Goal: Task Accomplishment & Management: Manage account settings

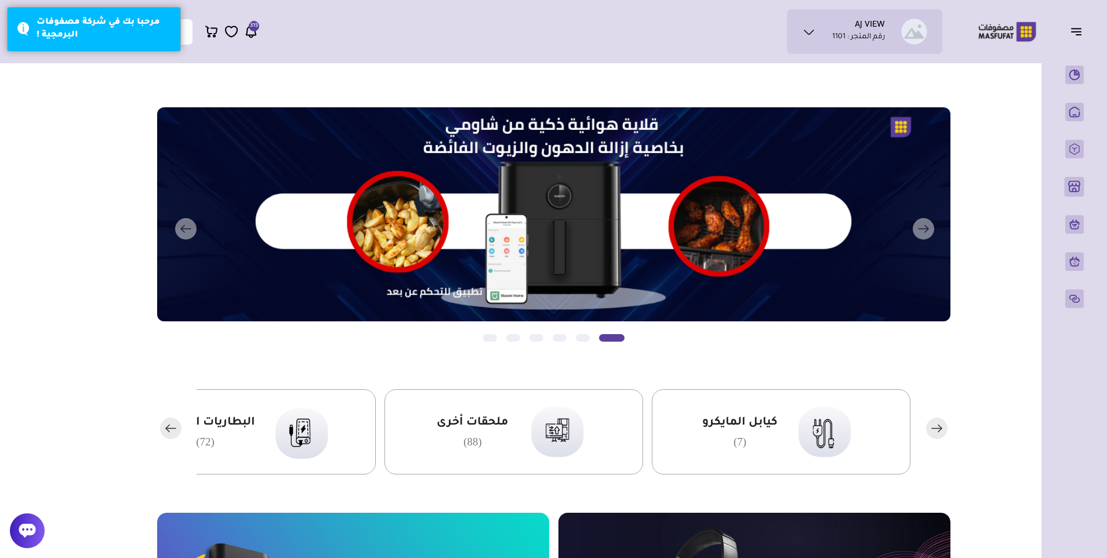
click at [253, 30] on span "315" at bounding box center [254, 26] width 8 height 10
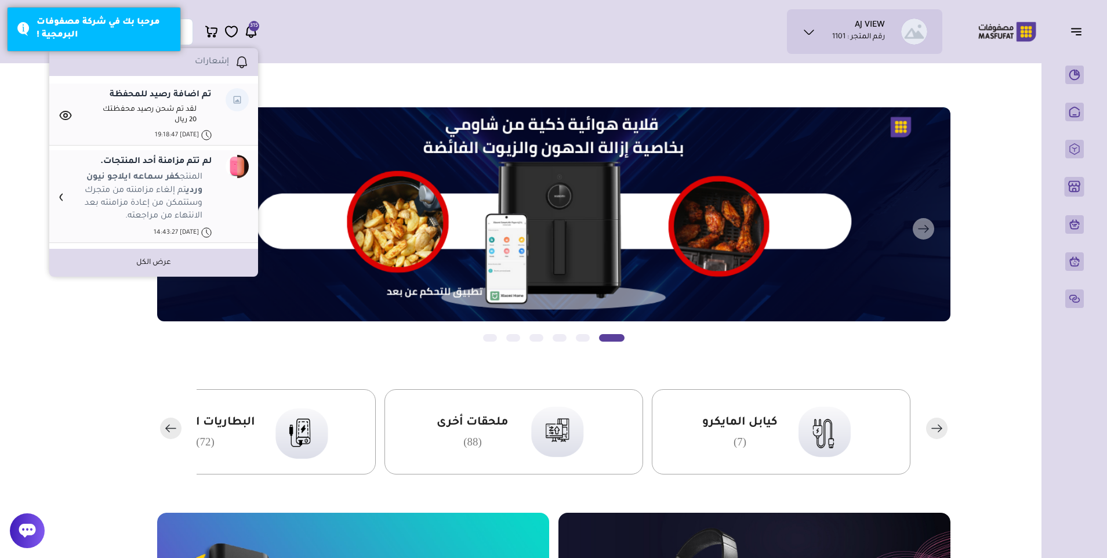
click at [253, 30] on span "315" at bounding box center [254, 26] width 8 height 10
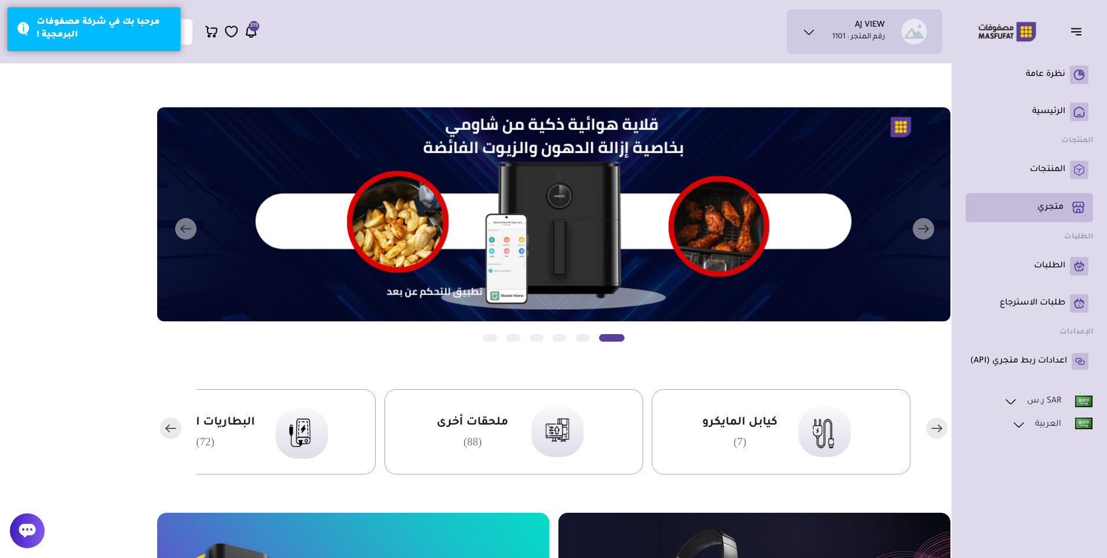
click at [1038, 209] on p "متجري ( 0 )" at bounding box center [1051, 208] width 26 height 12
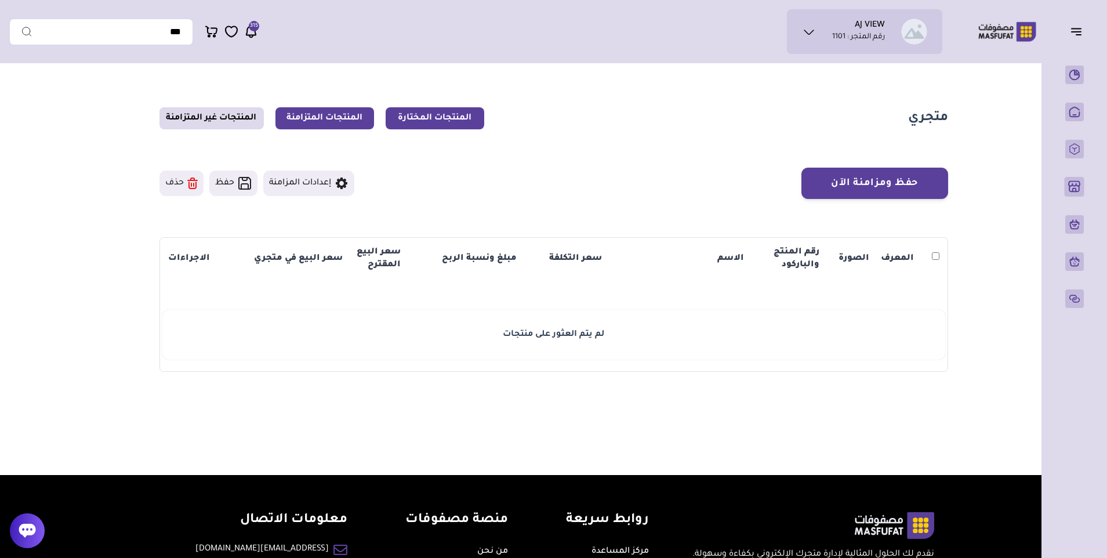
click at [303, 116] on link "المنتجات المتزامنة" at bounding box center [324, 118] width 99 height 22
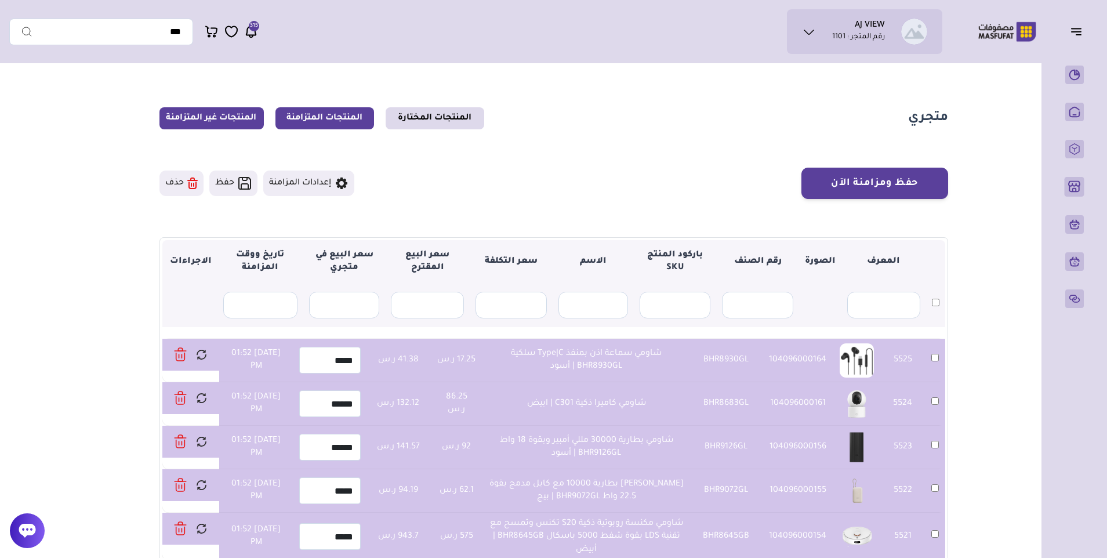
click at [235, 115] on link "المنتجات غير المتزامنة" at bounding box center [211, 118] width 104 height 22
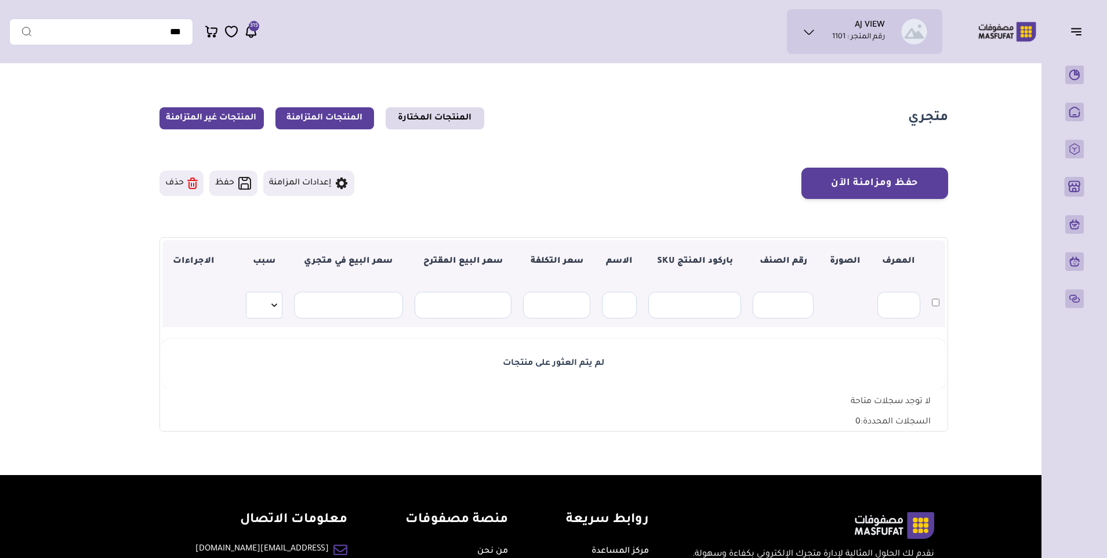
click at [304, 113] on link "المنتجات المتزامنة" at bounding box center [324, 118] width 99 height 22
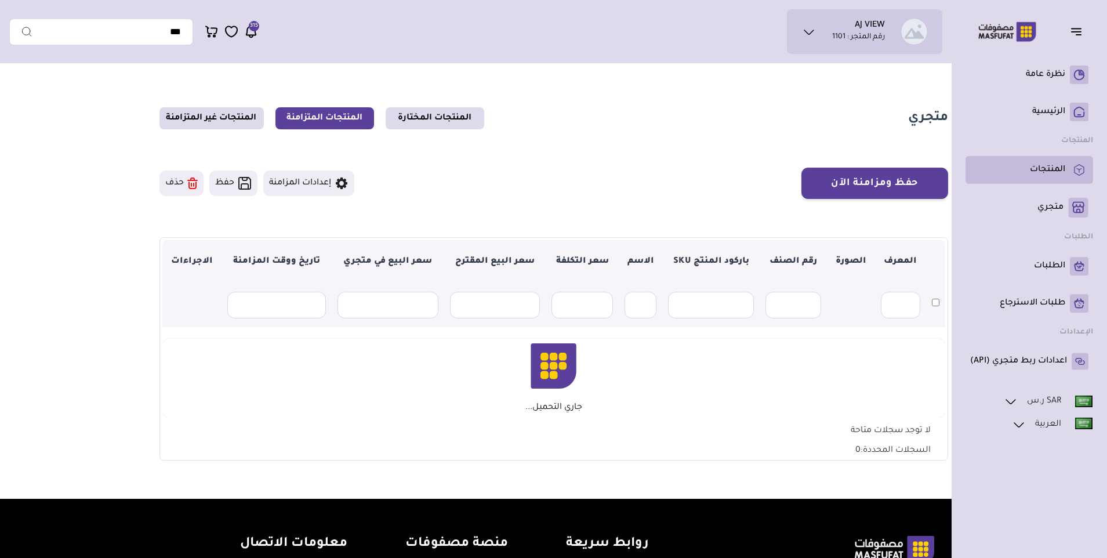
click at [1036, 167] on p "المنتجات" at bounding box center [1047, 170] width 35 height 12
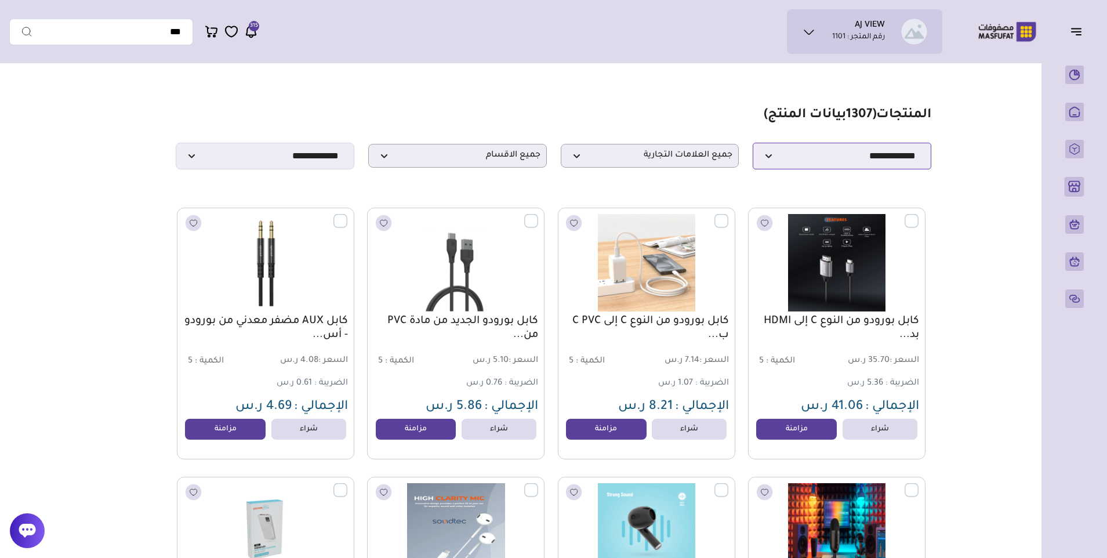
click at [855, 169] on select "**********" at bounding box center [842, 156] width 179 height 27
click at [753, 146] on select "**********" at bounding box center [842, 156] width 179 height 27
click at [289, 159] on select "**********" at bounding box center [265, 156] width 179 height 27
select select "**********"
click at [176, 146] on select "**********" at bounding box center [265, 156] width 179 height 27
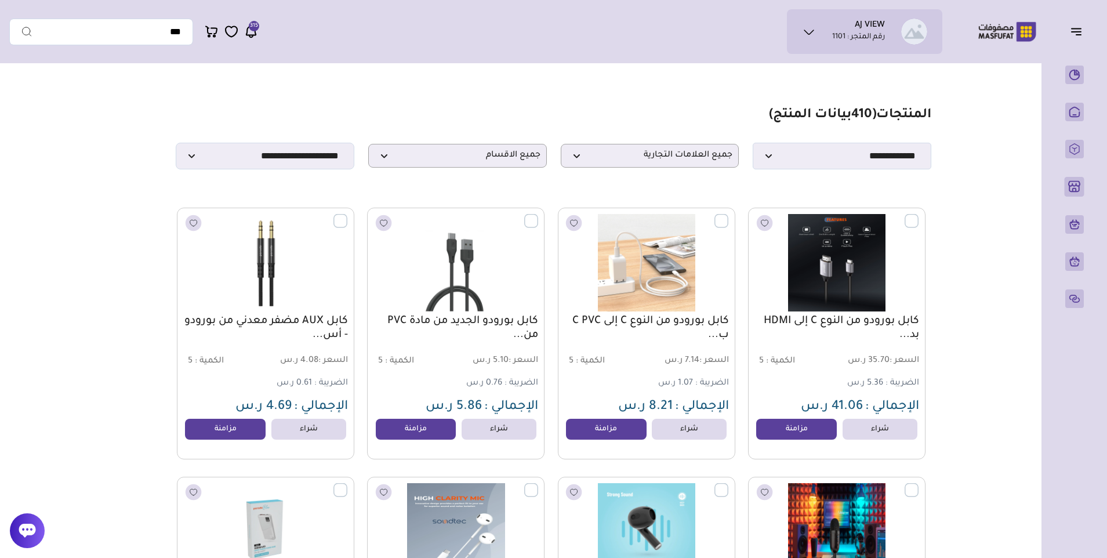
drag, startPoint x: 791, startPoint y: 433, endPoint x: 791, endPoint y: 416, distance: 16.8
click at [791, 433] on link "مزامنة" at bounding box center [796, 429] width 81 height 21
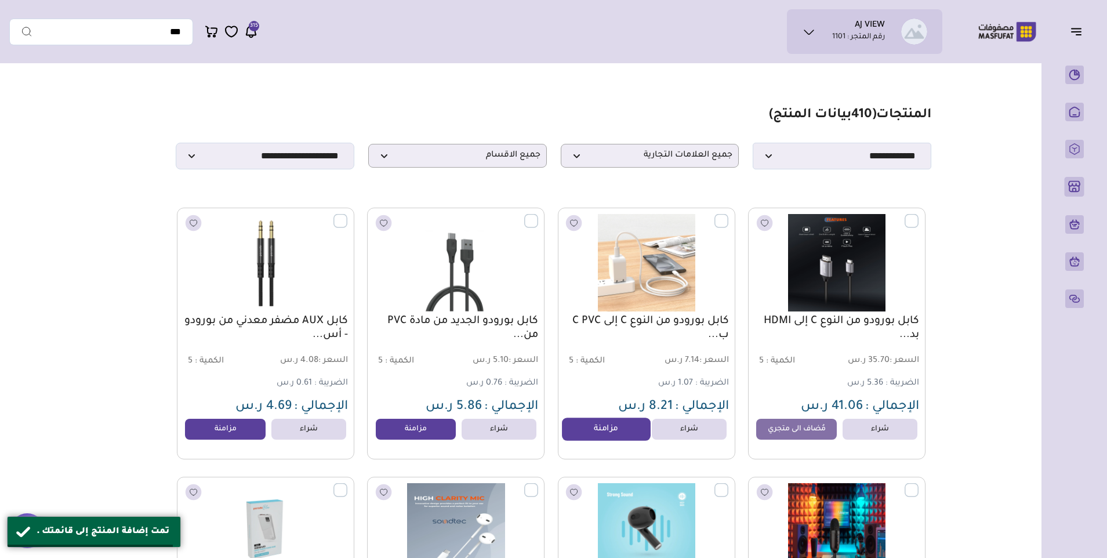
click at [625, 441] on link "مزامنة" at bounding box center [606, 429] width 88 height 23
click at [430, 436] on link "مزامنة" at bounding box center [416, 429] width 88 height 23
click at [247, 434] on link "مزامنة" at bounding box center [226, 429] width 88 height 23
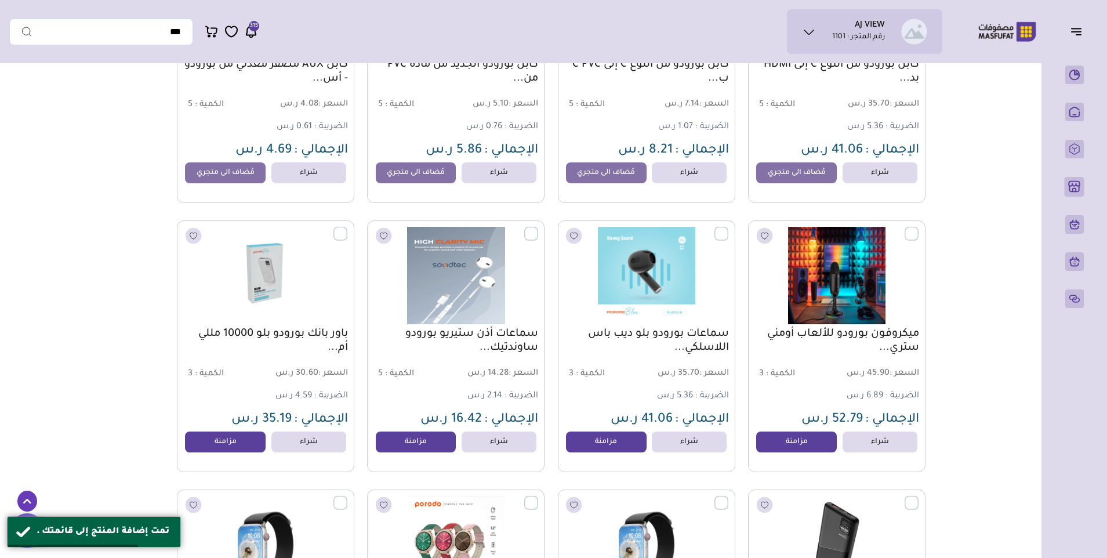
scroll to position [290, 0]
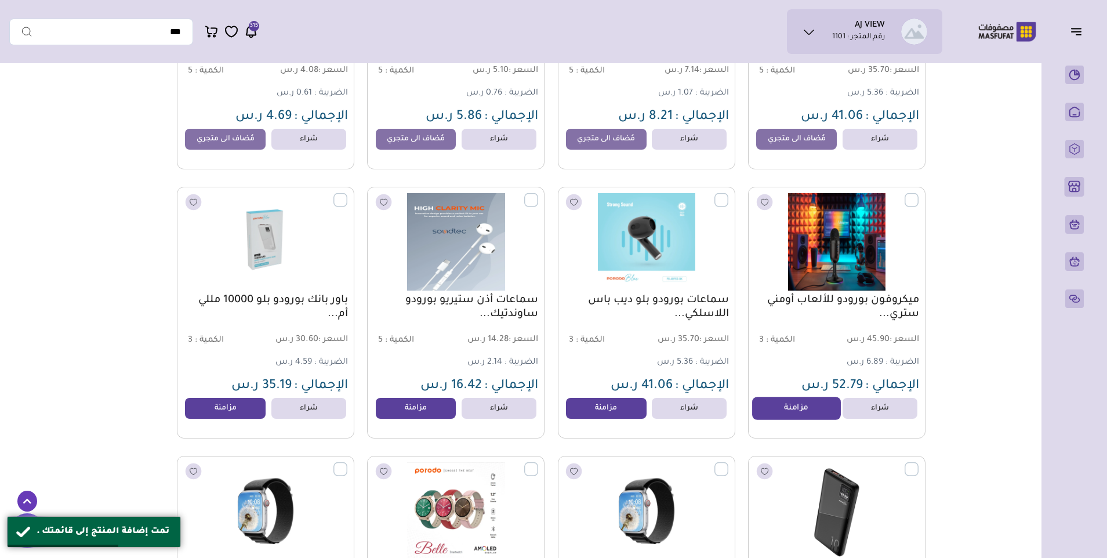
click at [777, 417] on link "مزامنة" at bounding box center [796, 408] width 88 height 23
click at [617, 409] on link "مزامنة" at bounding box center [606, 408] width 88 height 23
click at [434, 415] on link "مزامنة" at bounding box center [416, 408] width 88 height 23
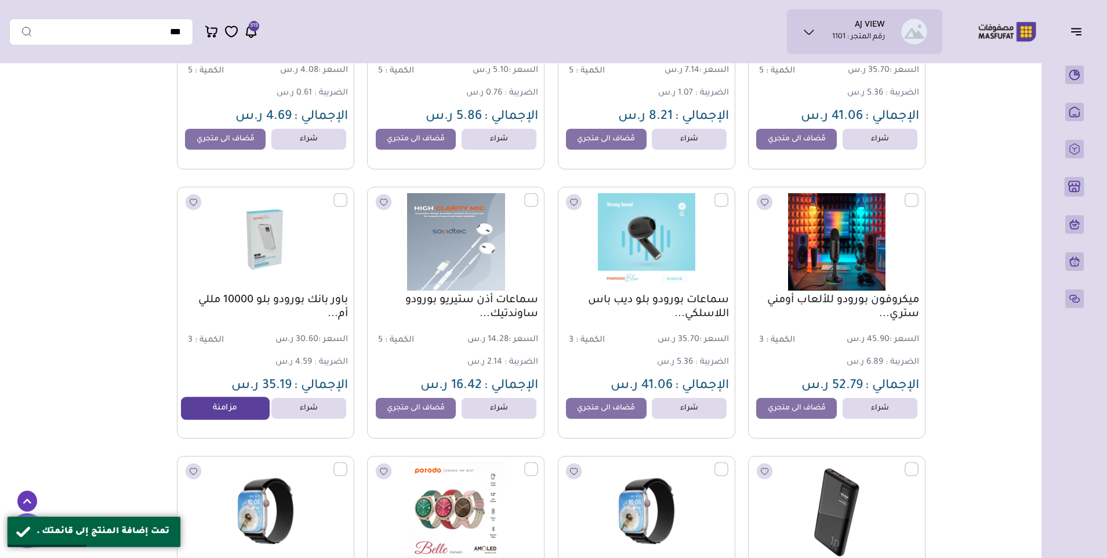
click at [240, 413] on link "مزامنة" at bounding box center [226, 408] width 88 height 23
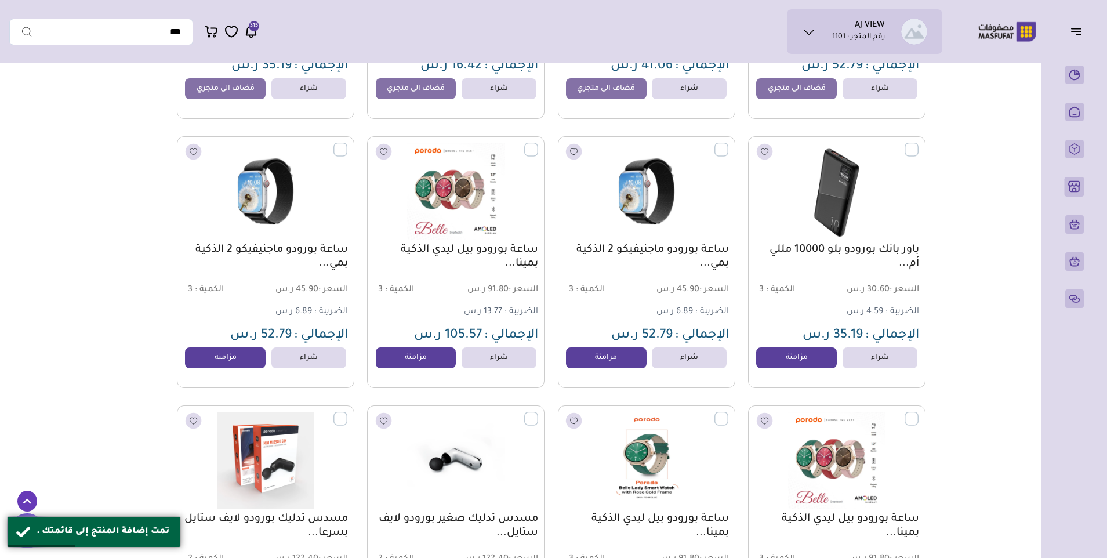
scroll to position [638, 0]
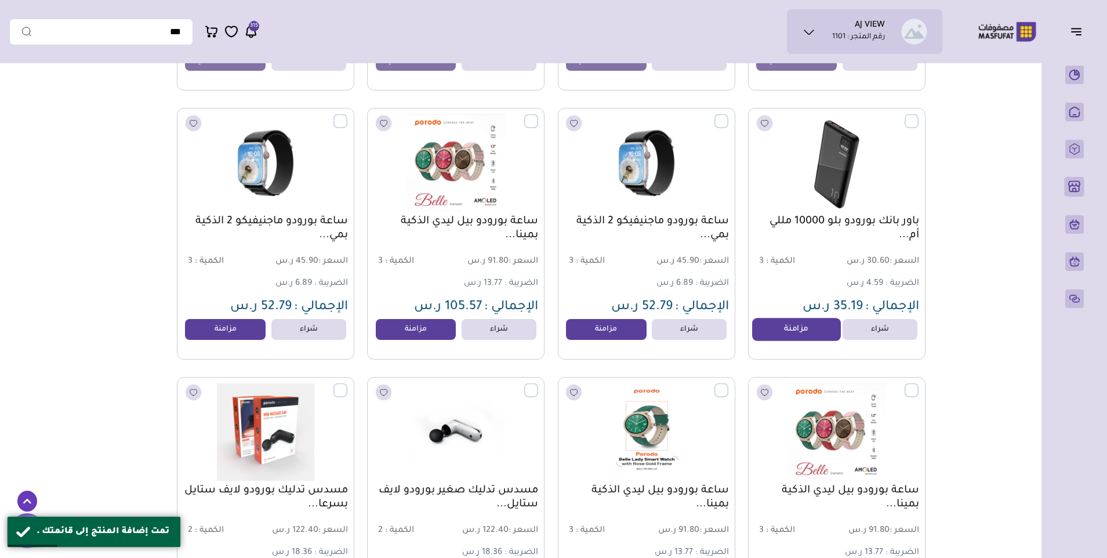
click at [780, 334] on link "مزامنة" at bounding box center [796, 329] width 88 height 23
click at [617, 336] on link "مزامنة" at bounding box center [606, 329] width 88 height 23
click at [433, 336] on link "مزامنة" at bounding box center [416, 329] width 88 height 23
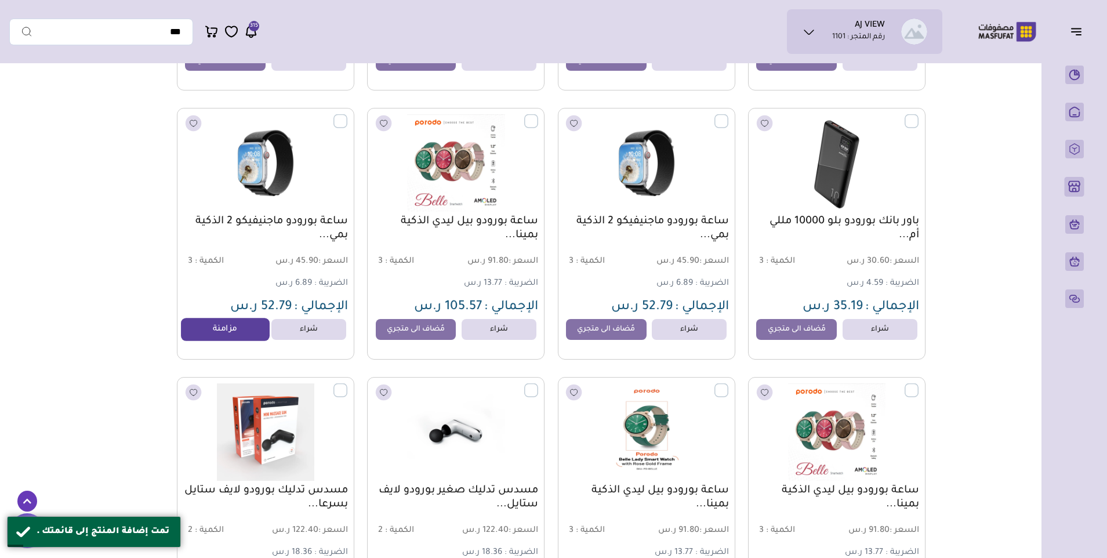
click at [230, 335] on link "مزامنة" at bounding box center [226, 329] width 88 height 23
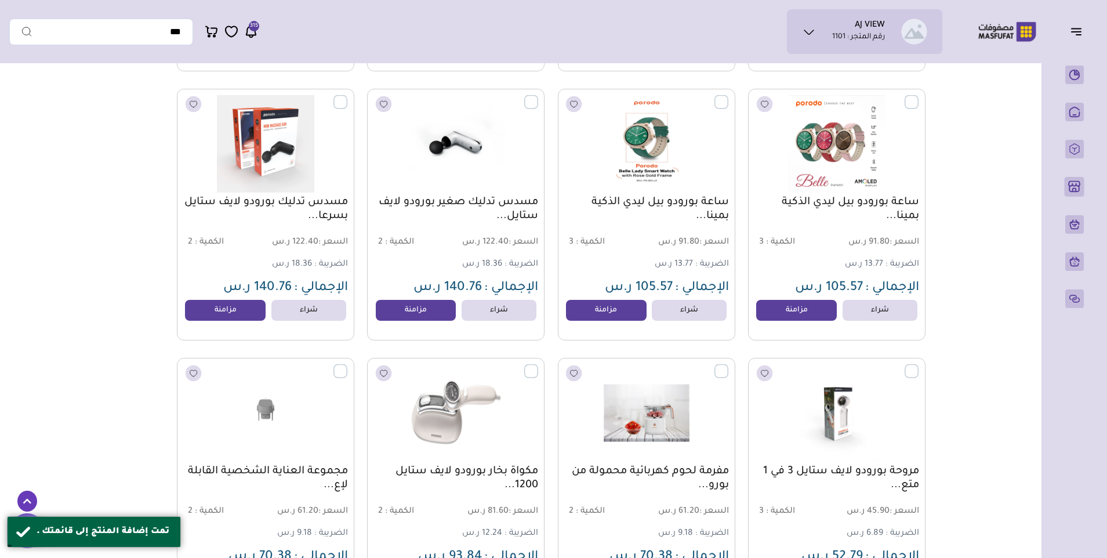
scroll to position [928, 0]
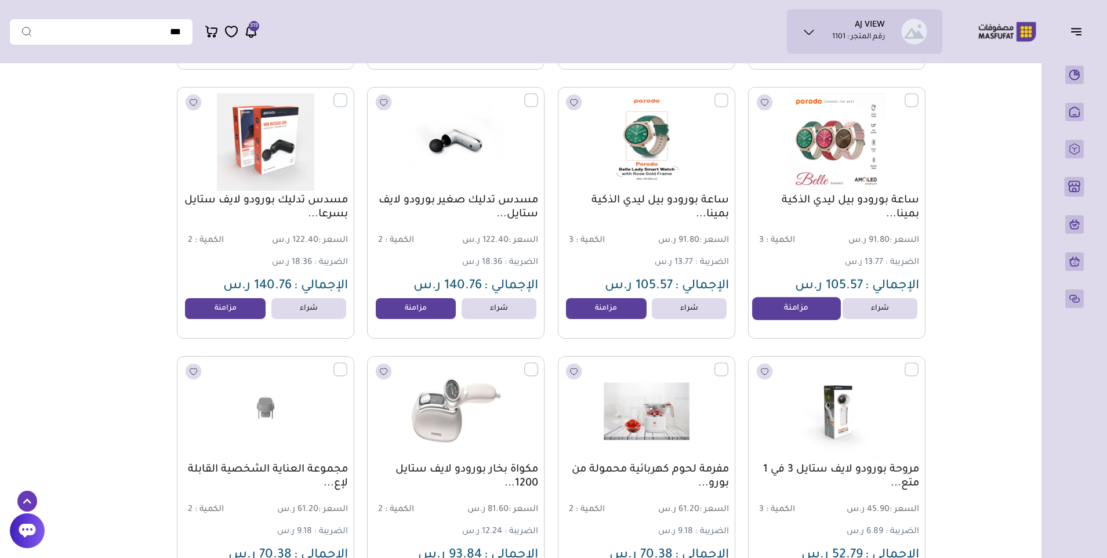
click at [782, 316] on link "مزامنة" at bounding box center [796, 308] width 88 height 23
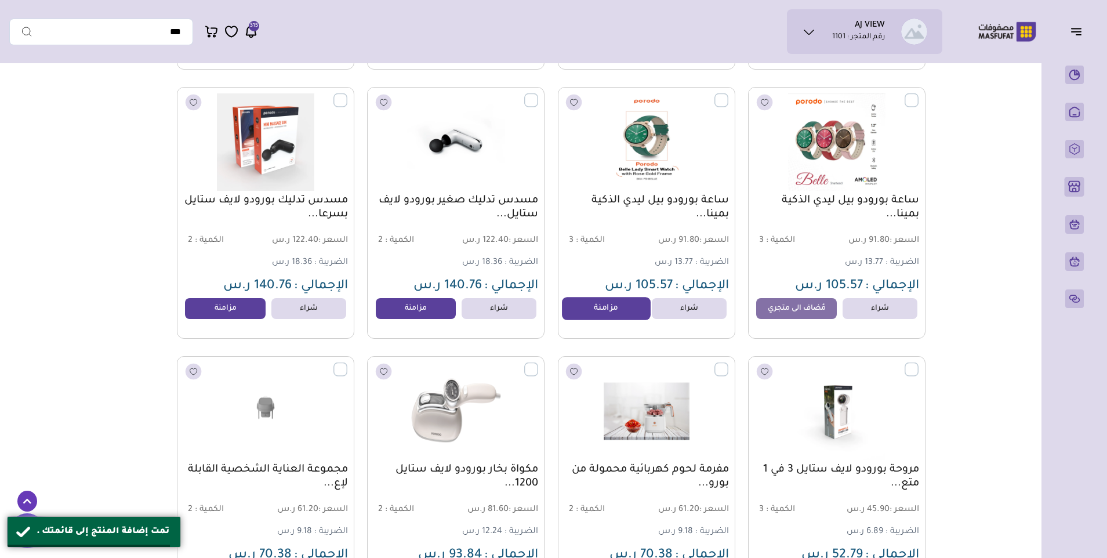
click at [612, 315] on link "مزامنة" at bounding box center [606, 308] width 88 height 23
click at [411, 318] on link "مزامنة" at bounding box center [416, 308] width 88 height 23
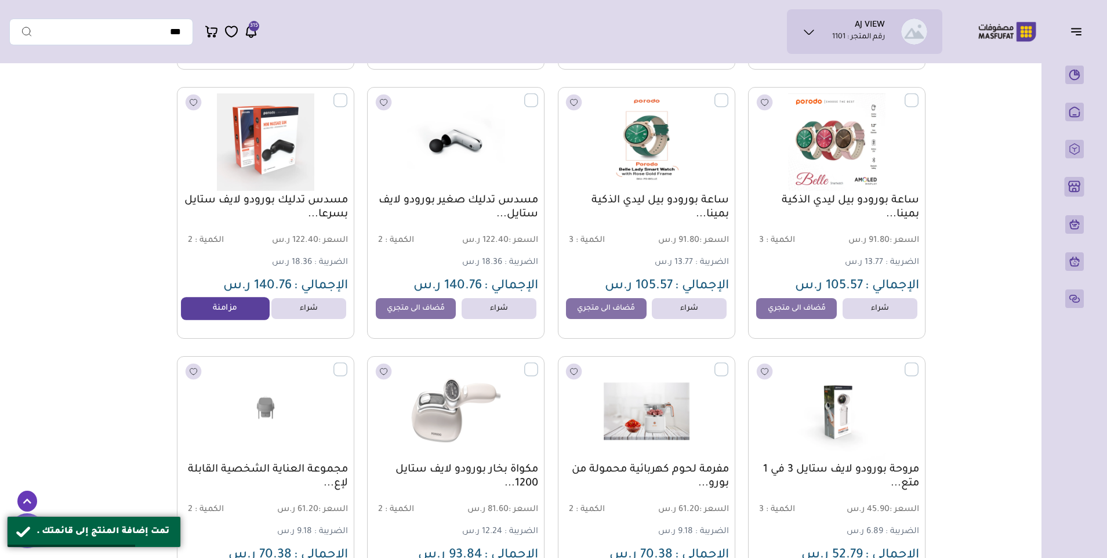
click at [244, 314] on link "مزامنة" at bounding box center [226, 308] width 88 height 23
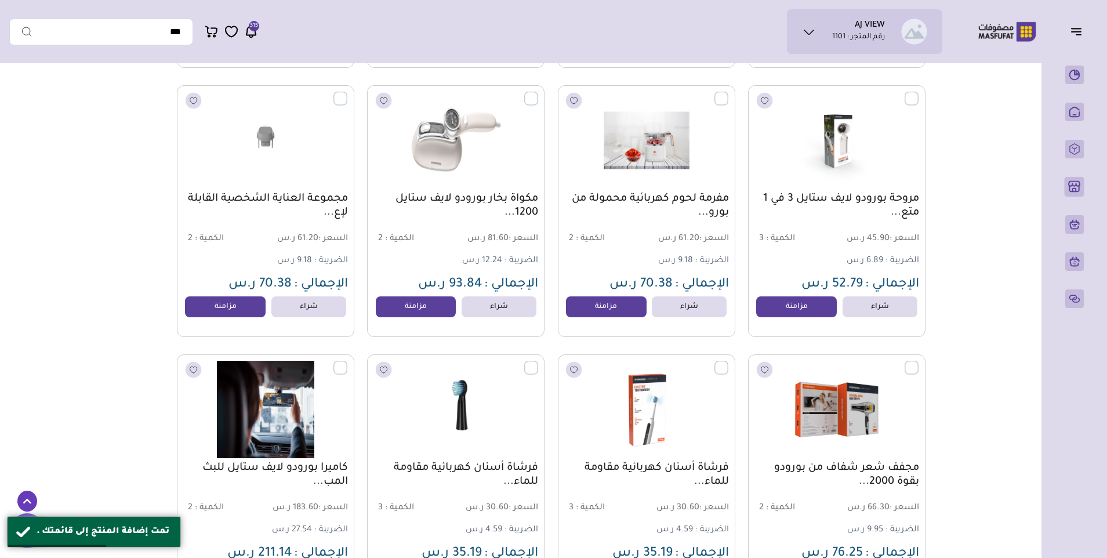
scroll to position [1218, 0]
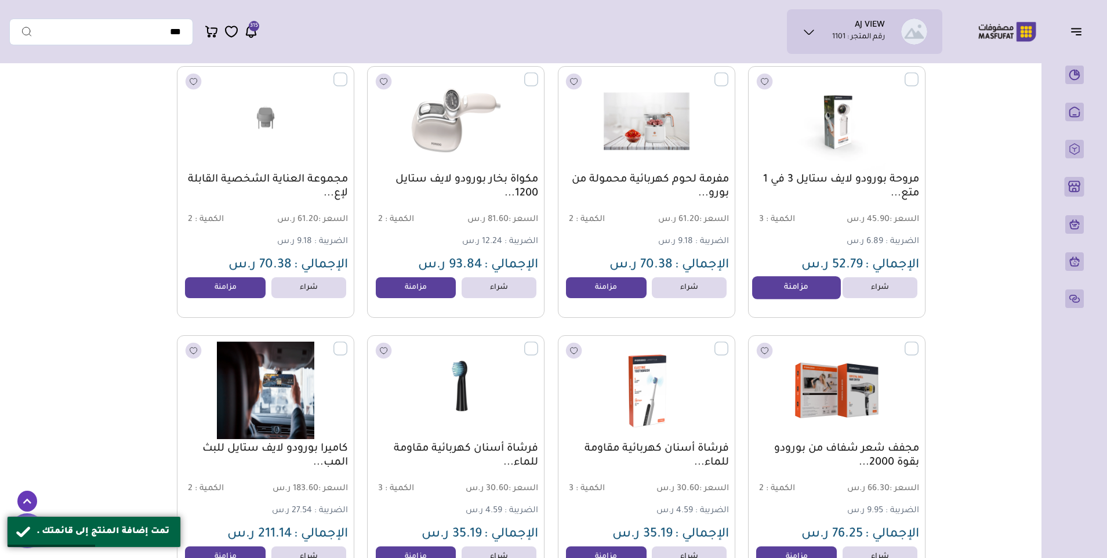
click at [775, 296] on link "مزامنة" at bounding box center [796, 287] width 88 height 23
click at [612, 296] on link "مزامنة" at bounding box center [606, 287] width 88 height 23
click at [429, 289] on link "مزامنة" at bounding box center [416, 287] width 88 height 23
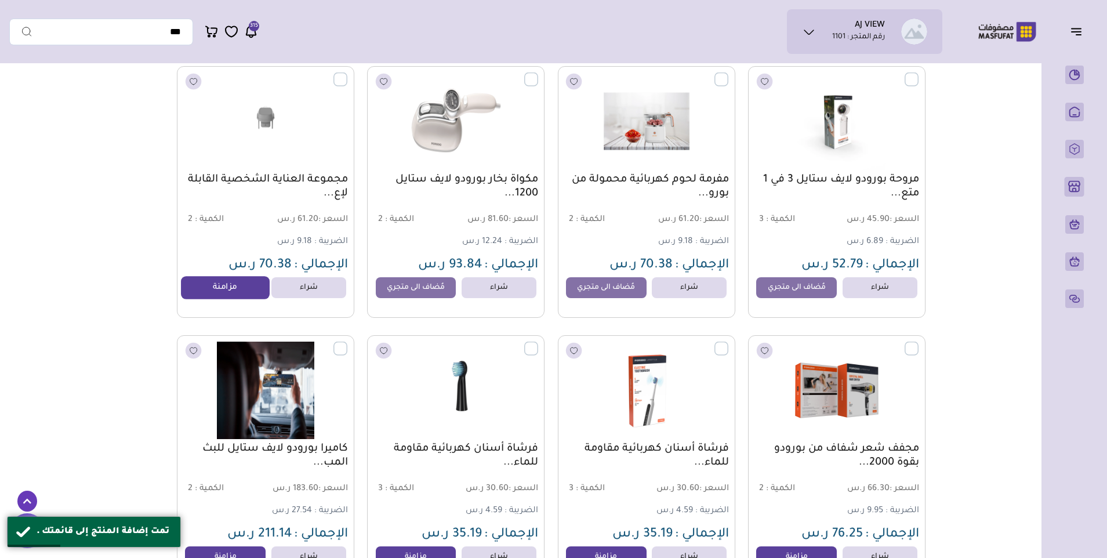
click at [234, 289] on link "مزامنة" at bounding box center [226, 287] width 88 height 23
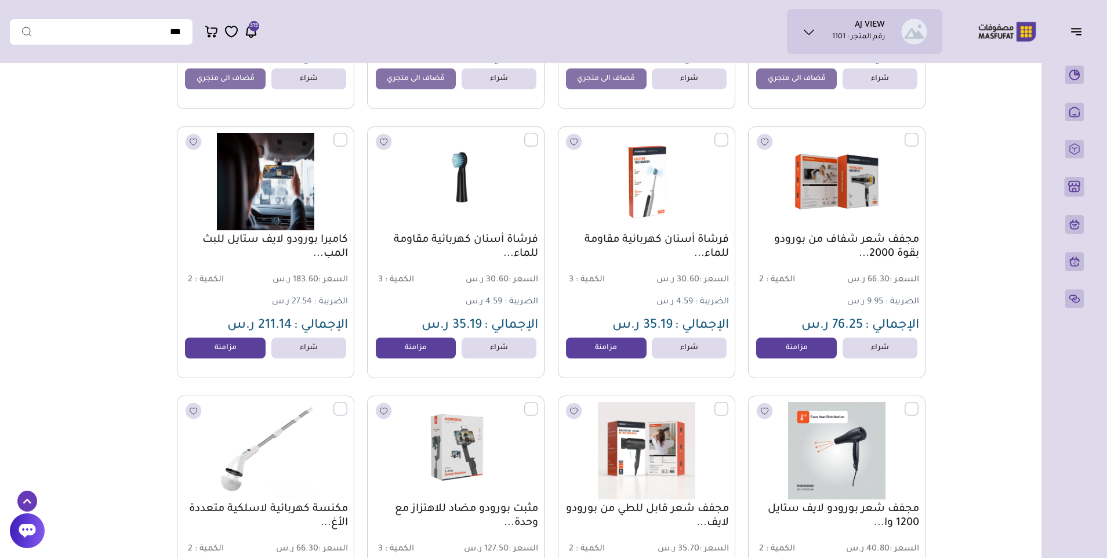
scroll to position [1450, 0]
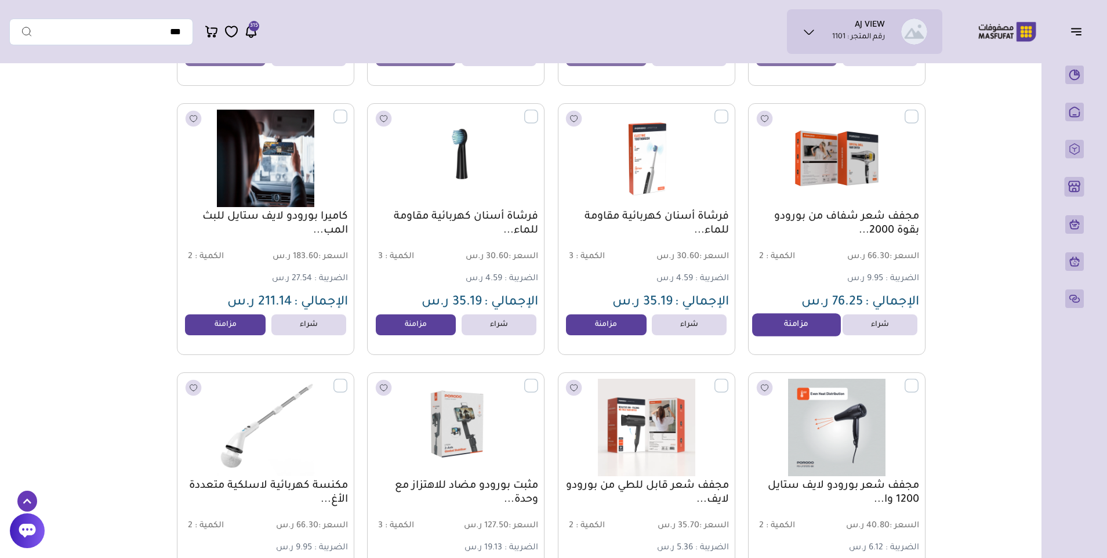
click at [791, 328] on link "مزامنة" at bounding box center [796, 325] width 88 height 23
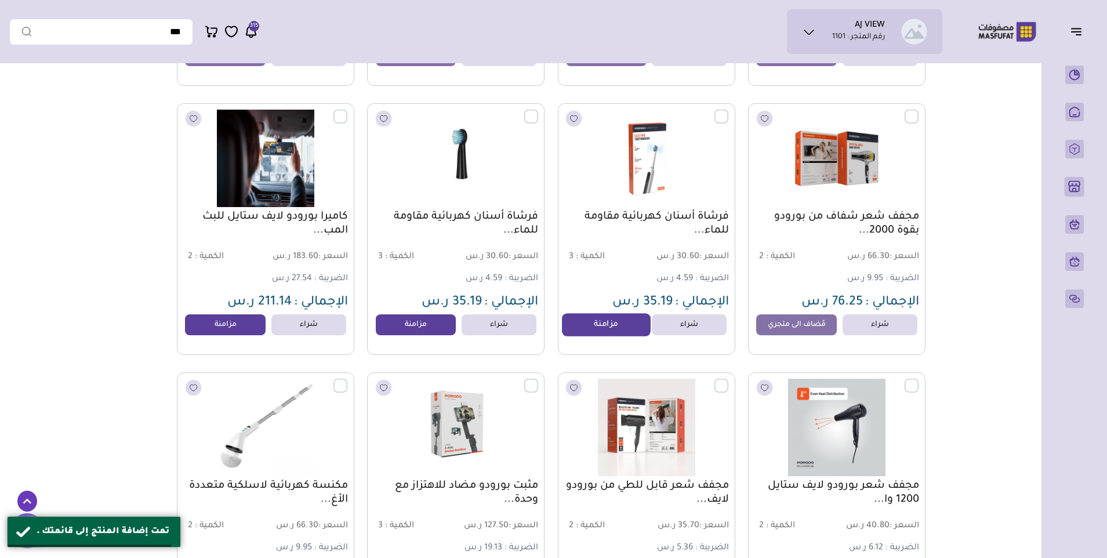
click at [601, 332] on link "مزامنة" at bounding box center [606, 325] width 88 height 23
click at [427, 331] on link "مزامنة" at bounding box center [416, 325] width 88 height 23
click at [238, 333] on link "مزامنة" at bounding box center [226, 325] width 88 height 23
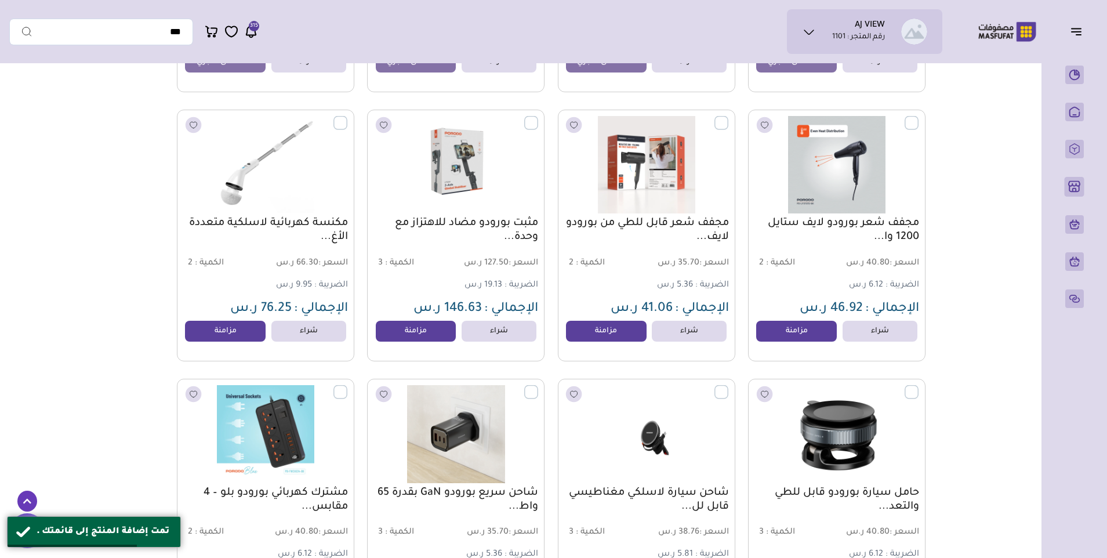
scroll to position [1740, 0]
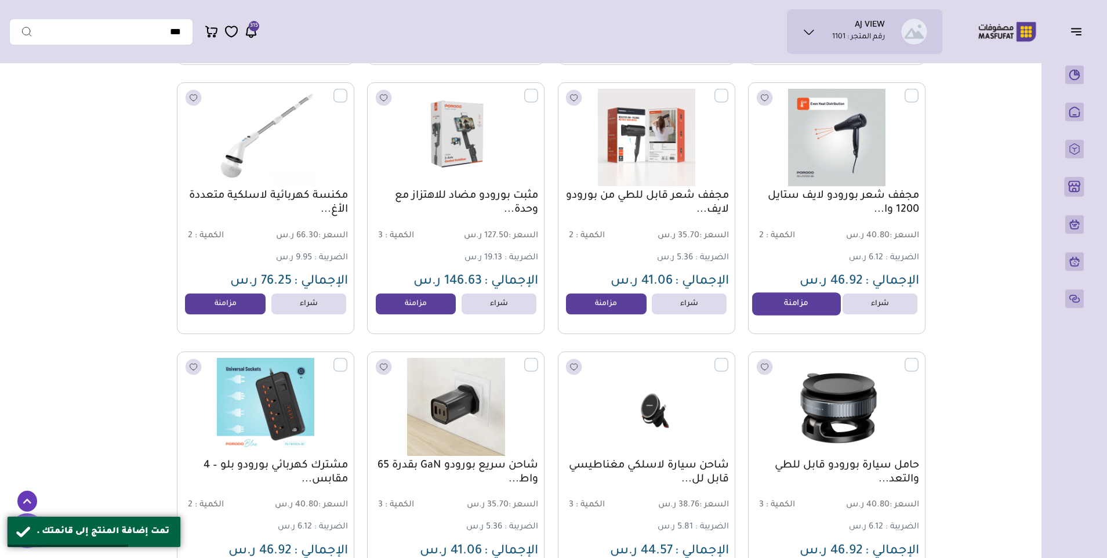
click at [765, 307] on link "مزامنة" at bounding box center [796, 304] width 88 height 23
click at [588, 307] on link "مزامنة" at bounding box center [606, 304] width 88 height 23
click at [434, 310] on link "مزامنة" at bounding box center [416, 304] width 88 height 23
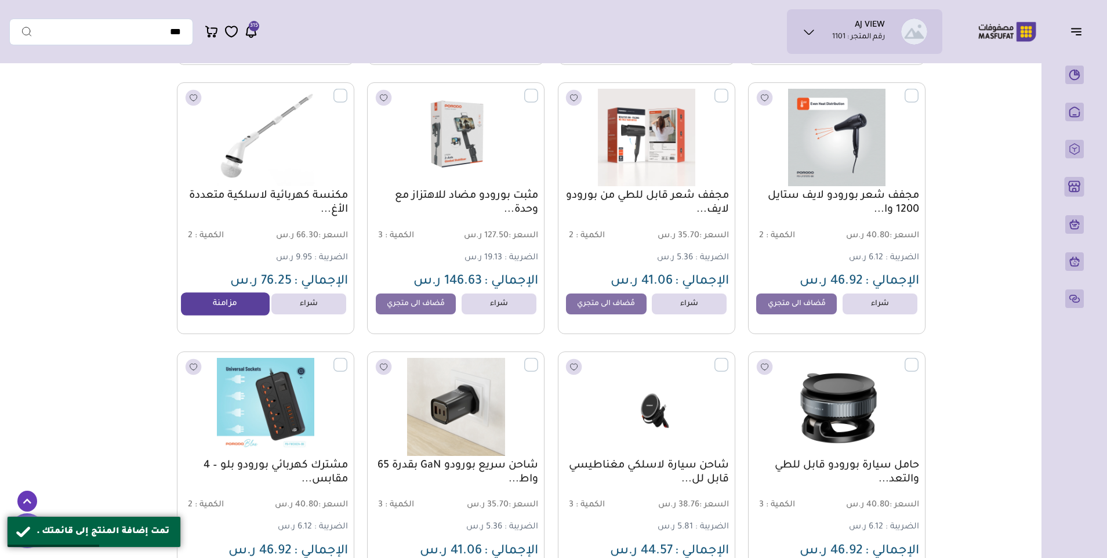
click at [221, 313] on link "مزامنة" at bounding box center [226, 304] width 88 height 23
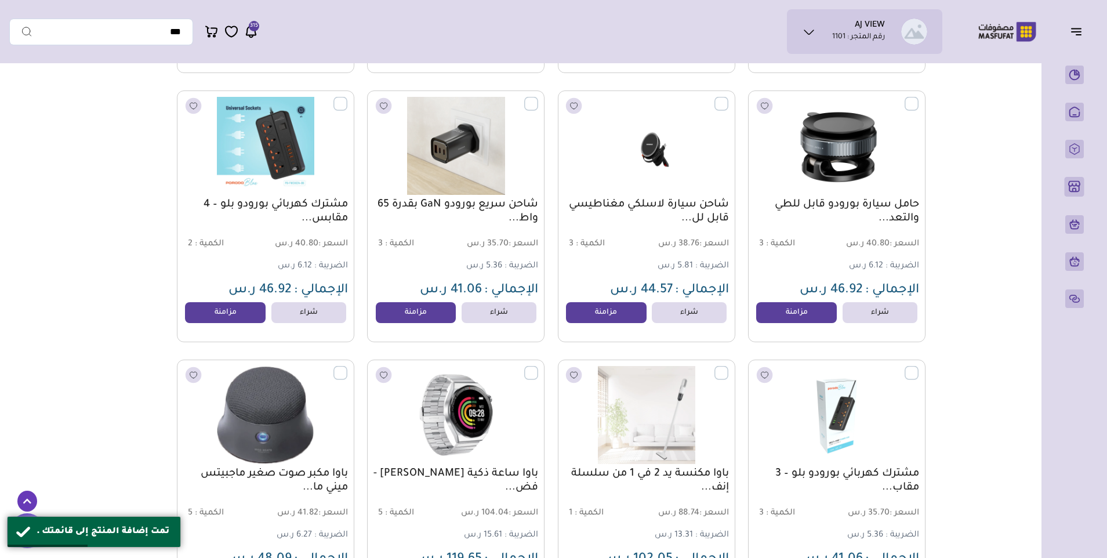
scroll to position [2030, 0]
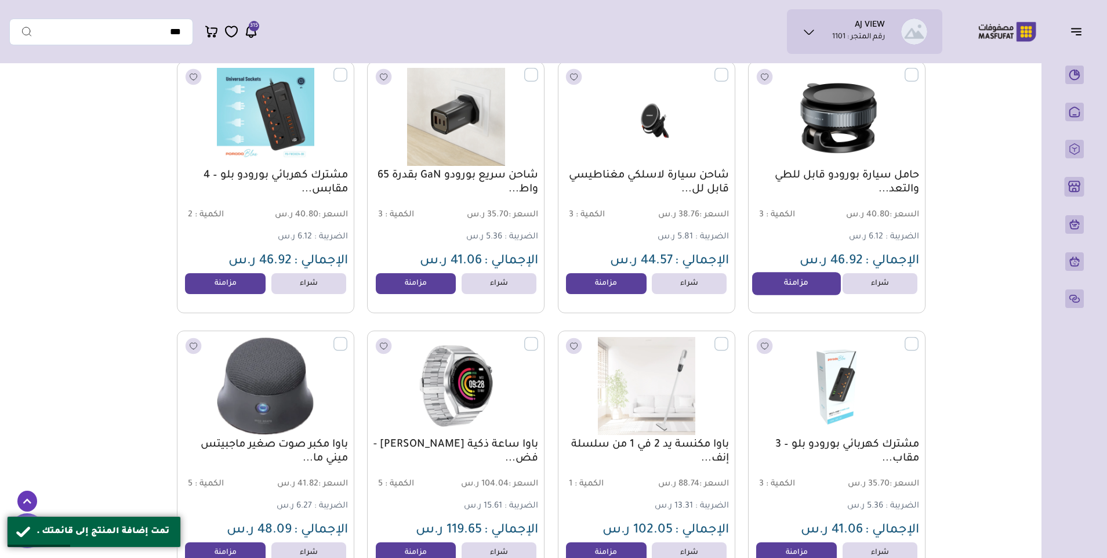
click at [780, 295] on link "مزامنة" at bounding box center [796, 283] width 88 height 23
click at [600, 291] on link "مزامنة" at bounding box center [606, 283] width 88 height 23
click at [430, 295] on link "مزامنة" at bounding box center [416, 283] width 88 height 23
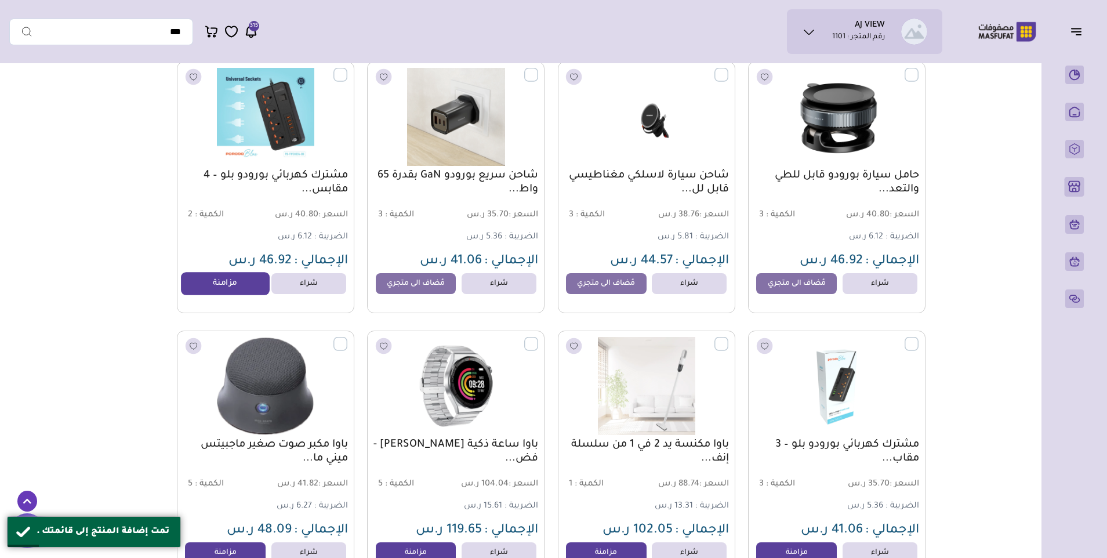
click at [208, 290] on link "مزامنة" at bounding box center [226, 283] width 88 height 23
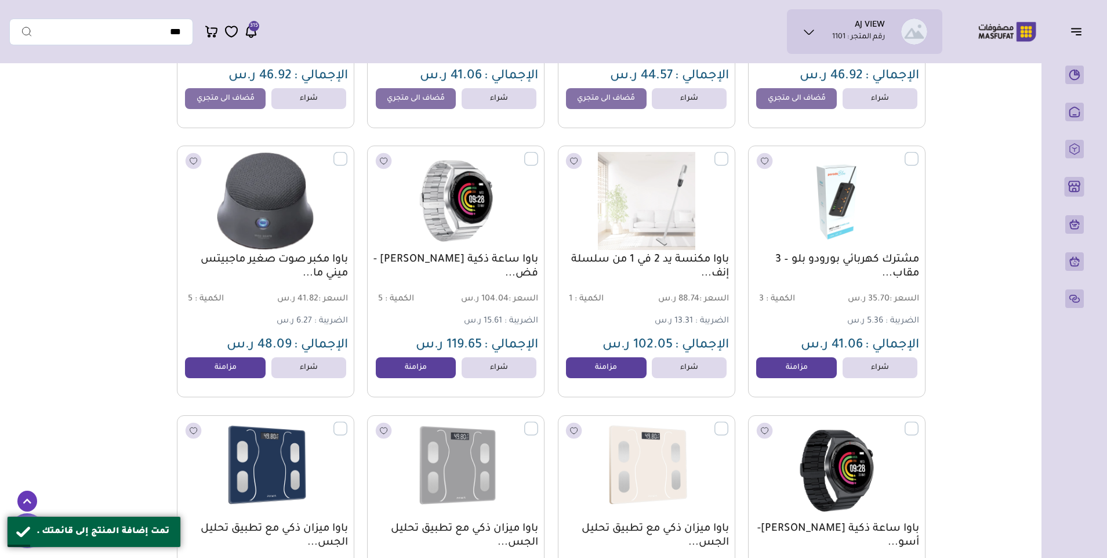
scroll to position [2262, 0]
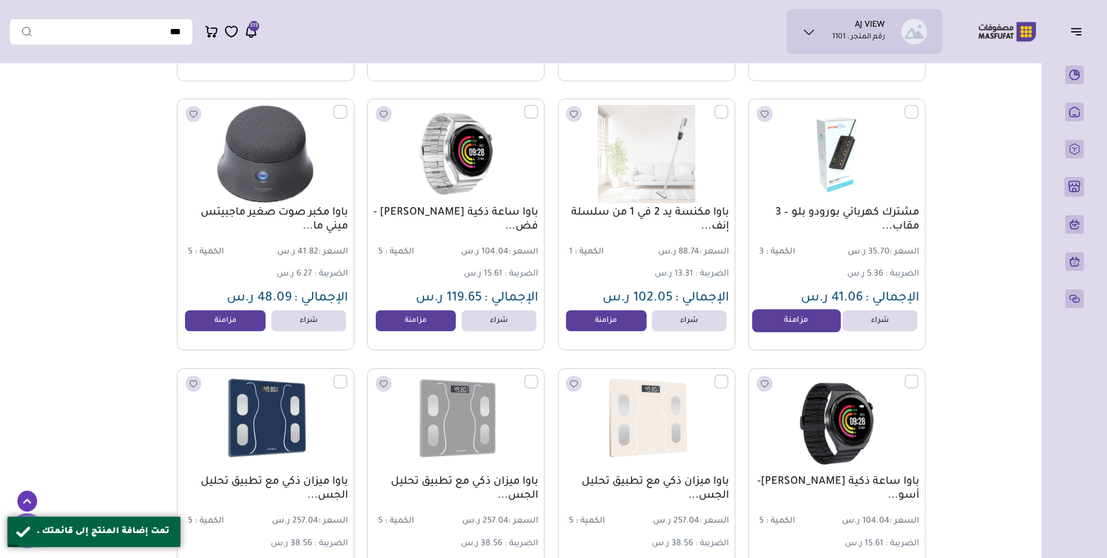
click at [766, 321] on link "مزامنة" at bounding box center [796, 320] width 88 height 23
click at [603, 318] on link "مزامنة" at bounding box center [606, 320] width 88 height 23
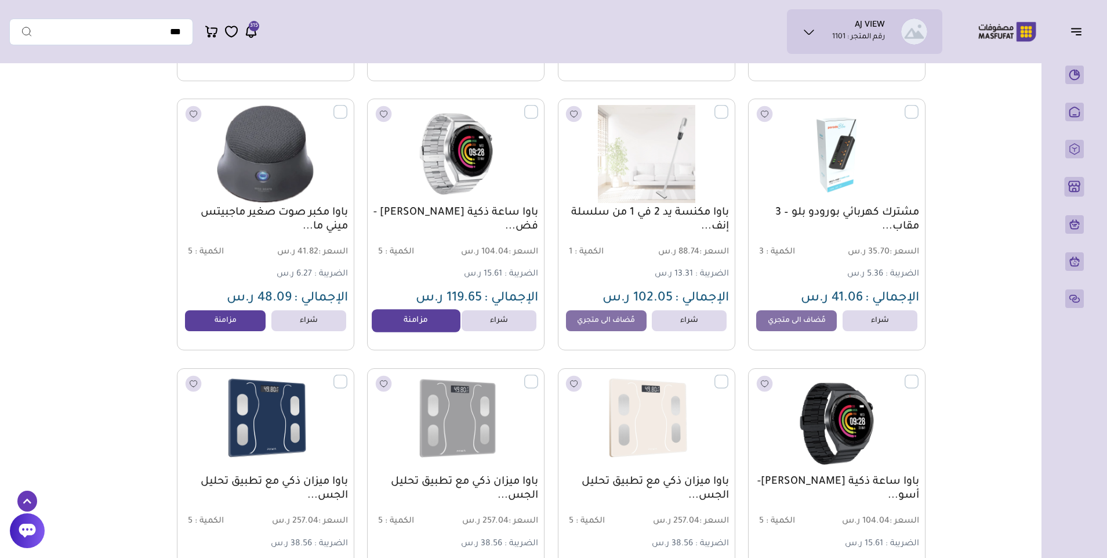
click at [432, 322] on link "مزامنة" at bounding box center [416, 320] width 88 height 23
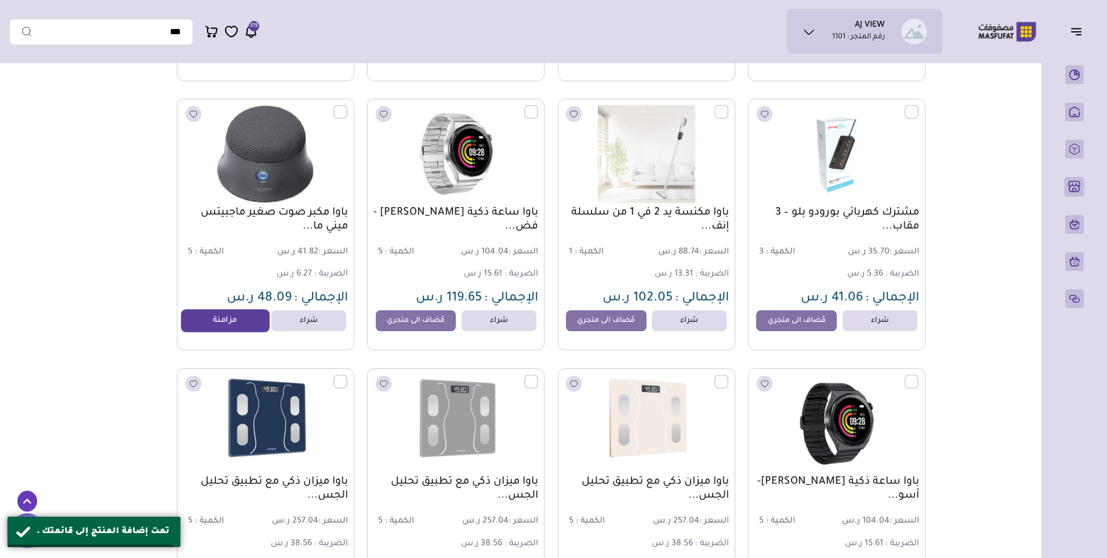
click at [237, 324] on link "مزامنة" at bounding box center [226, 320] width 88 height 23
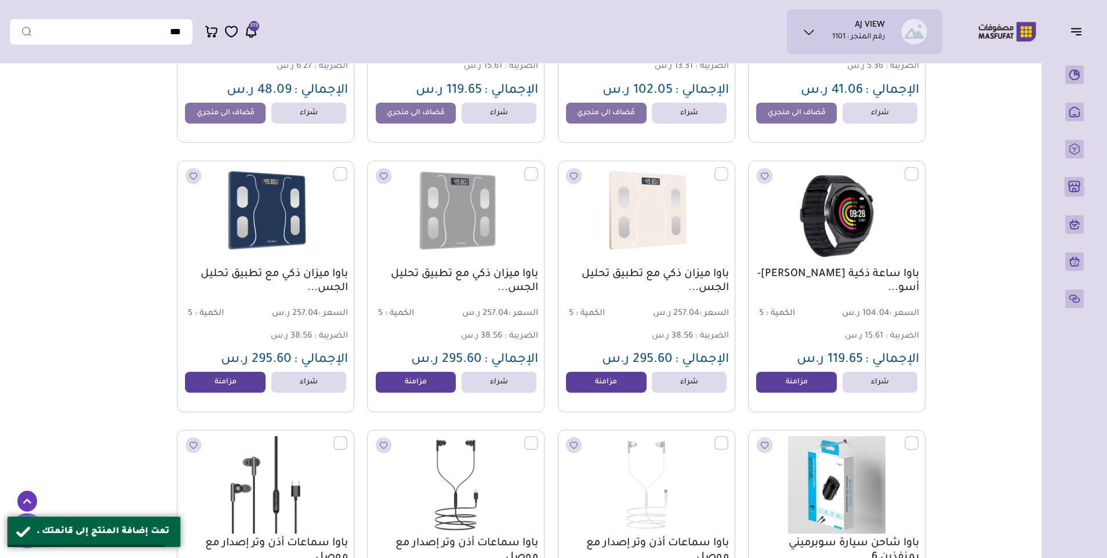
scroll to position [2494, 0]
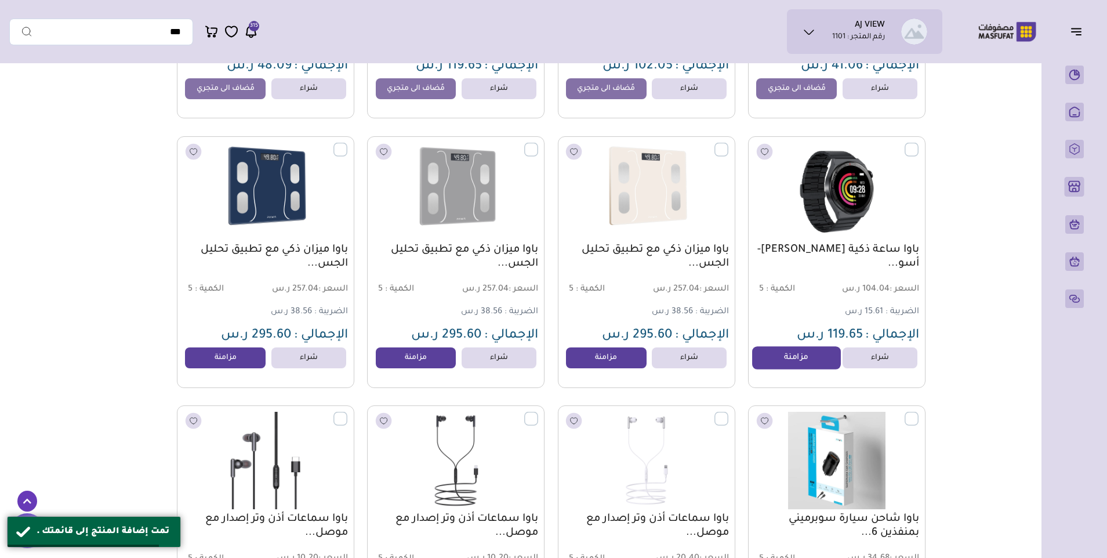
click at [781, 358] on link "مزامنة" at bounding box center [796, 357] width 88 height 23
click at [611, 357] on link "مزامنة" at bounding box center [606, 357] width 88 height 23
click at [421, 358] on link "مزامنة" at bounding box center [416, 357] width 88 height 23
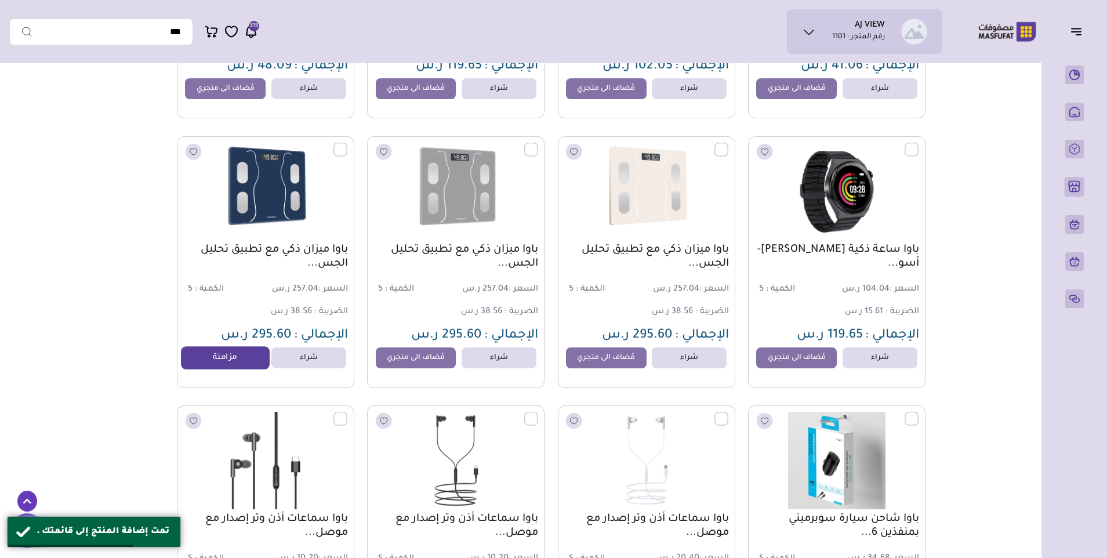
click at [231, 363] on link "مزامنة" at bounding box center [226, 357] width 88 height 23
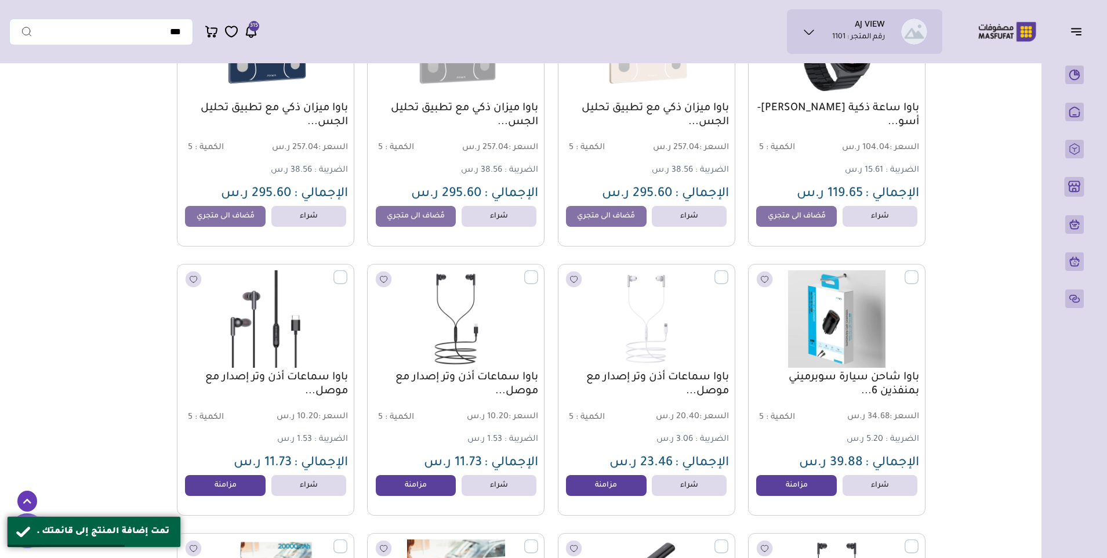
scroll to position [2726, 0]
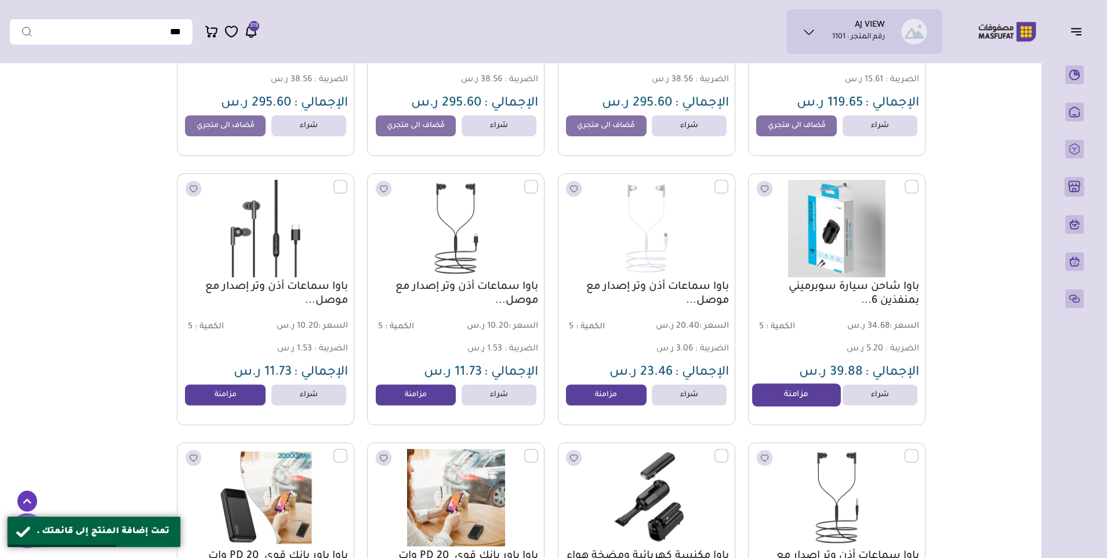
click at [800, 393] on link "مزامنة" at bounding box center [796, 394] width 88 height 23
click at [600, 396] on link "مزامنة" at bounding box center [606, 394] width 88 height 23
click at [422, 398] on link "مزامنة" at bounding box center [416, 394] width 88 height 23
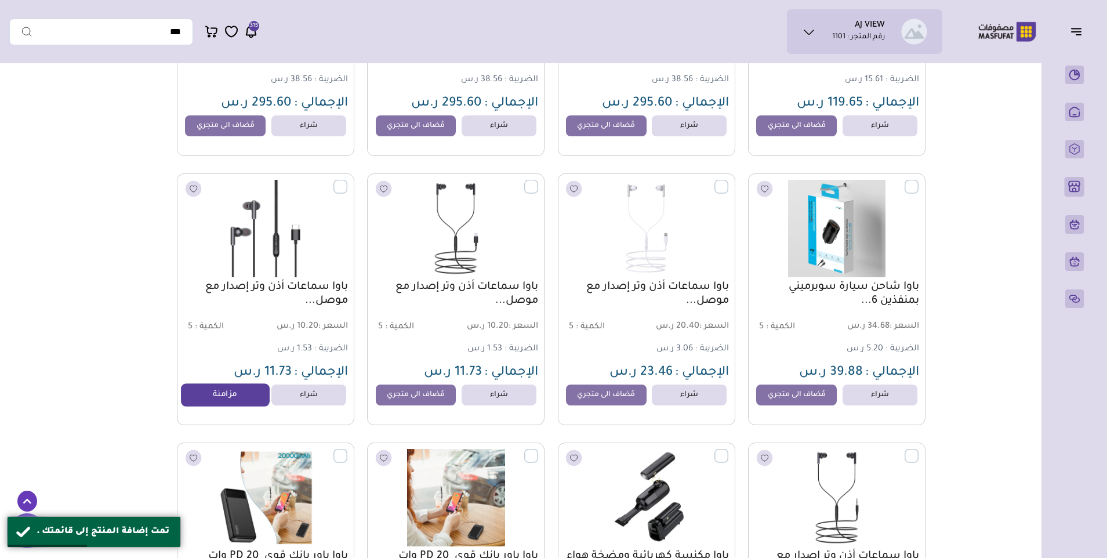
click at [245, 404] on link "مزامنة" at bounding box center [226, 394] width 88 height 23
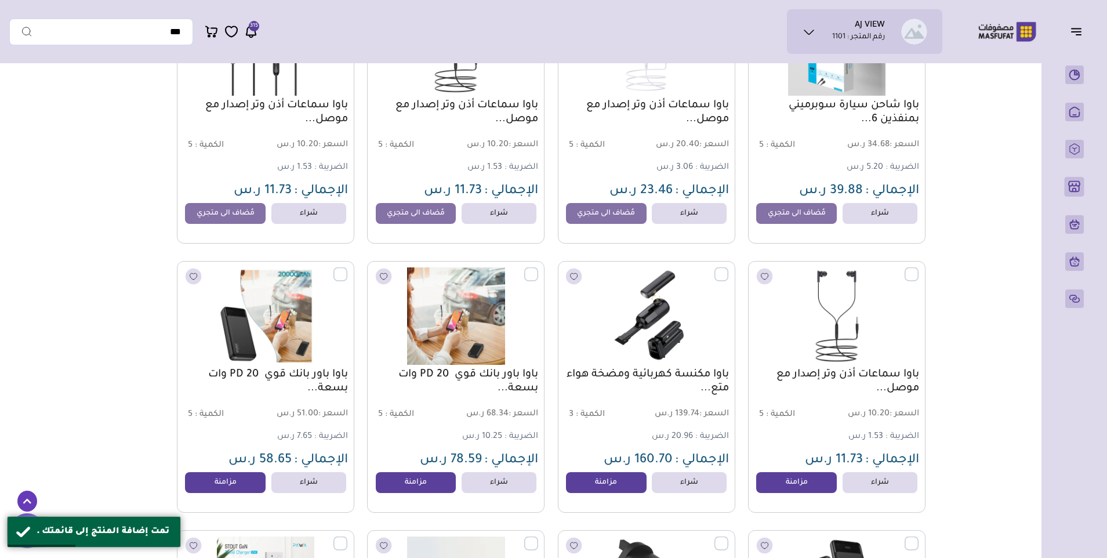
scroll to position [2958, 0]
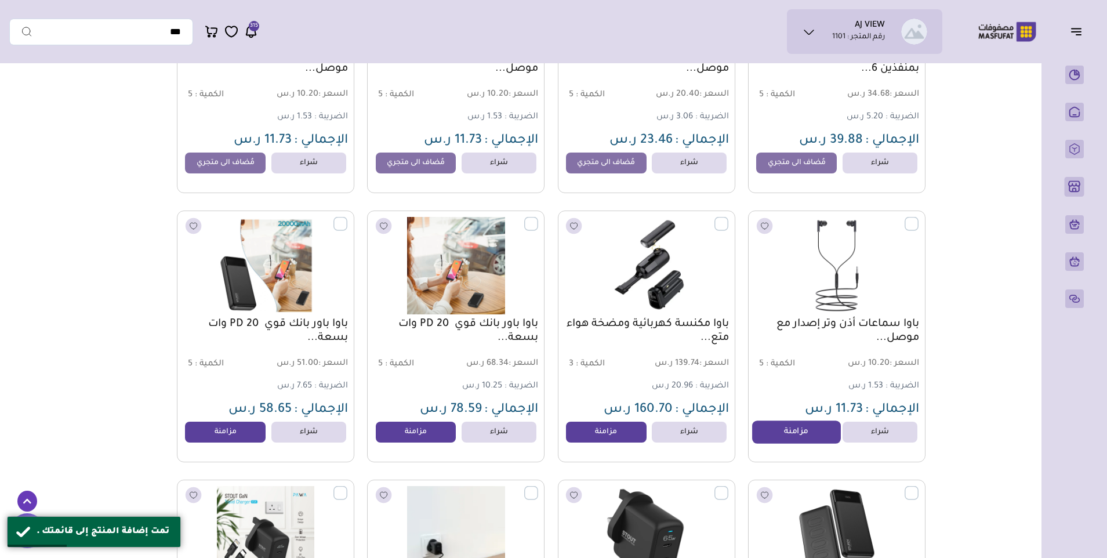
click at [799, 438] on link "مزامنة" at bounding box center [796, 431] width 88 height 23
click at [630, 440] on link "مزامنة" at bounding box center [606, 431] width 88 height 23
click at [415, 443] on link "مزامنة" at bounding box center [416, 431] width 88 height 23
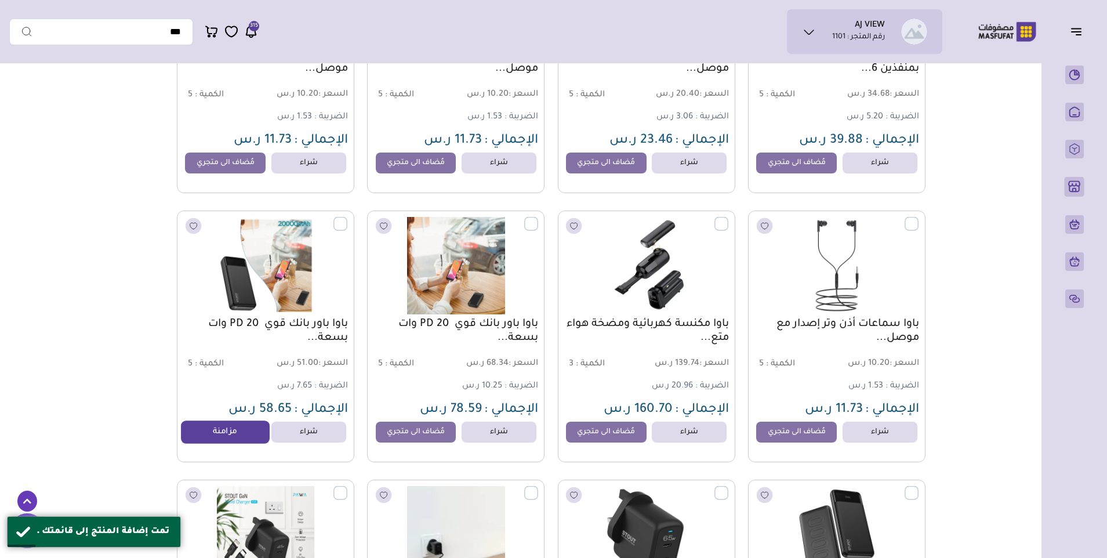
click at [234, 436] on link "مزامنة" at bounding box center [226, 431] width 88 height 23
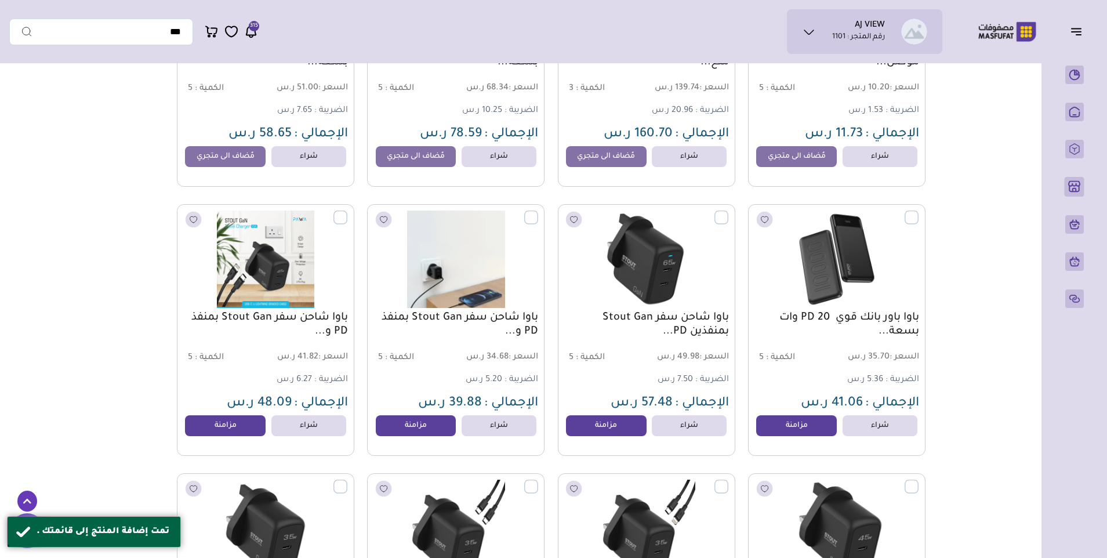
scroll to position [3248, 0]
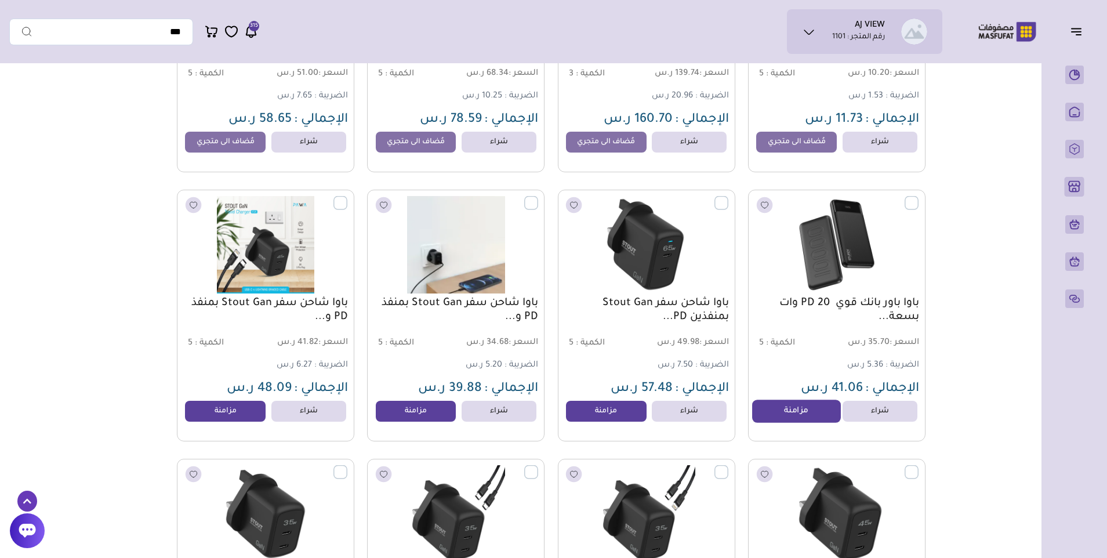
click at [767, 418] on link "مزامنة" at bounding box center [796, 411] width 88 height 23
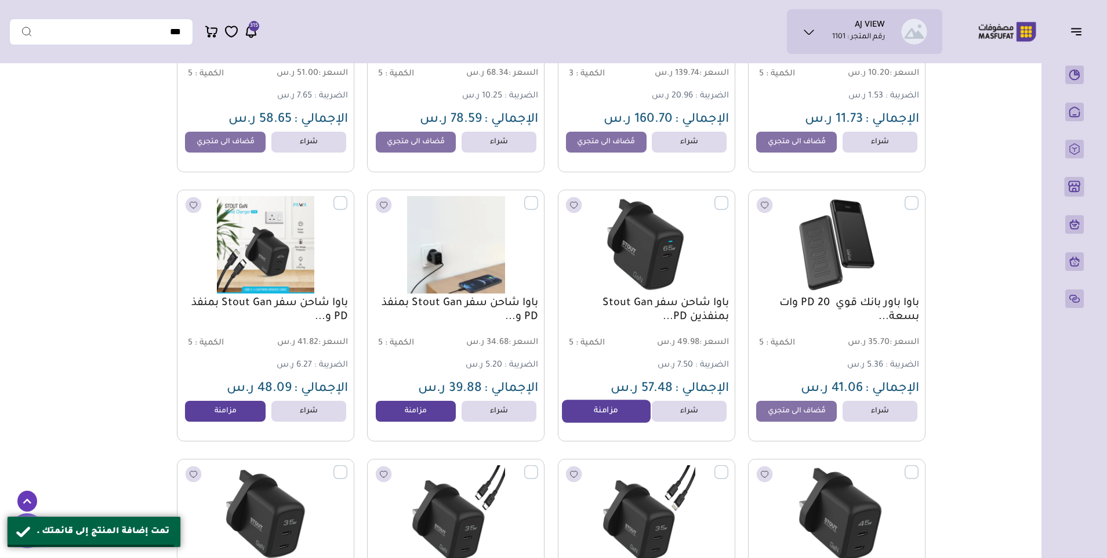
click at [599, 421] on link "مزامنة" at bounding box center [606, 411] width 88 height 23
click at [415, 420] on link "مزامنة" at bounding box center [416, 411] width 88 height 23
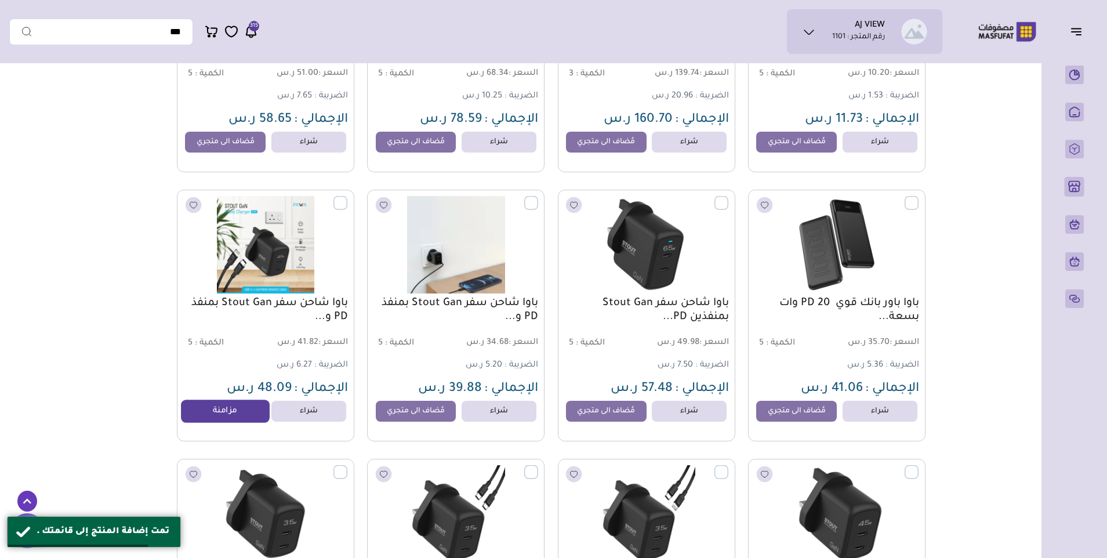
click at [231, 422] on link "مزامنة" at bounding box center [226, 411] width 88 height 23
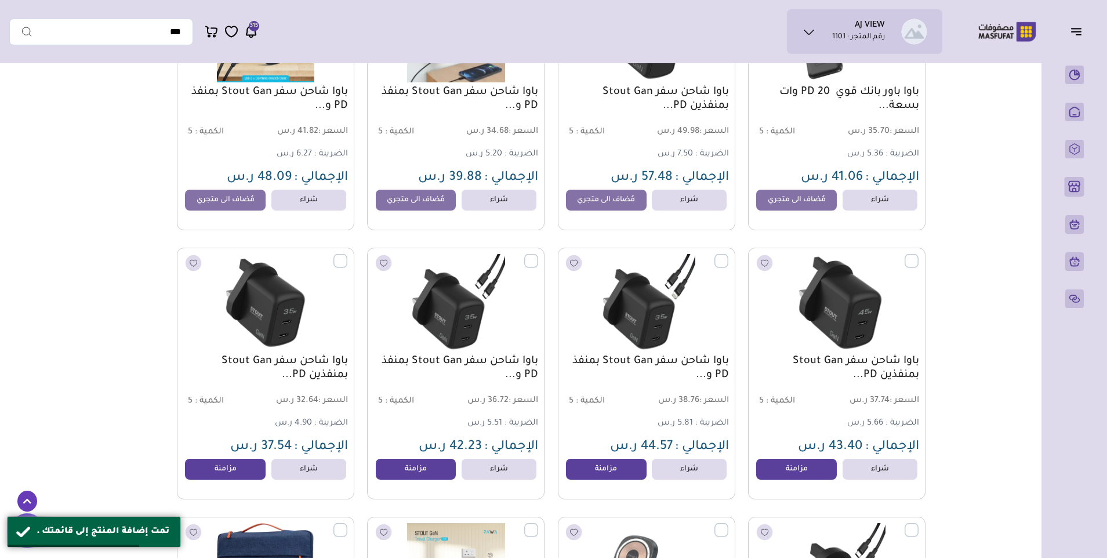
scroll to position [3480, 0]
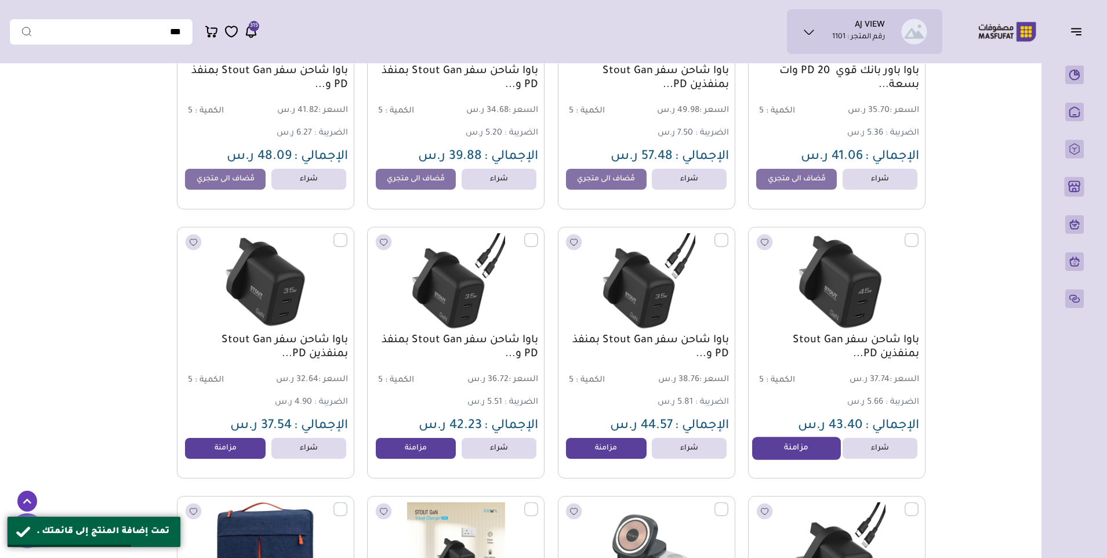
click at [769, 460] on link "مزامنة" at bounding box center [796, 448] width 88 height 23
click at [622, 452] on link "مزامنة" at bounding box center [606, 448] width 88 height 23
click at [425, 456] on link "مزامنة" at bounding box center [416, 448] width 88 height 23
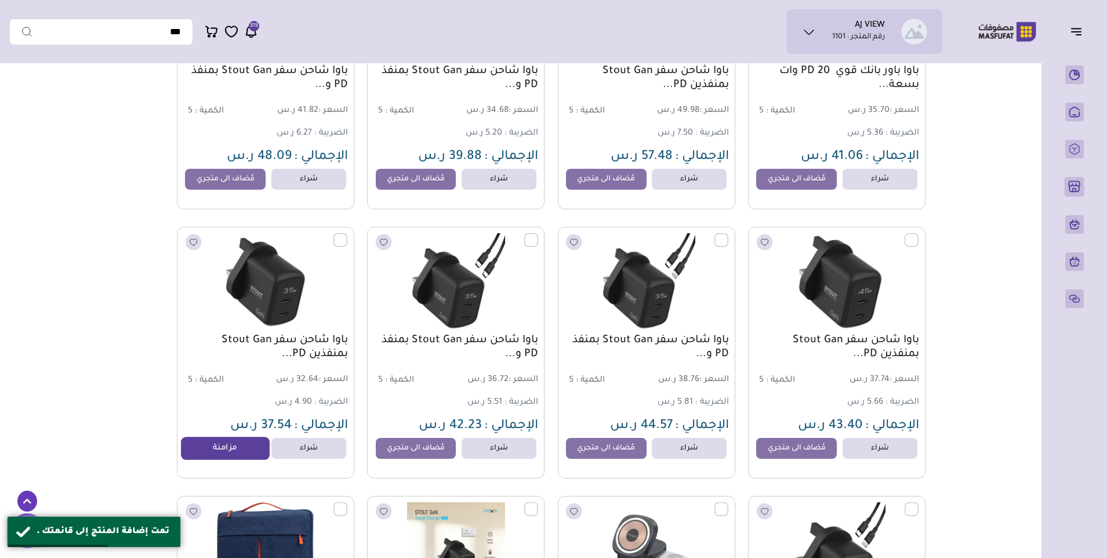
click at [241, 453] on link "مزامنة" at bounding box center [226, 448] width 88 height 23
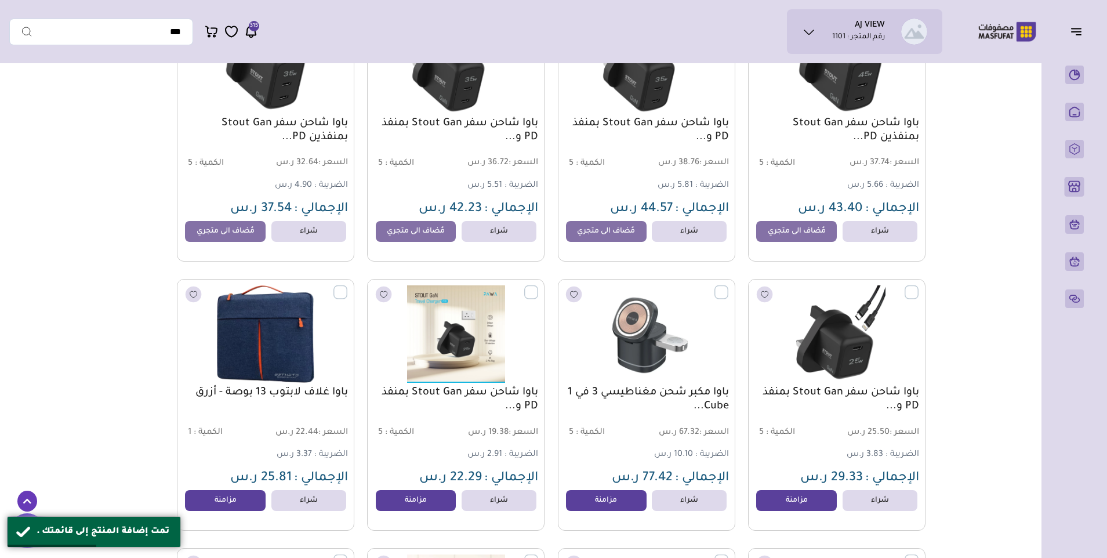
scroll to position [3712, 0]
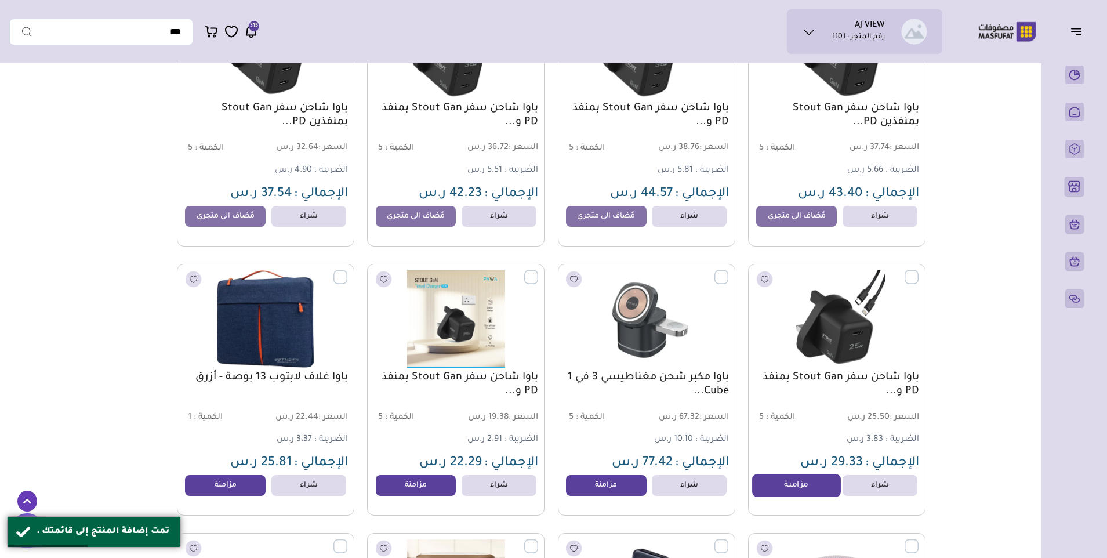
click at [772, 490] on link "مزامنة" at bounding box center [796, 485] width 88 height 23
click at [610, 487] on link "مزامنة" at bounding box center [606, 485] width 88 height 23
click at [405, 488] on link "مزامنة" at bounding box center [416, 485] width 88 height 23
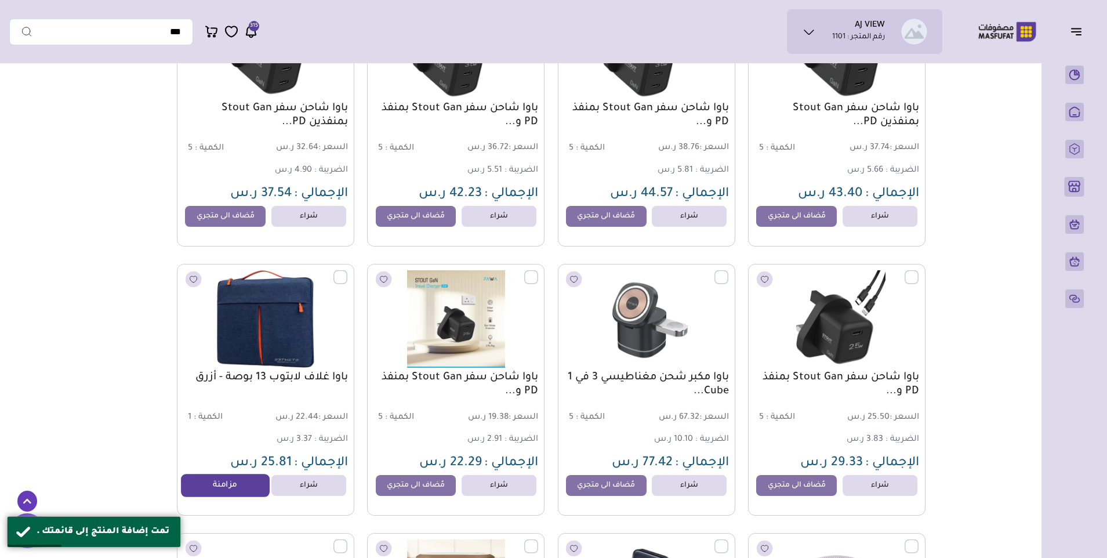
click at [240, 488] on link "مزامنة" at bounding box center [226, 485] width 88 height 23
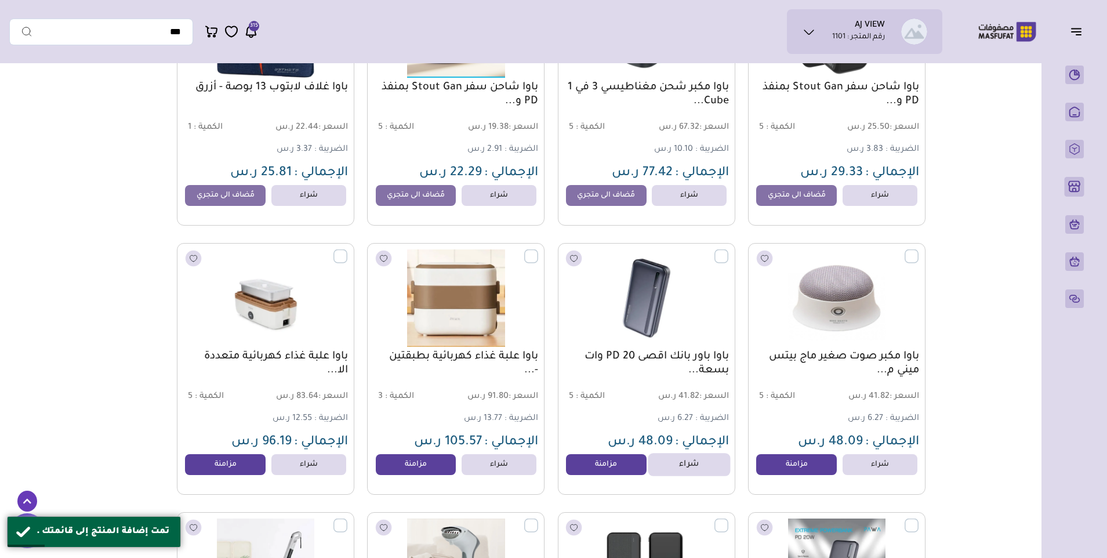
scroll to position [4060, 0]
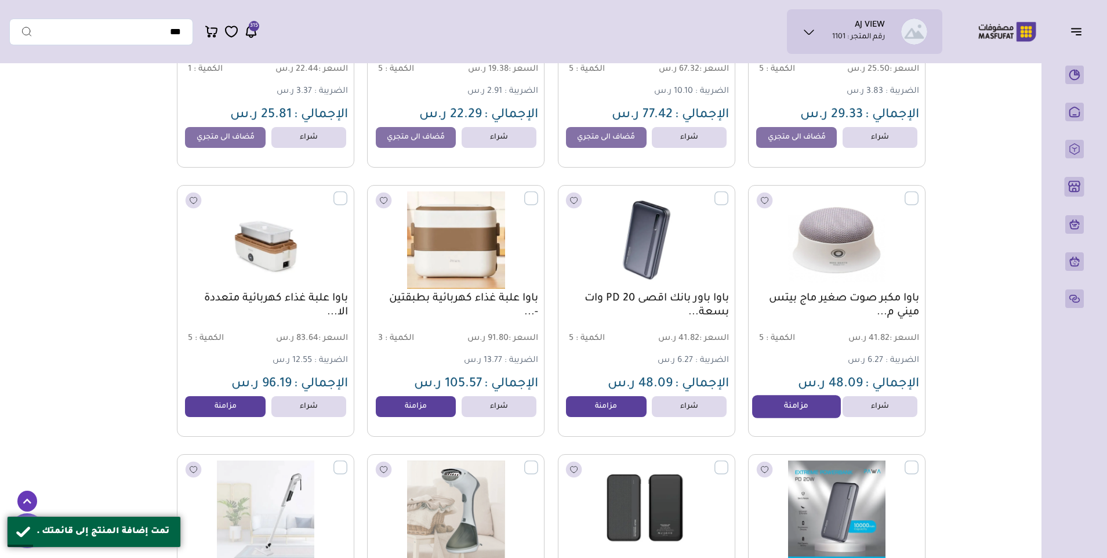
click at [780, 418] on link "مزامنة" at bounding box center [796, 406] width 88 height 23
drag, startPoint x: 604, startPoint y: 415, endPoint x: 572, endPoint y: 415, distance: 31.9
click at [604, 414] on link "مزامنة" at bounding box center [606, 406] width 88 height 23
drag, startPoint x: 432, startPoint y: 418, endPoint x: 397, endPoint y: 418, distance: 34.8
click at [432, 418] on link "مزامنة" at bounding box center [416, 406] width 88 height 23
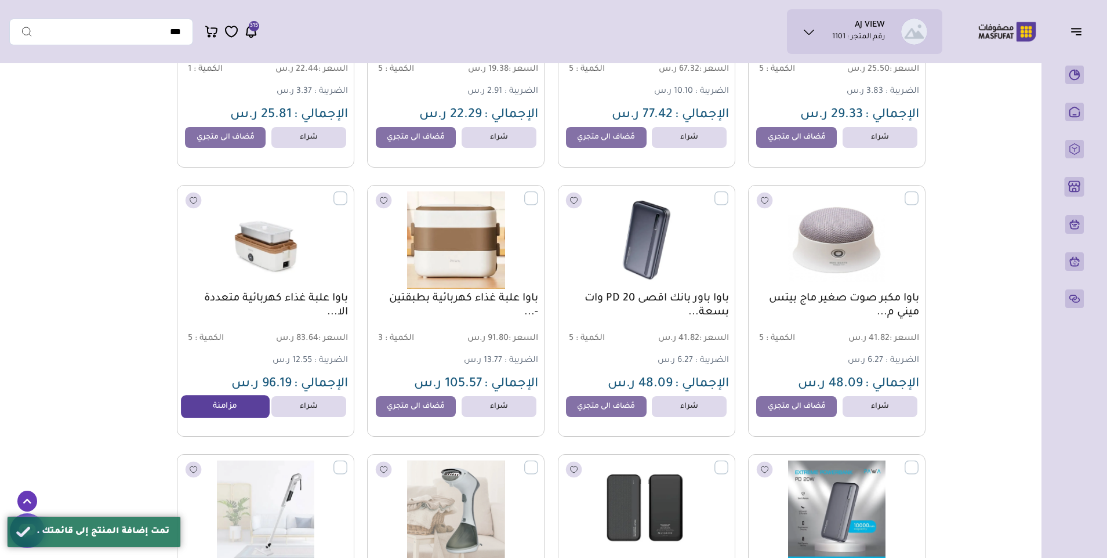
click at [230, 417] on link "مزامنة" at bounding box center [226, 406] width 88 height 23
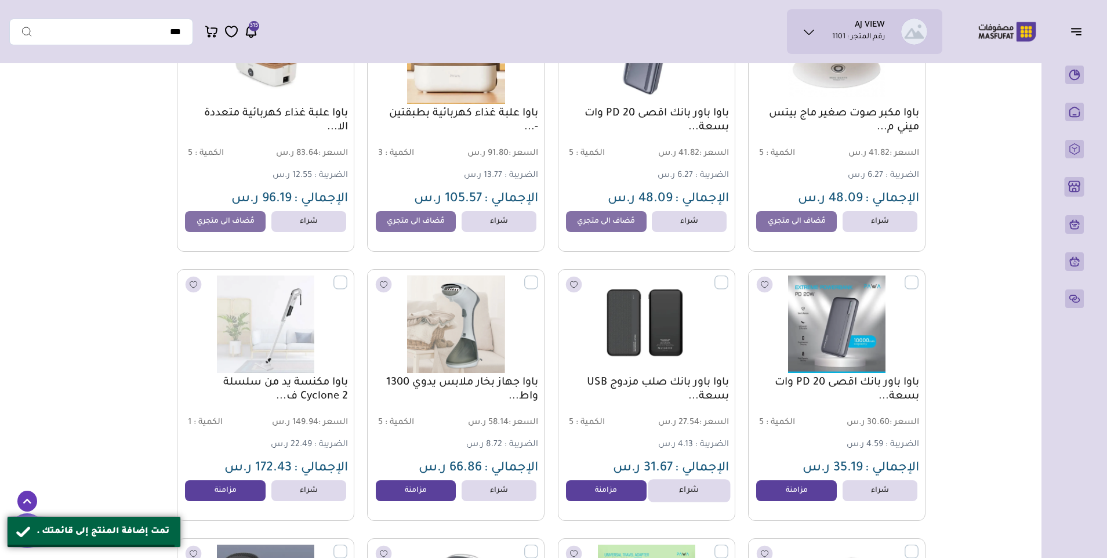
scroll to position [4350, 0]
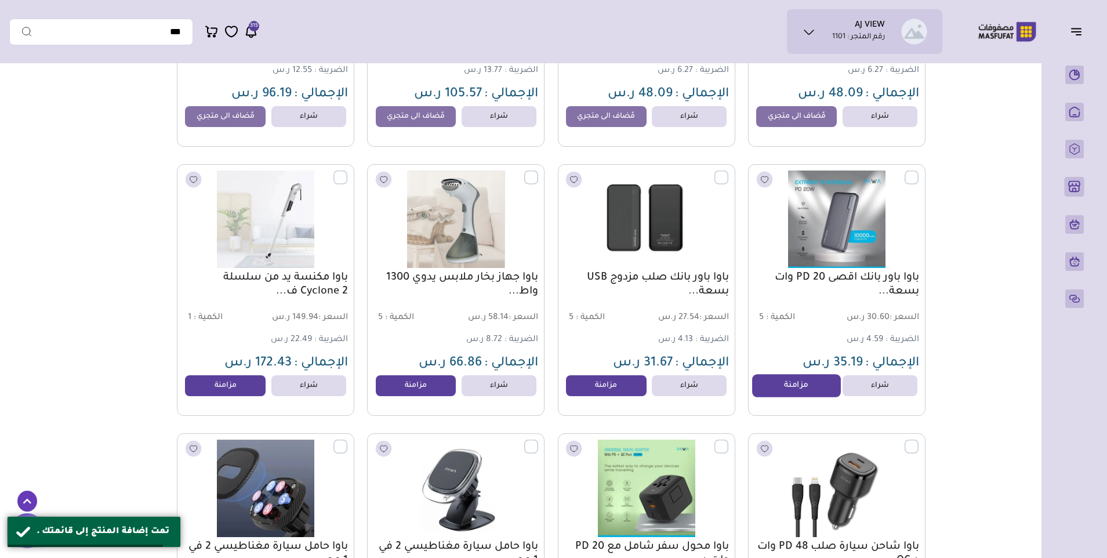
click at [809, 389] on link "مزامنة" at bounding box center [796, 385] width 88 height 23
drag, startPoint x: 616, startPoint y: 393, endPoint x: 541, endPoint y: 396, distance: 74.9
click at [615, 393] on link "مزامنة" at bounding box center [606, 385] width 81 height 21
drag, startPoint x: 428, startPoint y: 396, endPoint x: 436, endPoint y: 387, distance: 11.1
click at [428, 395] on link "مزامنة" at bounding box center [416, 385] width 88 height 23
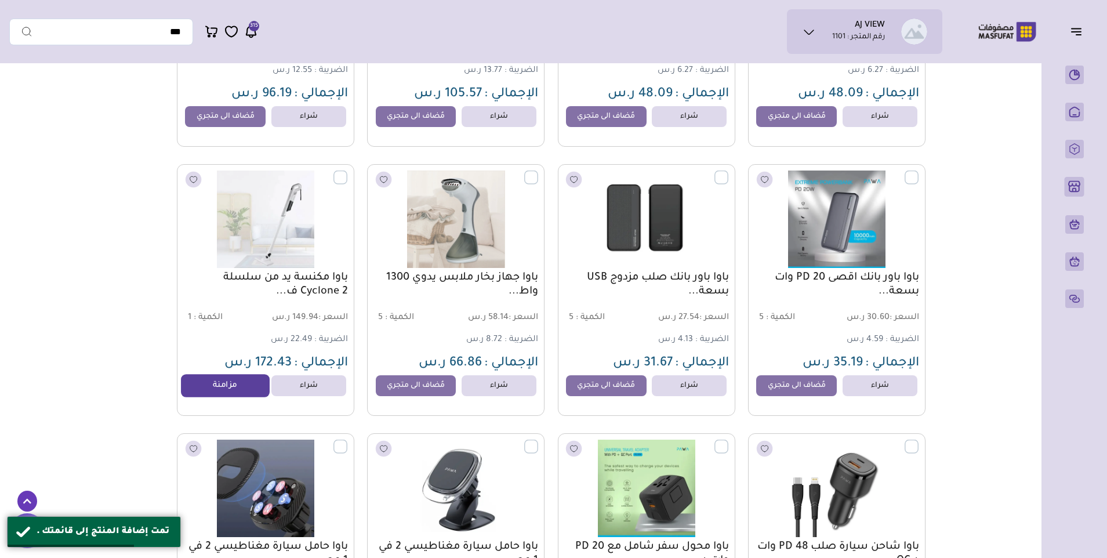
click at [238, 389] on link "مزامنة" at bounding box center [226, 385] width 88 height 23
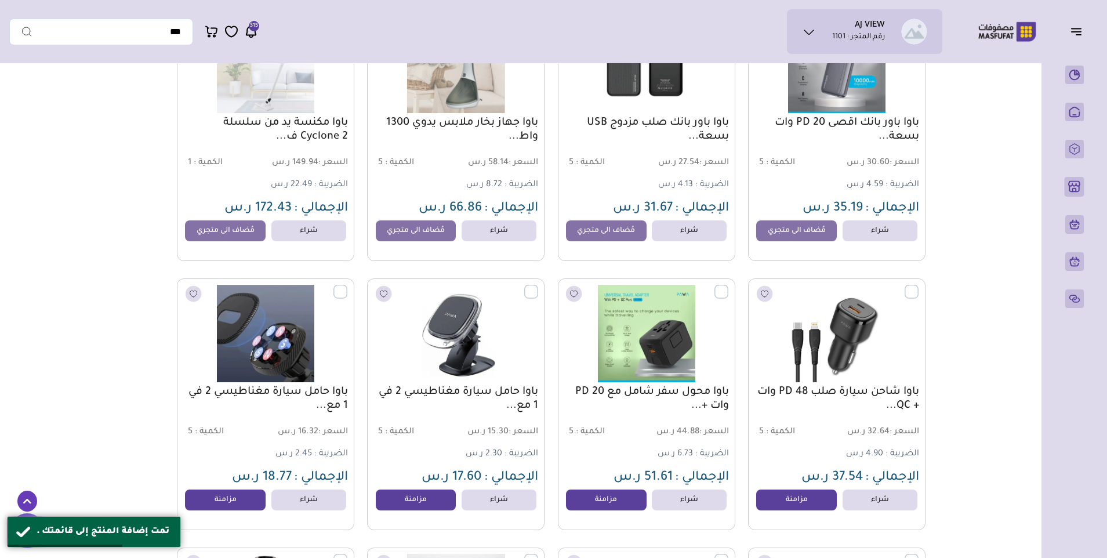
scroll to position [4582, 0]
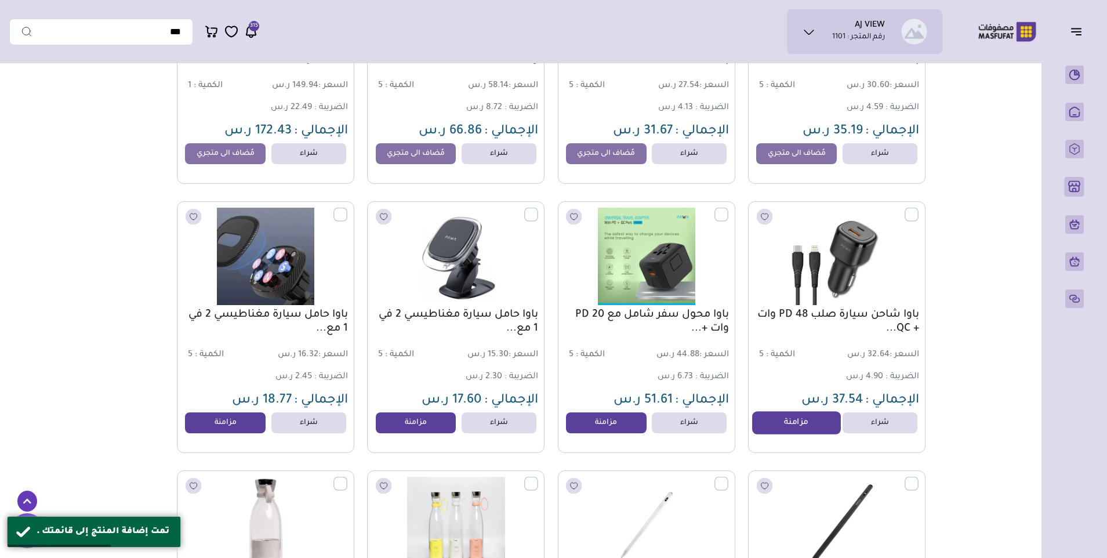
click at [767, 430] on link "مزامنة" at bounding box center [796, 422] width 88 height 23
click at [609, 426] on link "مزامنة" at bounding box center [606, 422] width 88 height 23
click at [415, 423] on link "مزامنة" at bounding box center [416, 422] width 88 height 23
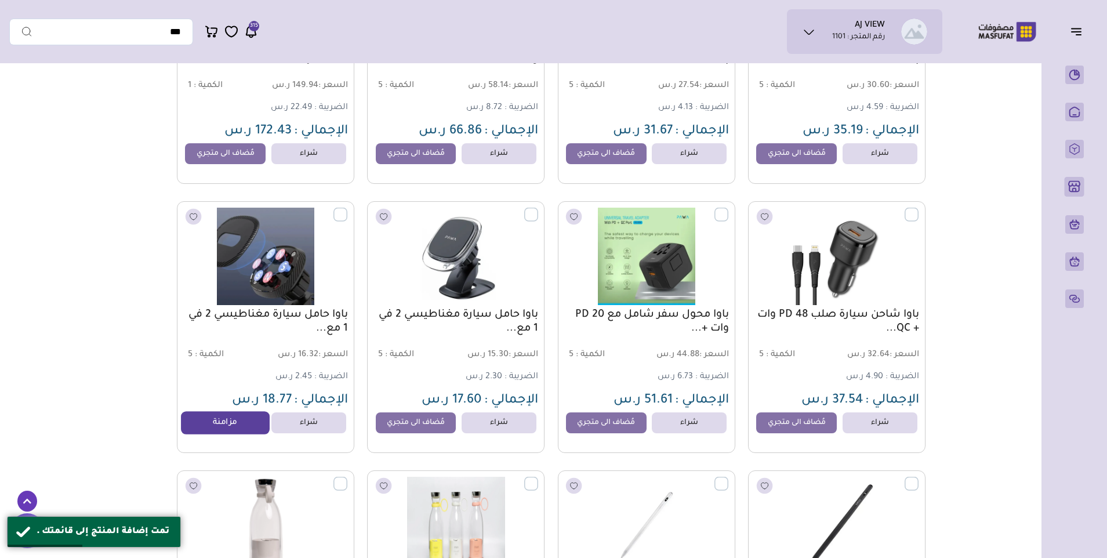
click at [220, 432] on link "مزامنة" at bounding box center [226, 422] width 88 height 23
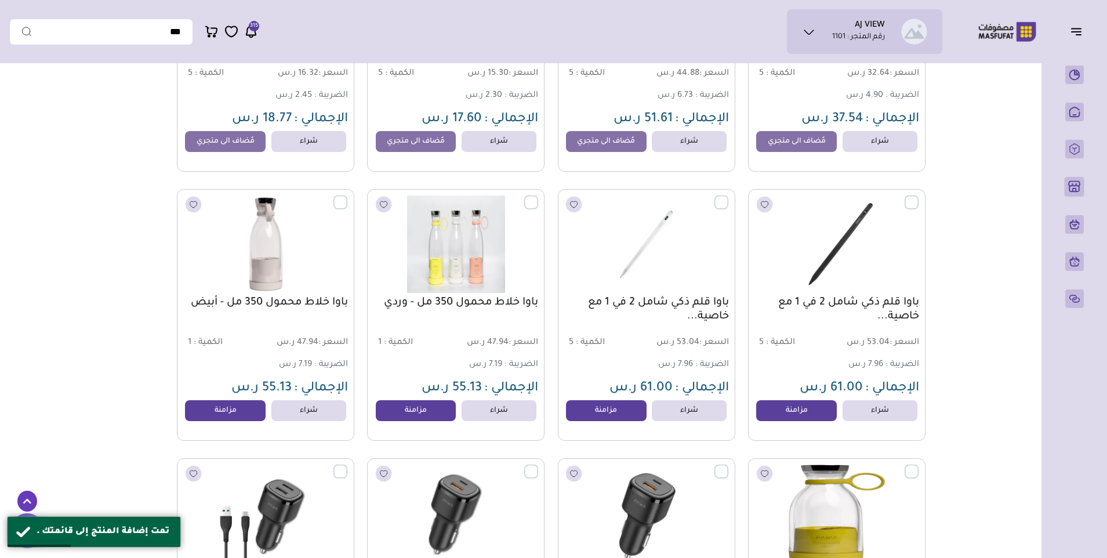
scroll to position [4872, 0]
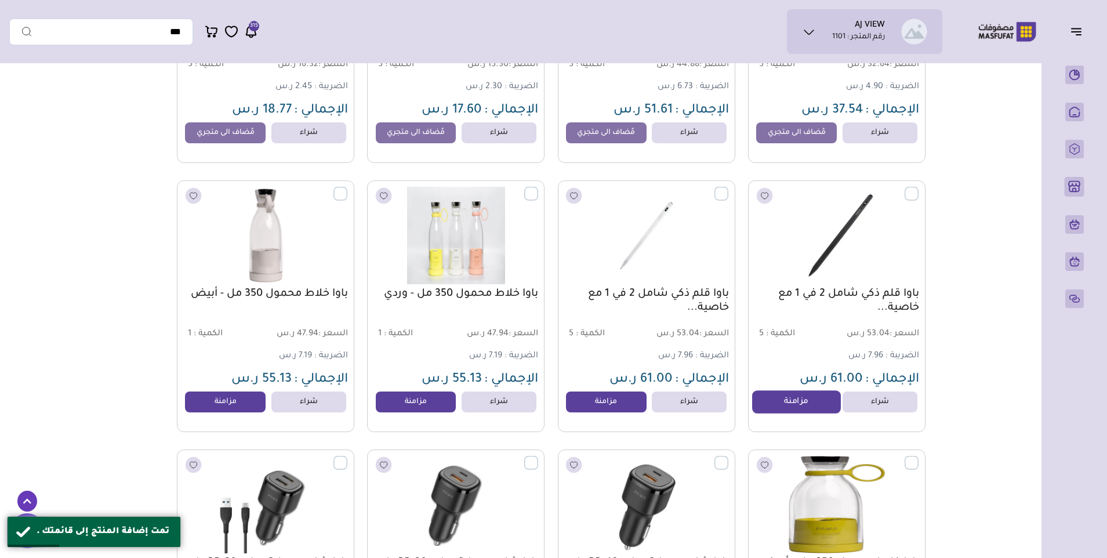
click at [781, 413] on link "مزامنة" at bounding box center [796, 402] width 88 height 23
click at [592, 411] on link "مزامنة" at bounding box center [606, 402] width 88 height 23
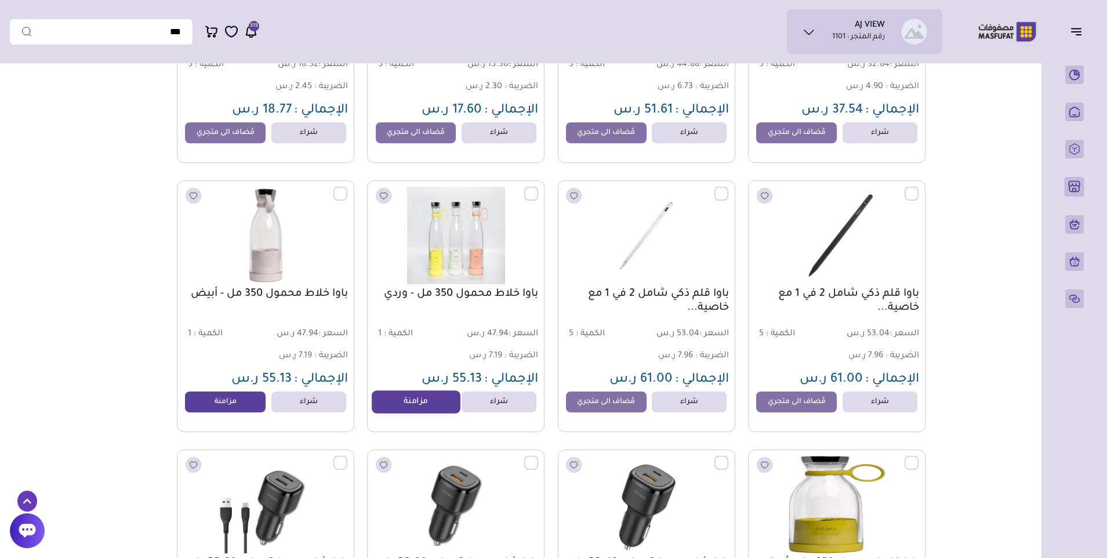
click at [404, 407] on link "مزامنة" at bounding box center [416, 402] width 88 height 23
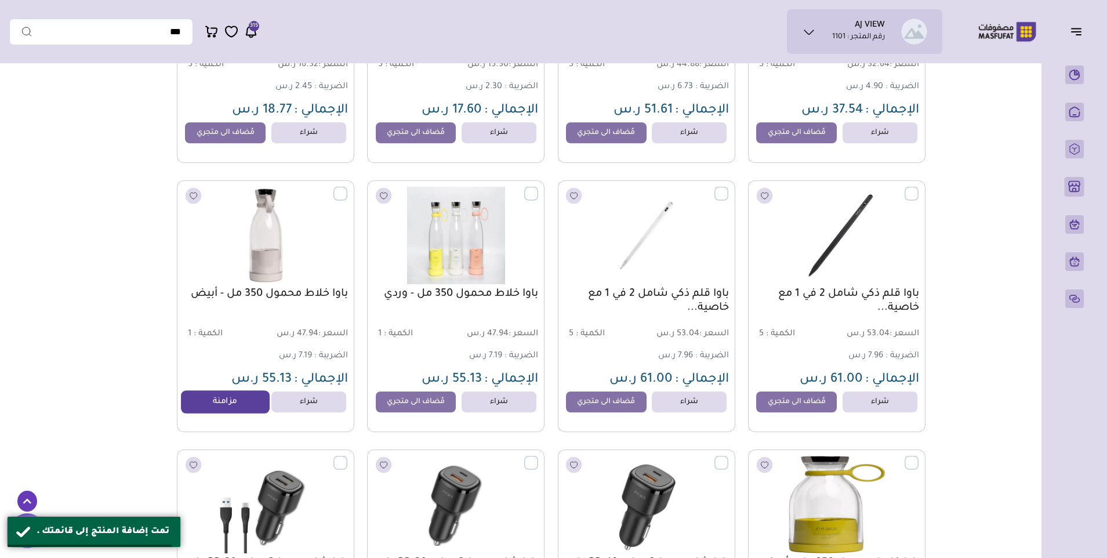
click at [244, 405] on link "مزامنة" at bounding box center [226, 402] width 88 height 23
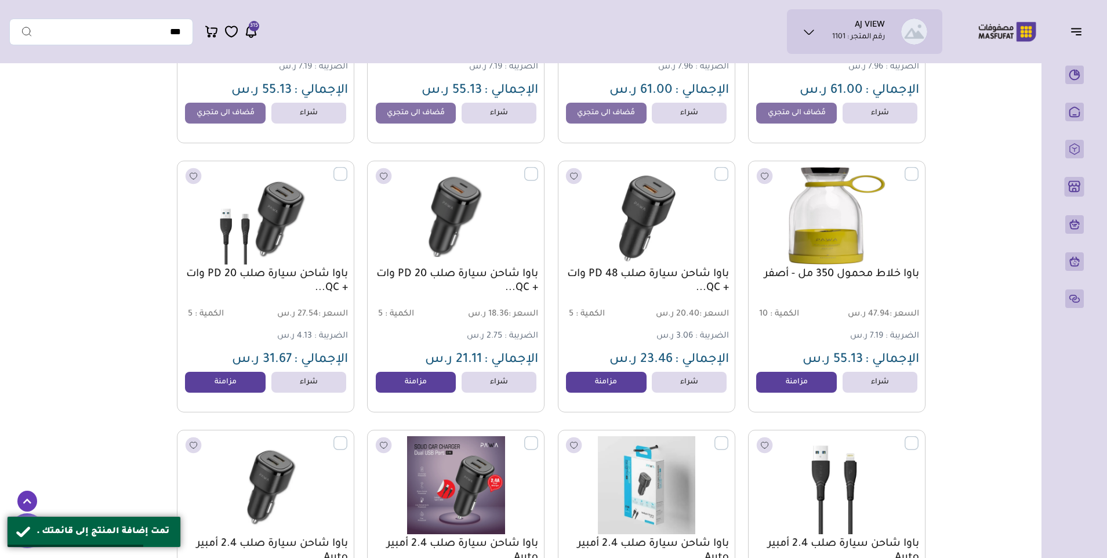
scroll to position [5162, 0]
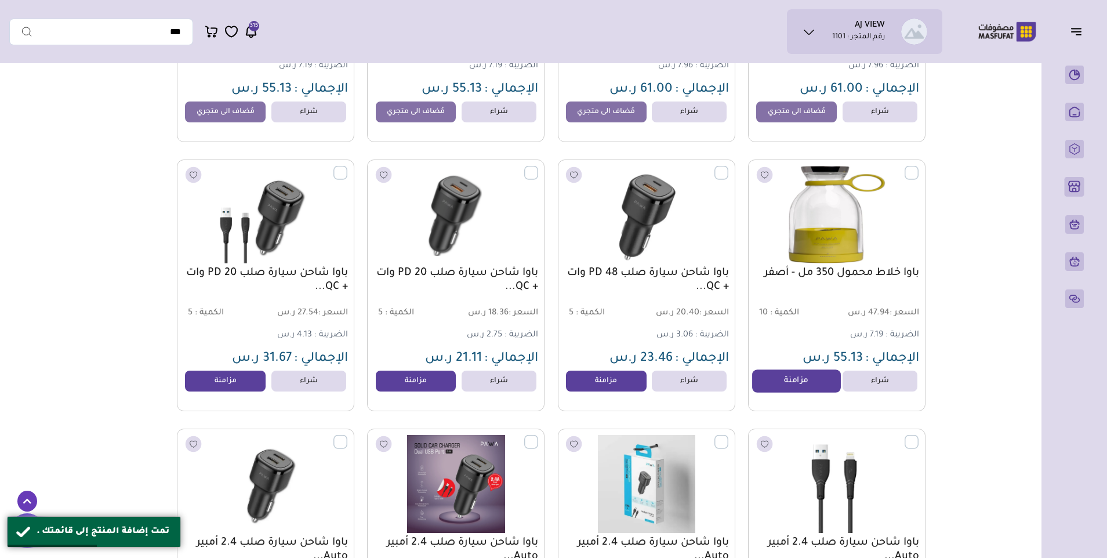
click at [786, 389] on link "مزامنة" at bounding box center [796, 381] width 88 height 23
click at [622, 388] on link "مزامنة" at bounding box center [606, 381] width 88 height 23
click at [435, 388] on link "مزامنة" at bounding box center [416, 381] width 88 height 23
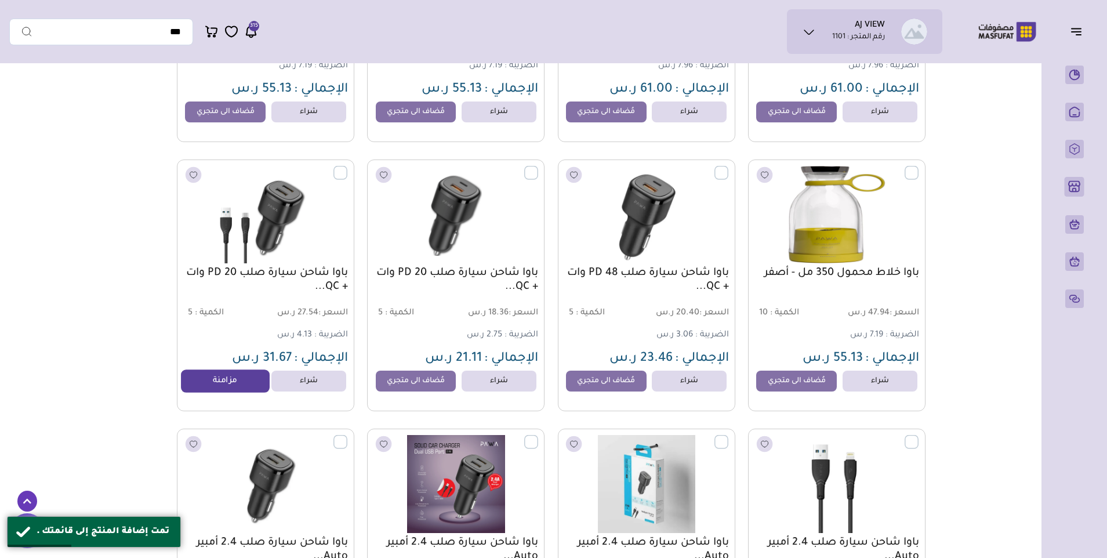
click at [231, 393] on link "مزامنة" at bounding box center [226, 381] width 88 height 23
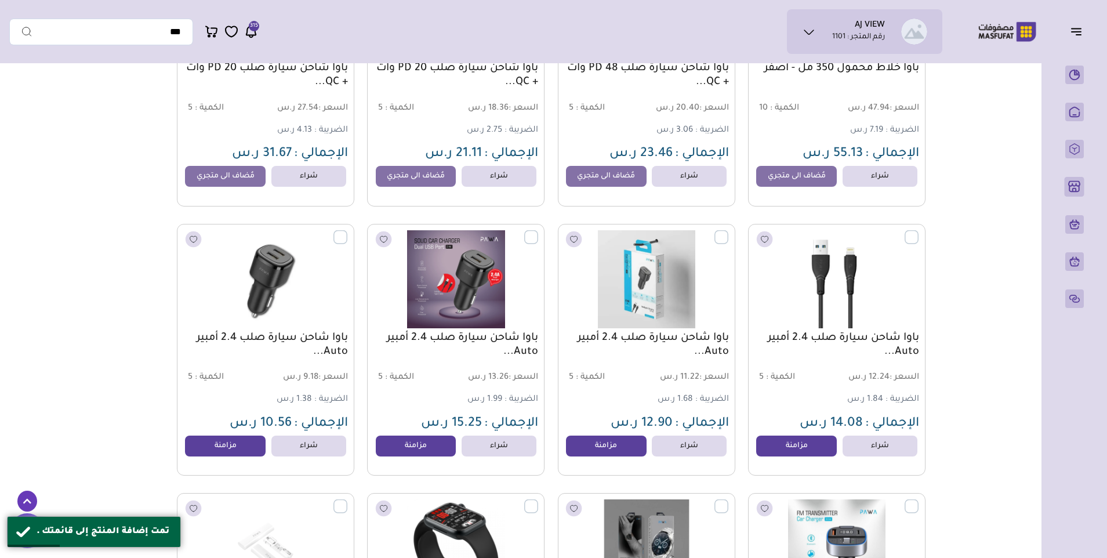
scroll to position [5394, 0]
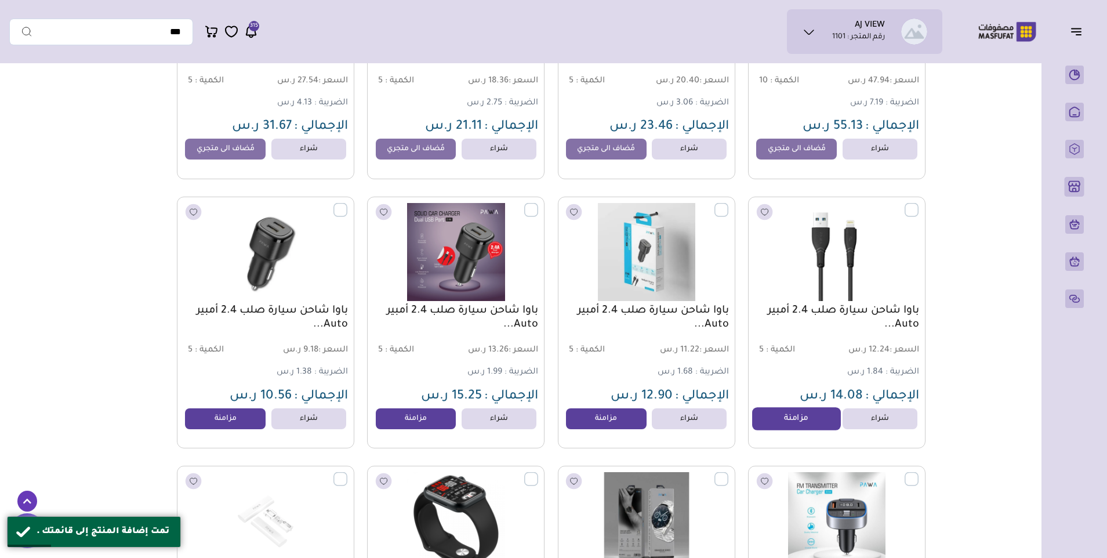
click at [792, 425] on link "مزامنة" at bounding box center [796, 418] width 88 height 23
click at [633, 419] on link "مزامنة" at bounding box center [606, 418] width 88 height 23
click at [437, 425] on link "مزامنة" at bounding box center [416, 418] width 88 height 23
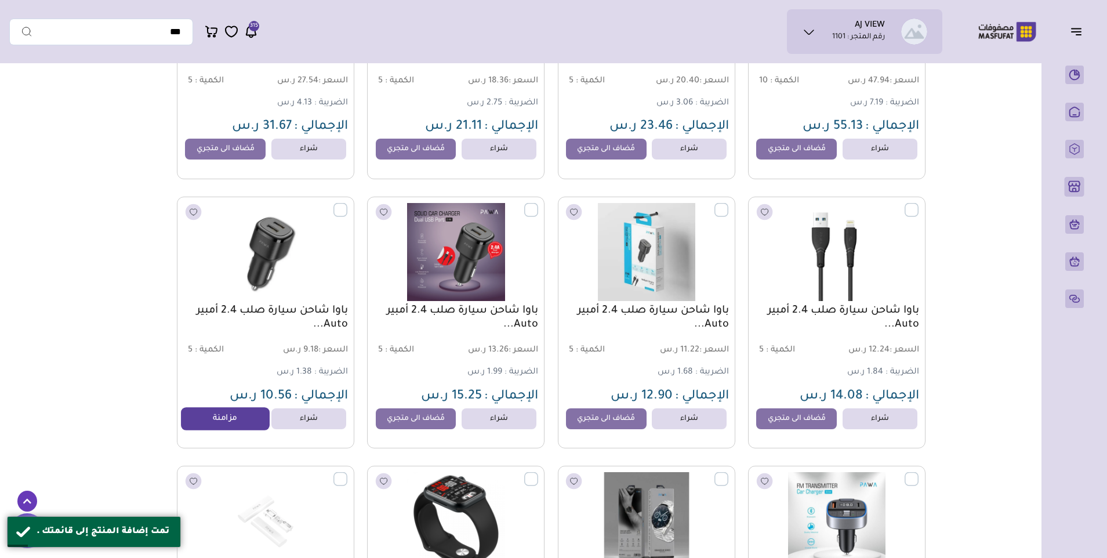
drag, startPoint x: 236, startPoint y: 428, endPoint x: 241, endPoint y: 425, distance: 6.0
click at [236, 428] on link "مزامنة" at bounding box center [226, 418] width 88 height 23
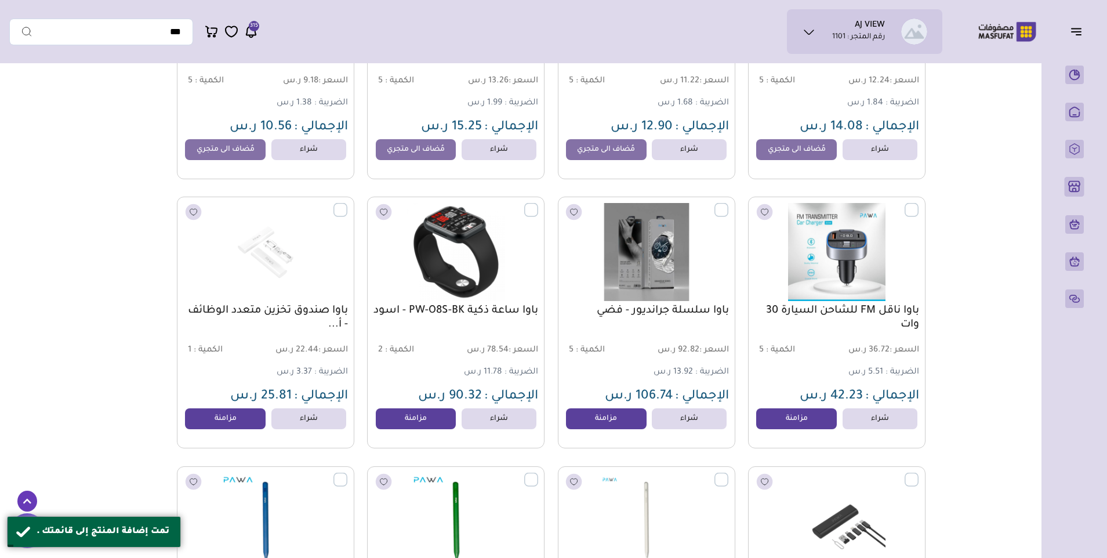
scroll to position [5684, 0]
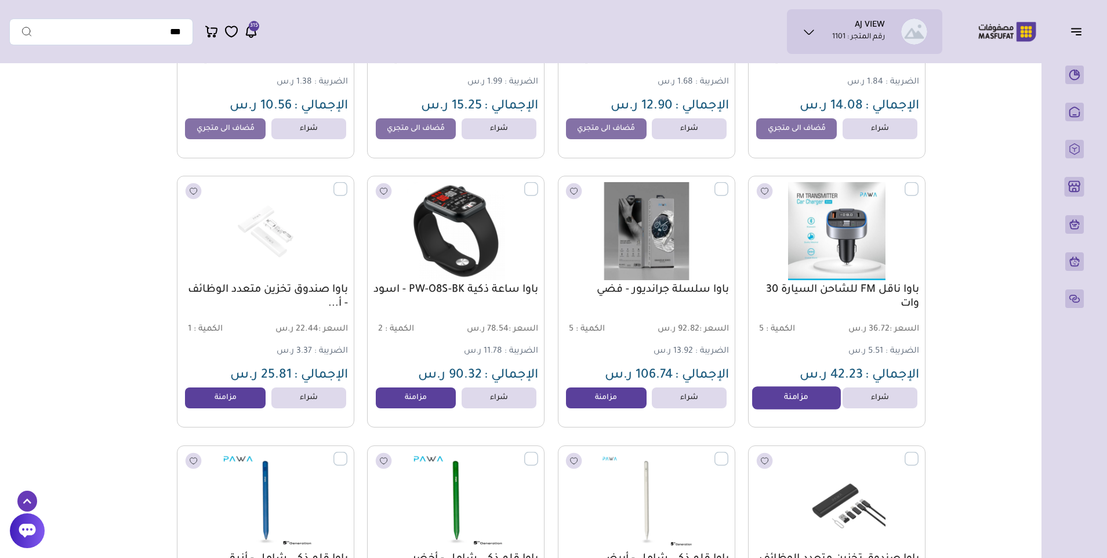
click at [787, 403] on link "مزامنة" at bounding box center [796, 397] width 88 height 23
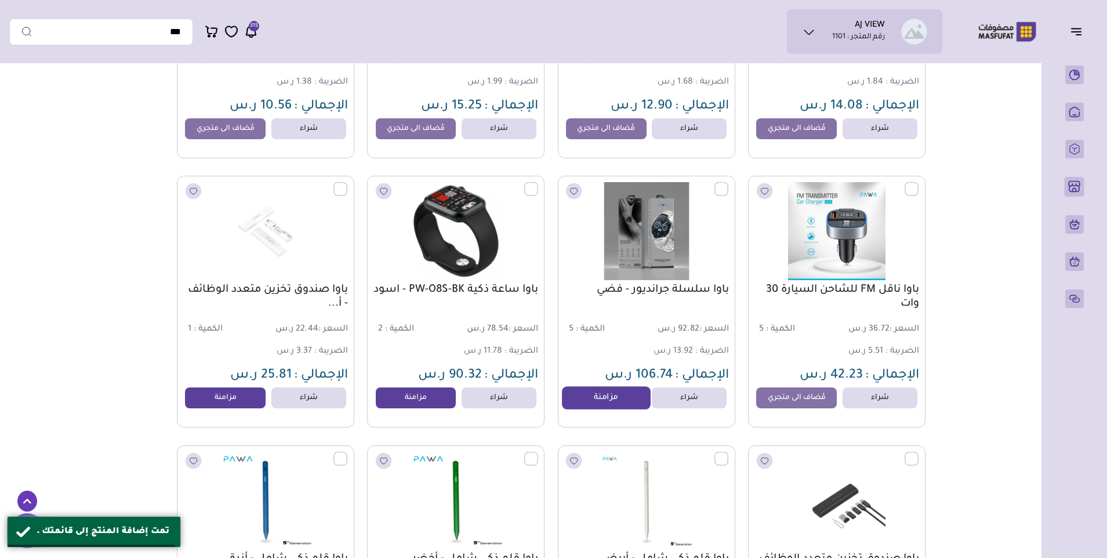
click at [613, 401] on link "مزامنة" at bounding box center [606, 397] width 88 height 23
click at [415, 403] on link "مزامنة" at bounding box center [416, 397] width 88 height 23
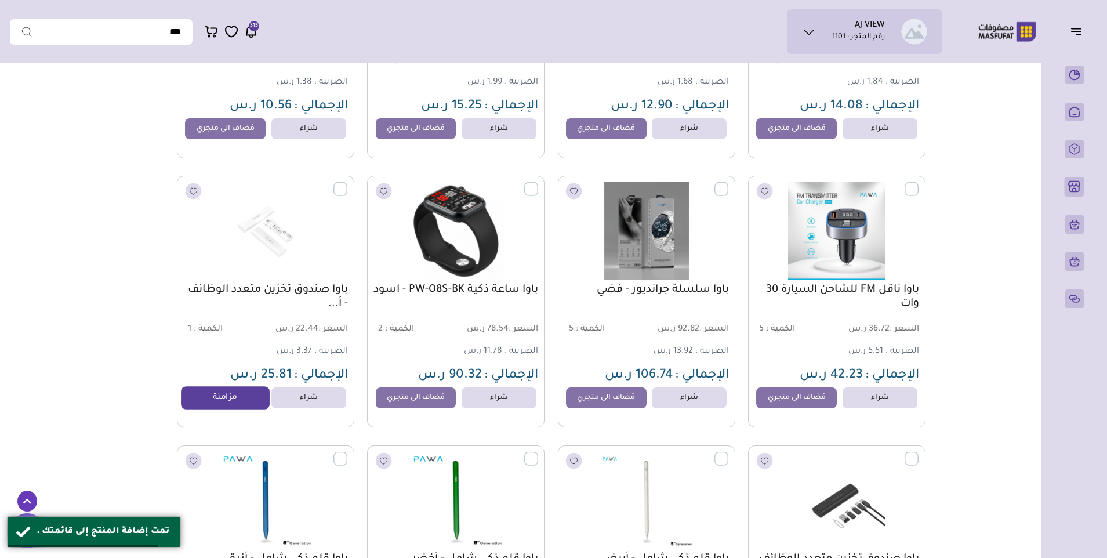
click at [239, 404] on link "مزامنة" at bounding box center [226, 397] width 88 height 23
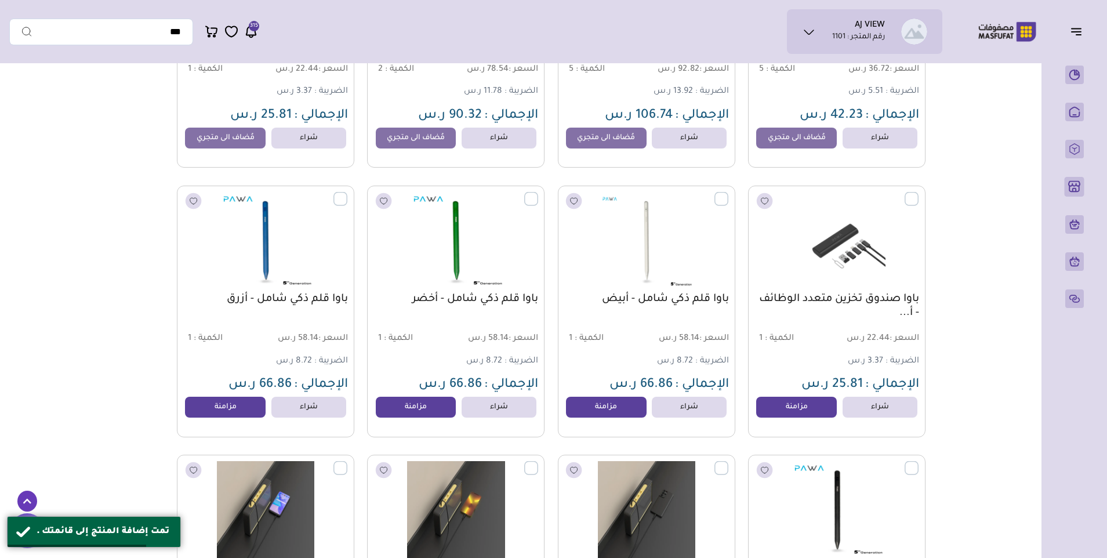
scroll to position [5974, 0]
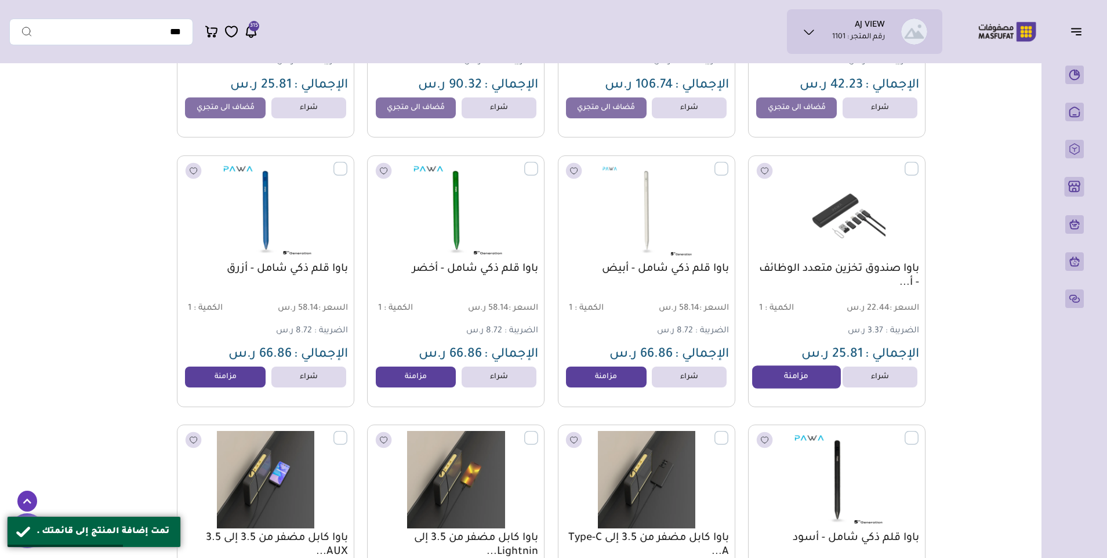
click at [772, 388] on link "مزامنة" at bounding box center [796, 376] width 88 height 23
click at [620, 385] on link "مزامنة" at bounding box center [606, 376] width 88 height 23
click at [411, 385] on link "مزامنة" at bounding box center [416, 376] width 88 height 23
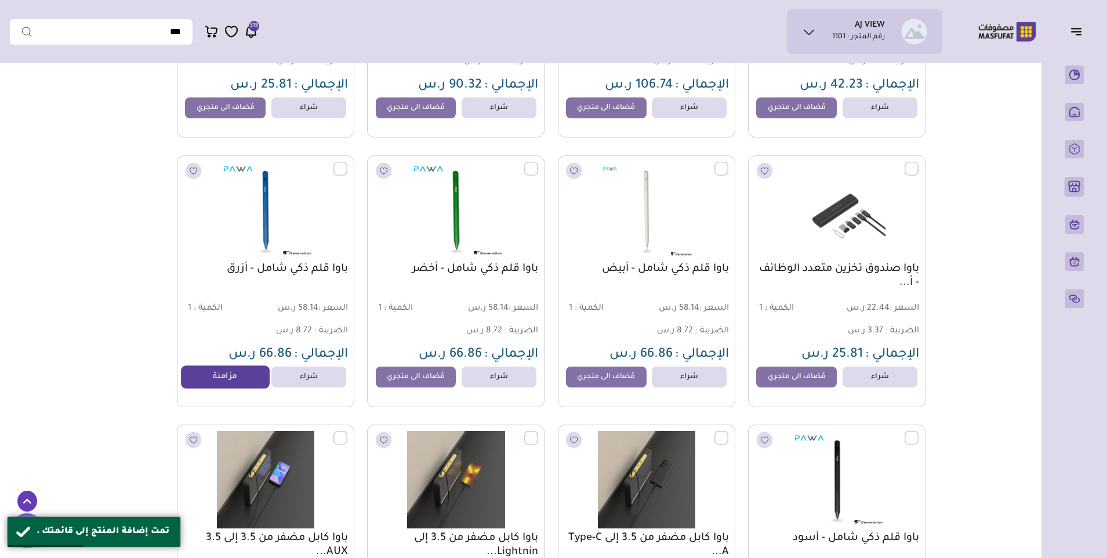
click at [212, 372] on div "شراء مزامنة" at bounding box center [265, 377] width 161 height 21
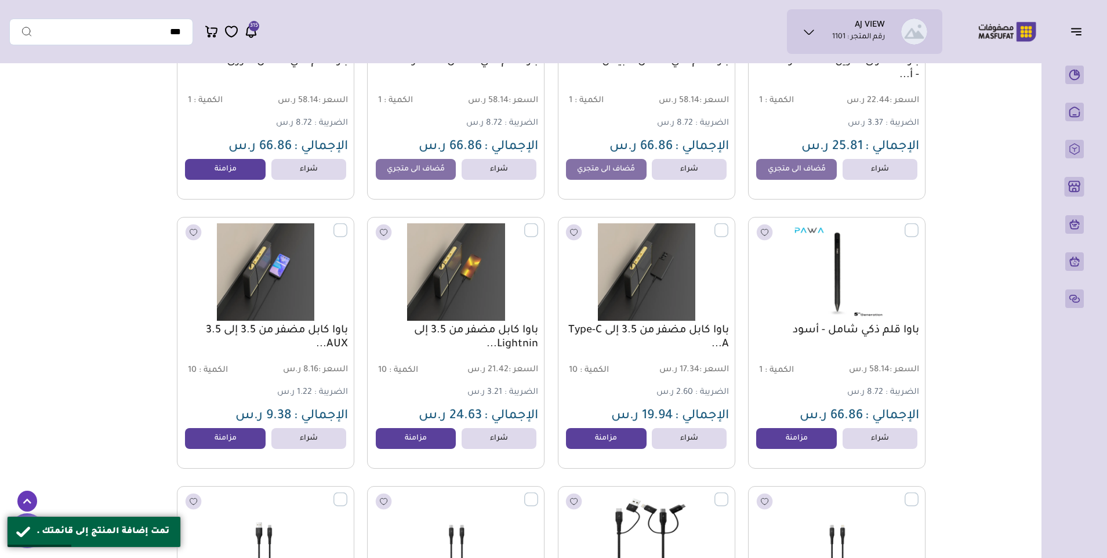
scroll to position [6206, 0]
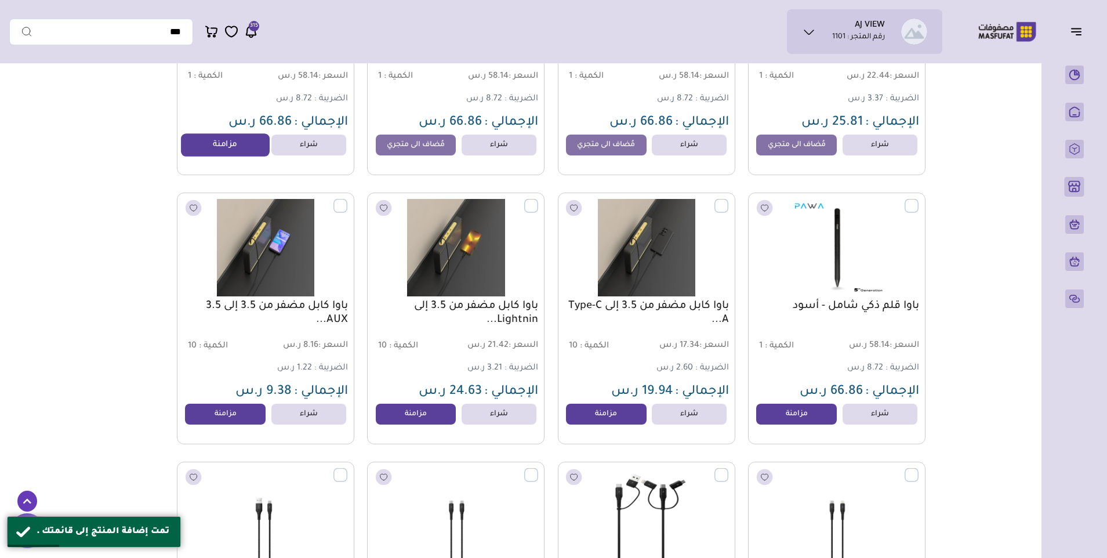
click at [226, 151] on link "مزامنة" at bounding box center [226, 144] width 88 height 23
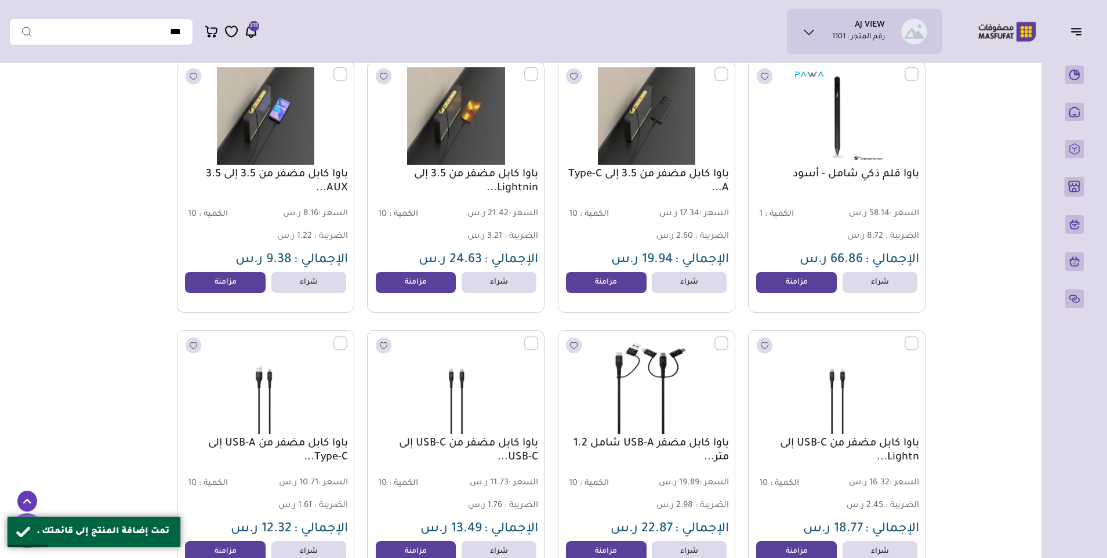
scroll to position [6380, 0]
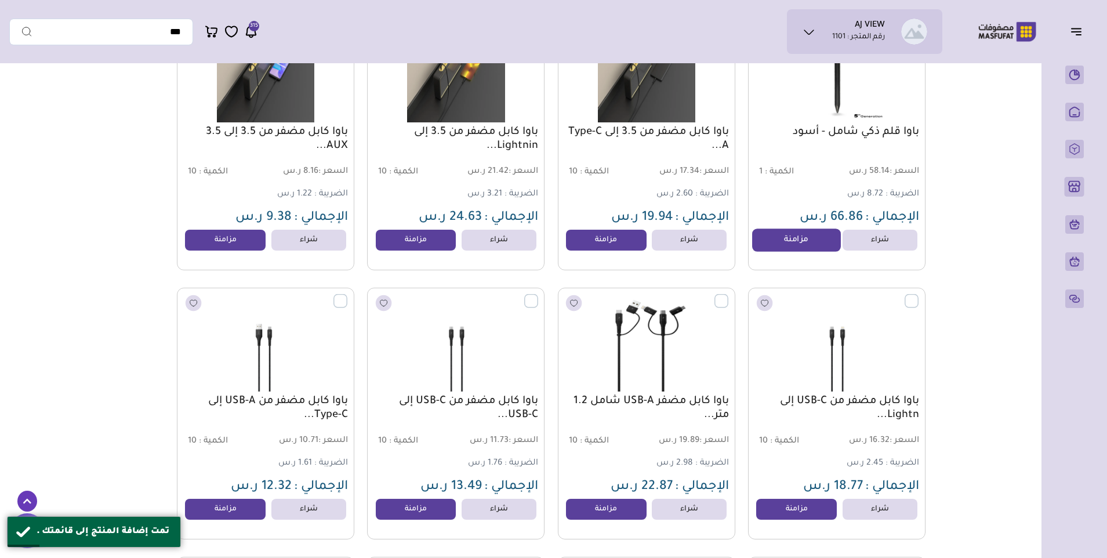
click at [774, 252] on link "مزامنة" at bounding box center [796, 240] width 88 height 23
click at [632, 249] on link "مزامنة" at bounding box center [606, 240] width 88 height 23
click at [429, 242] on link "مزامنة" at bounding box center [416, 240] width 88 height 23
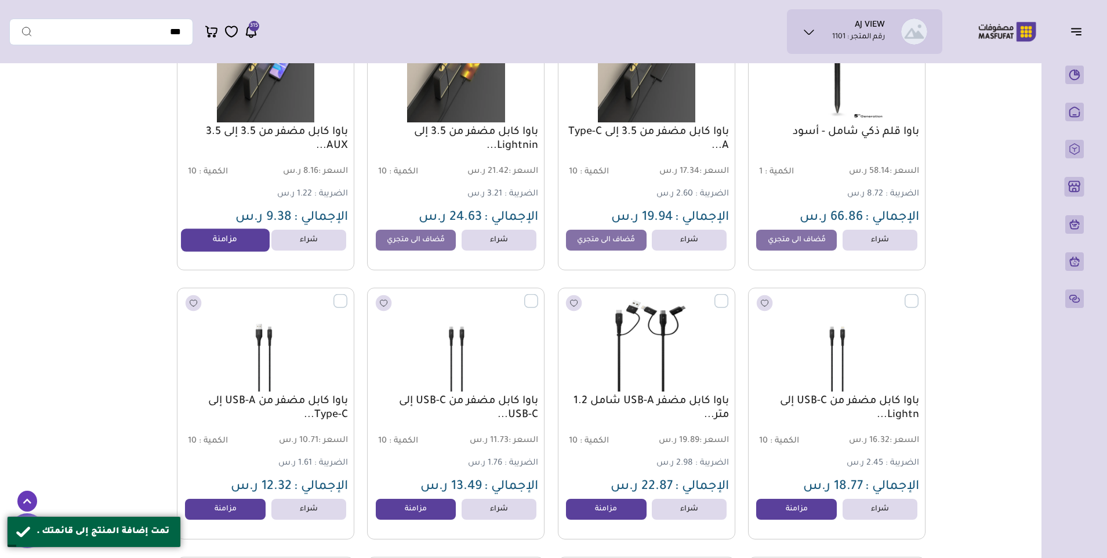
click at [251, 245] on link "مزامنة" at bounding box center [226, 240] width 88 height 23
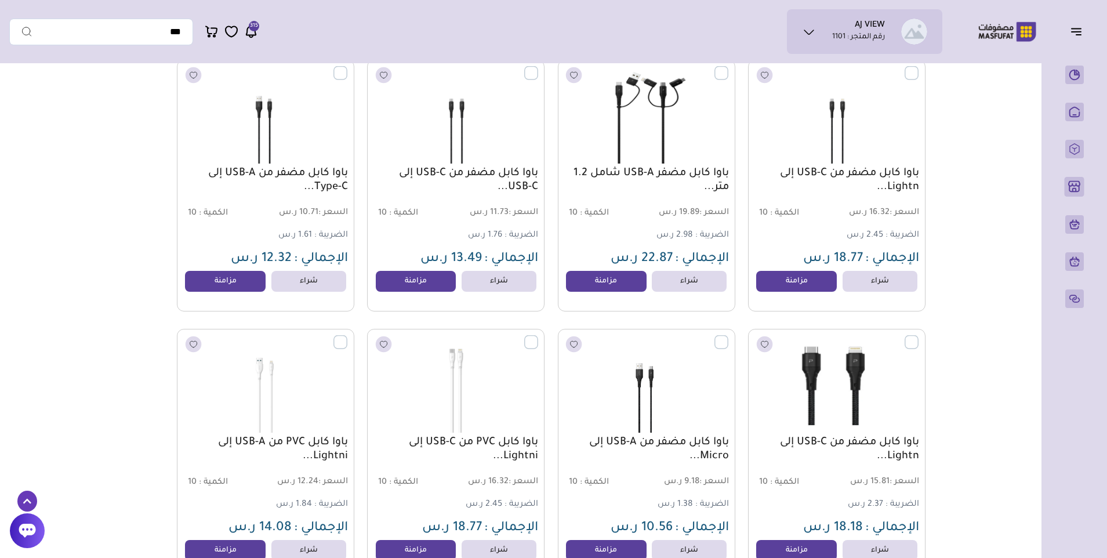
scroll to position [6612, 0]
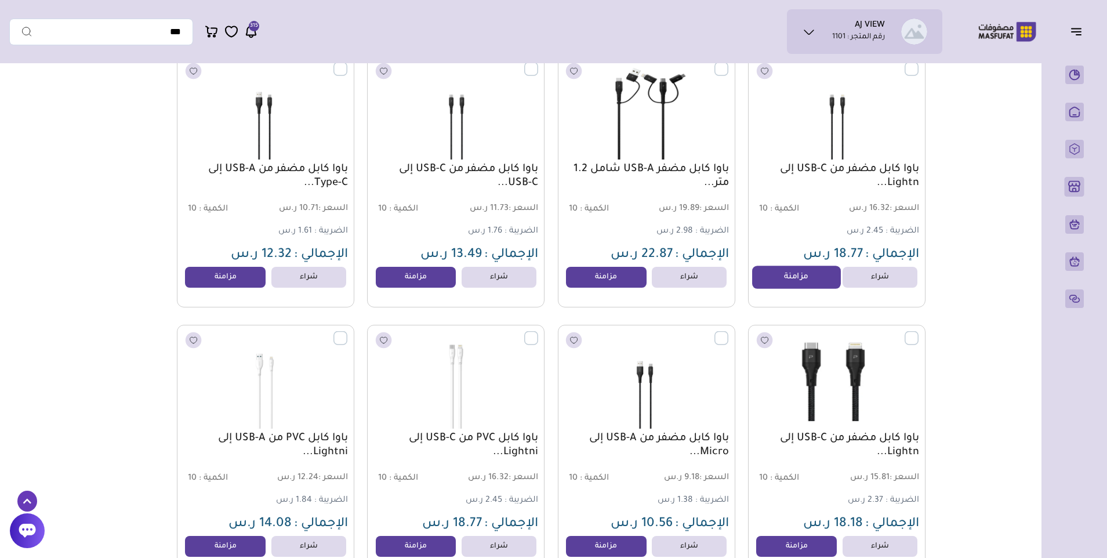
click at [779, 283] on link "مزامنة" at bounding box center [796, 277] width 88 height 23
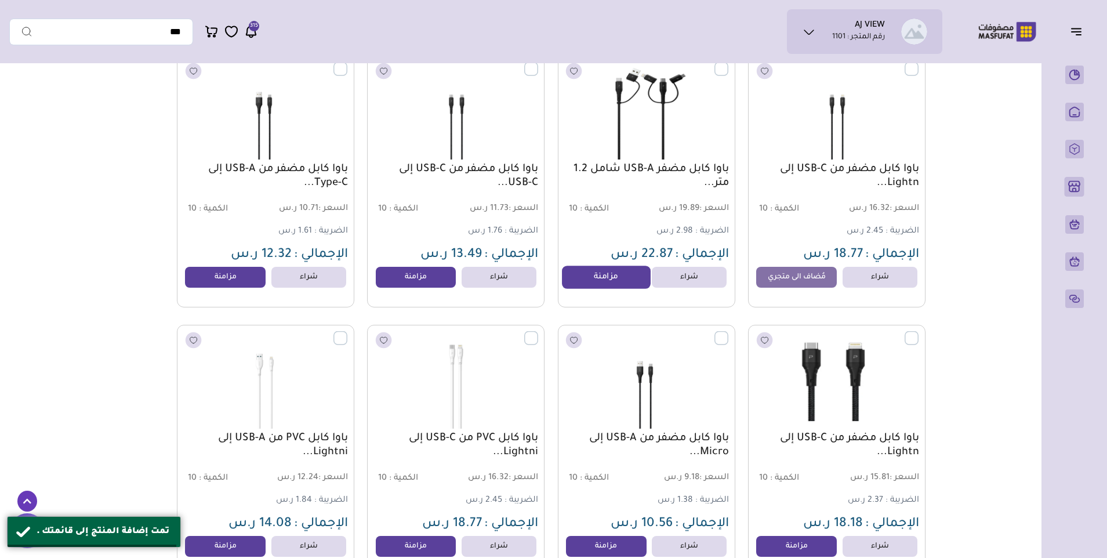
click at [597, 279] on link "مزامنة" at bounding box center [606, 277] width 88 height 23
click at [428, 274] on link "مزامنة" at bounding box center [416, 277] width 88 height 23
click at [250, 284] on link "مزامنة" at bounding box center [226, 277] width 88 height 23
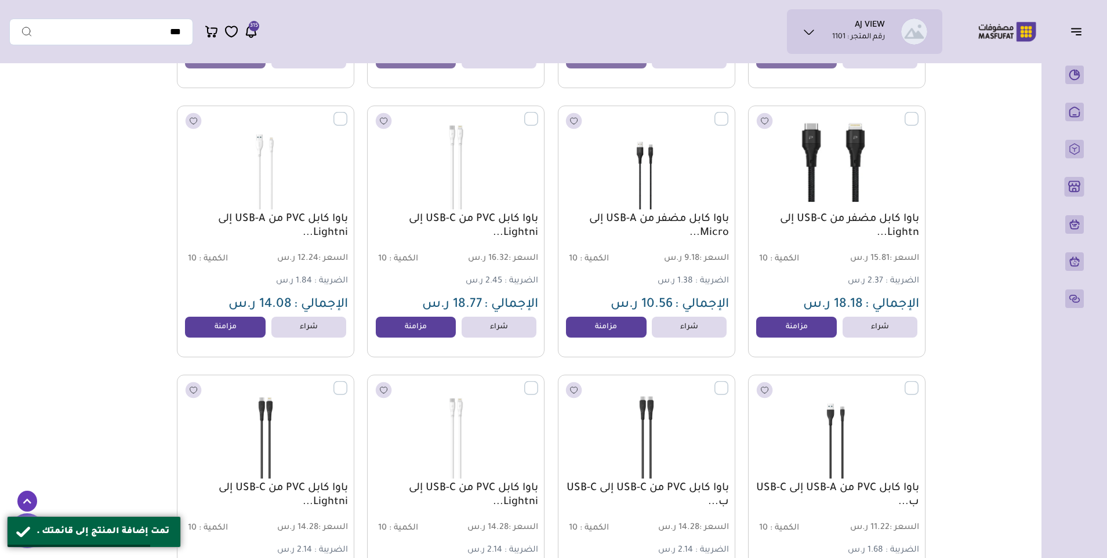
scroll to position [6844, 0]
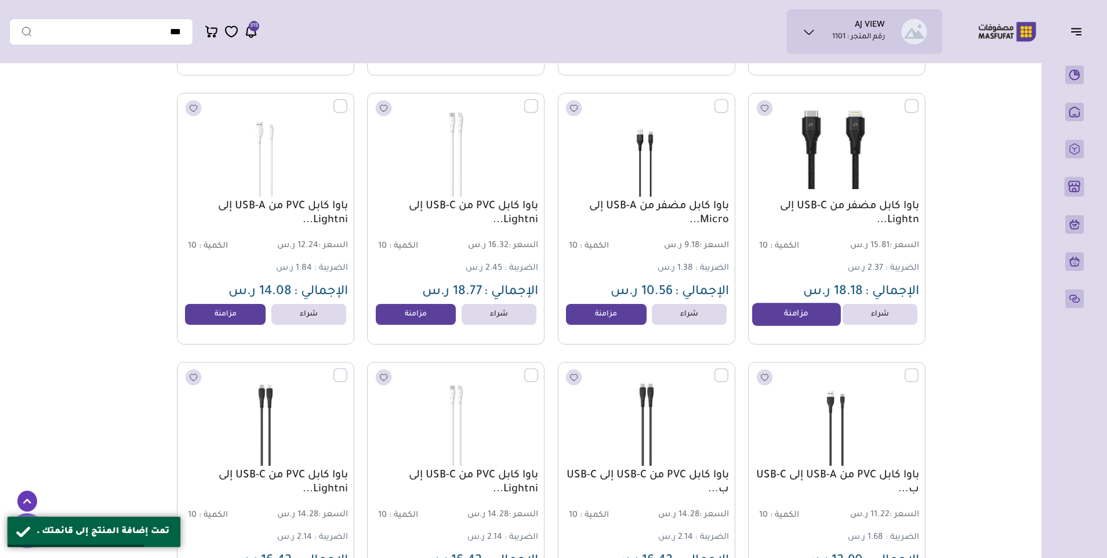
click at [780, 324] on link "مزامنة" at bounding box center [796, 314] width 88 height 23
click at [607, 317] on link "مزامنة" at bounding box center [606, 314] width 88 height 23
click at [432, 317] on link "مزامنة" at bounding box center [416, 314] width 88 height 23
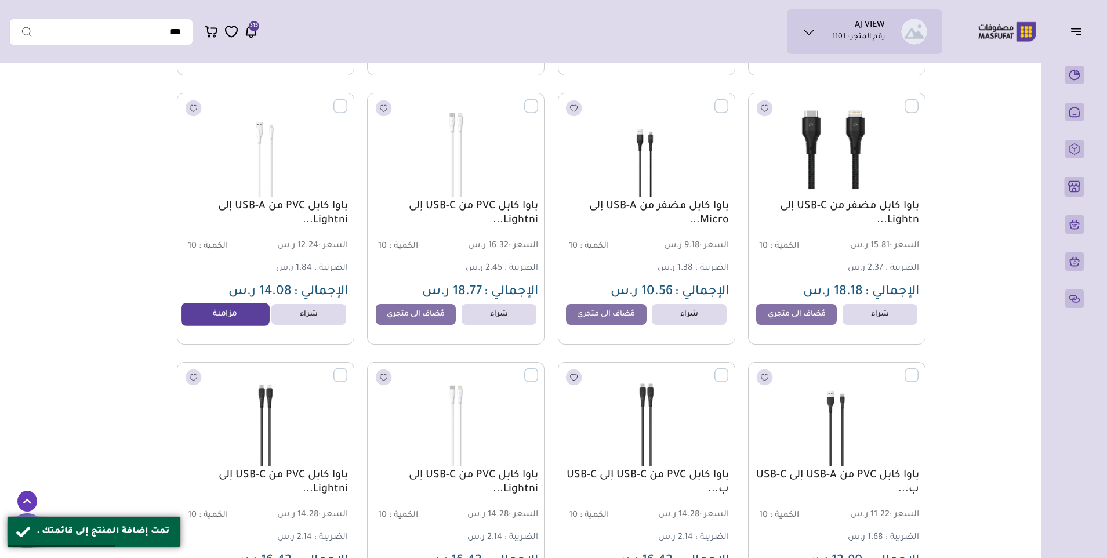
click at [249, 315] on link "مزامنة" at bounding box center [226, 314] width 88 height 23
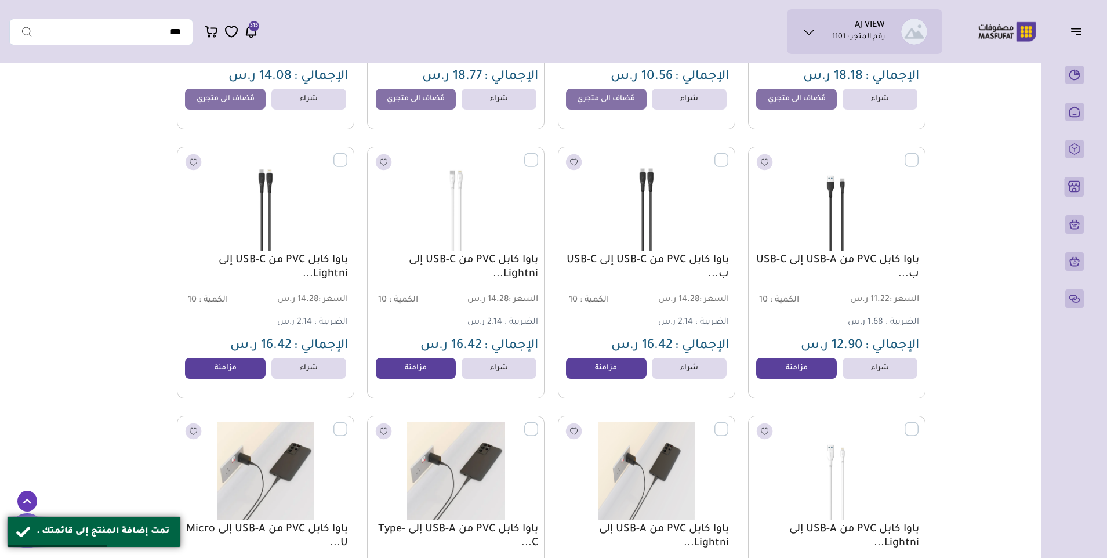
scroll to position [7134, 0]
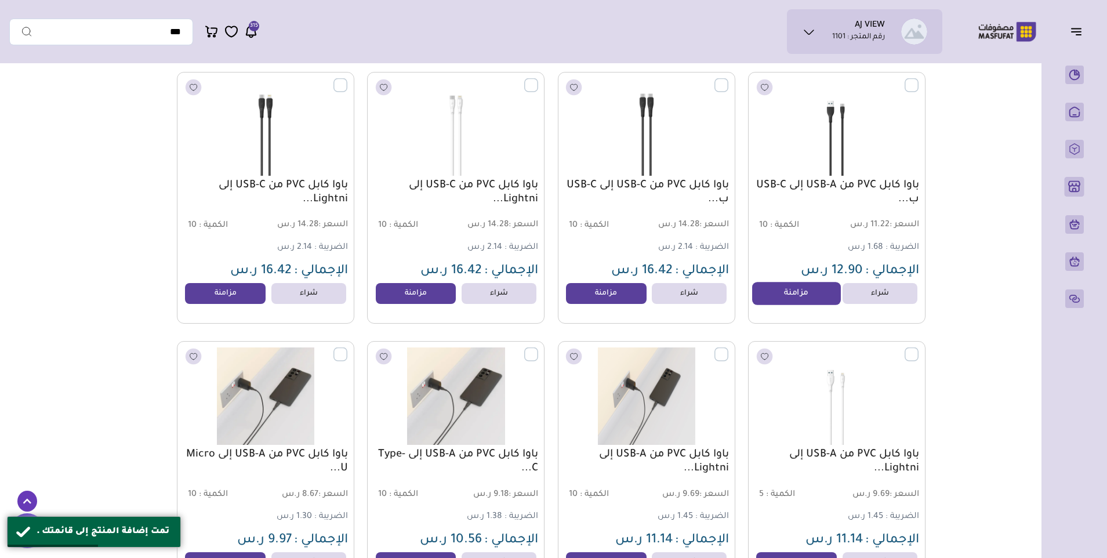
click at [771, 298] on link "مزامنة" at bounding box center [796, 293] width 88 height 23
click at [612, 301] on link "مزامنة" at bounding box center [606, 293] width 88 height 23
drag, startPoint x: 419, startPoint y: 294, endPoint x: 409, endPoint y: 294, distance: 10.4
click at [419, 293] on link "مزامنة" at bounding box center [416, 293] width 88 height 23
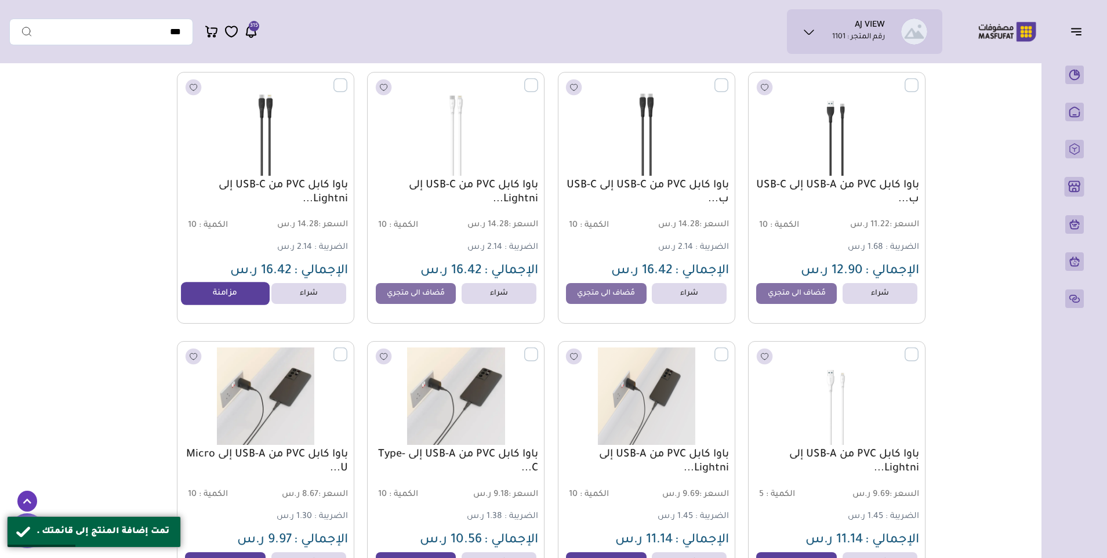
click at [235, 303] on link "مزامنة" at bounding box center [226, 293] width 88 height 23
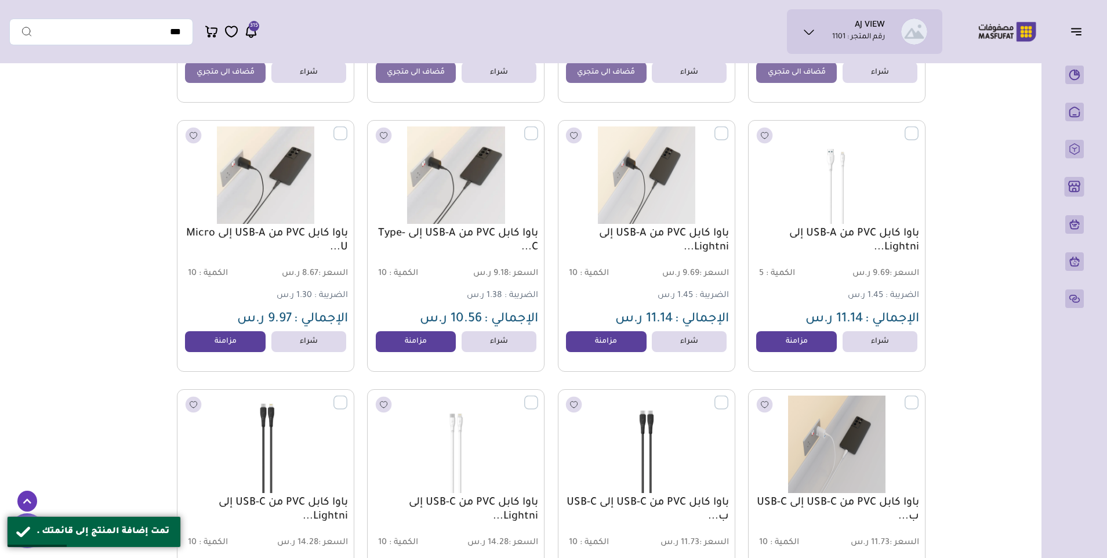
scroll to position [7366, 0]
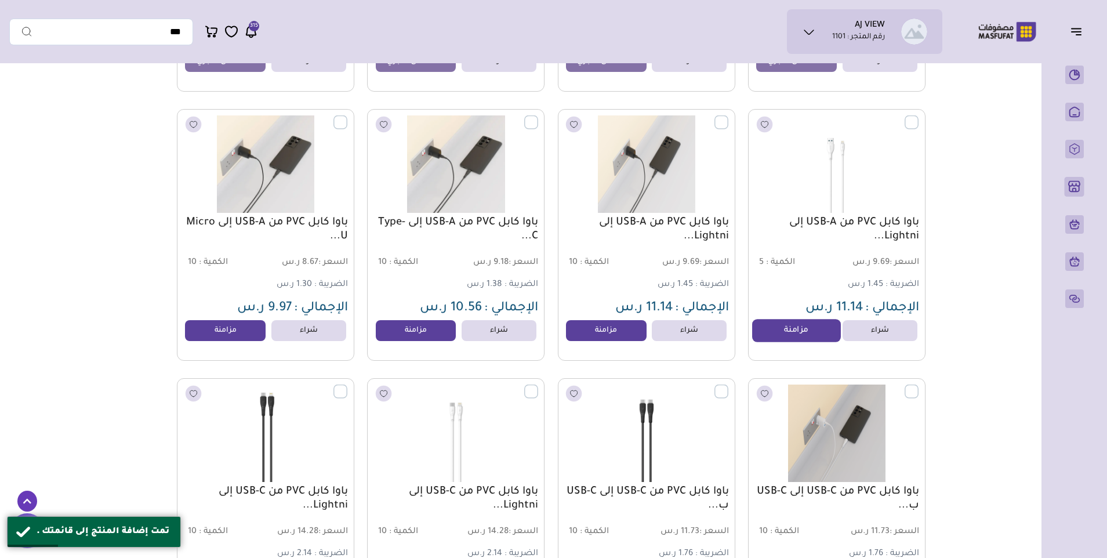
click at [777, 342] on link "مزامنة" at bounding box center [796, 330] width 88 height 23
click at [617, 338] on link "مزامنة" at bounding box center [606, 330] width 88 height 23
click at [434, 335] on link "مزامنة" at bounding box center [416, 330] width 88 height 23
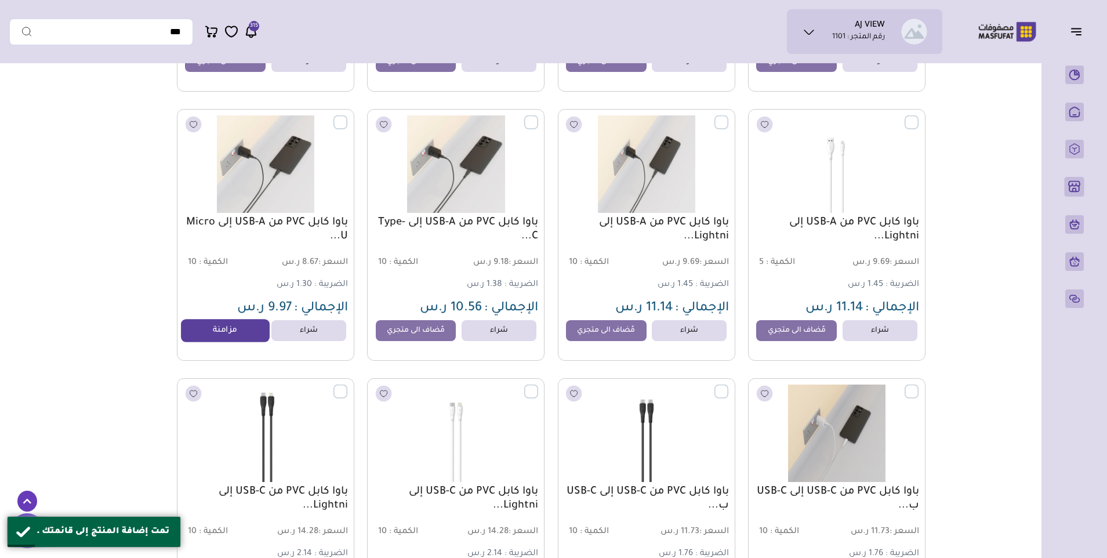
click at [247, 333] on link "مزامنة" at bounding box center [226, 330] width 88 height 23
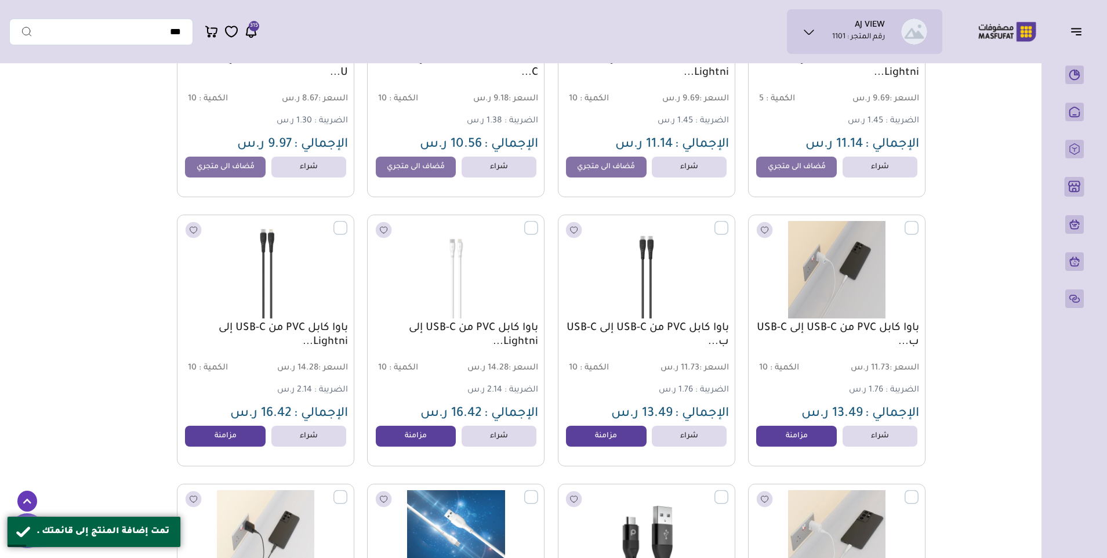
scroll to position [7598, 0]
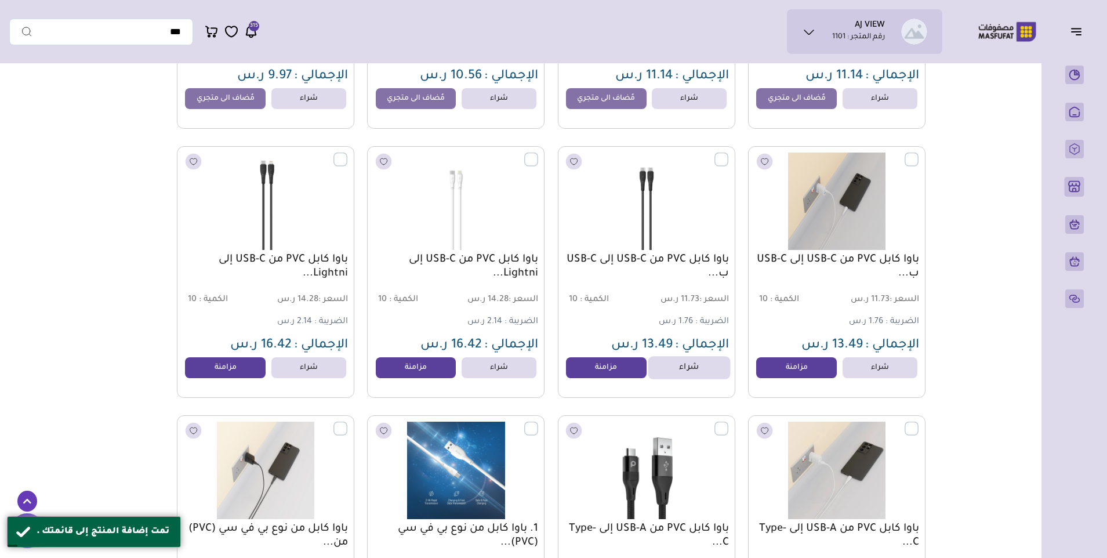
drag, startPoint x: 786, startPoint y: 372, endPoint x: 709, endPoint y: 372, distance: 76.6
click at [786, 372] on link "مزامنة" at bounding box center [796, 367] width 81 height 21
click at [598, 371] on link "مزامنة" at bounding box center [606, 367] width 88 height 23
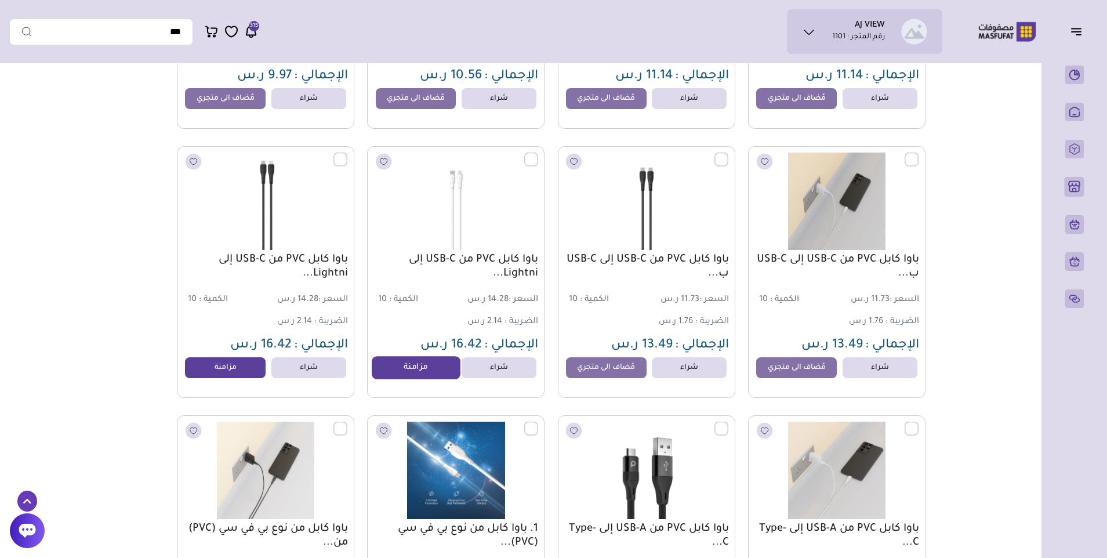
click at [438, 371] on link "مزامنة" at bounding box center [416, 367] width 88 height 23
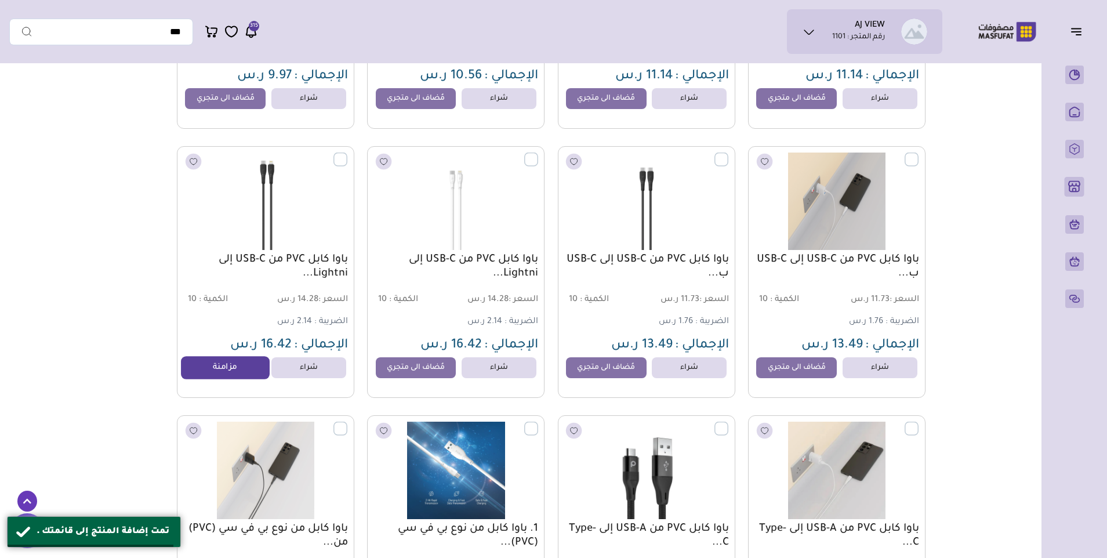
click at [238, 375] on link "مزامنة" at bounding box center [226, 367] width 88 height 23
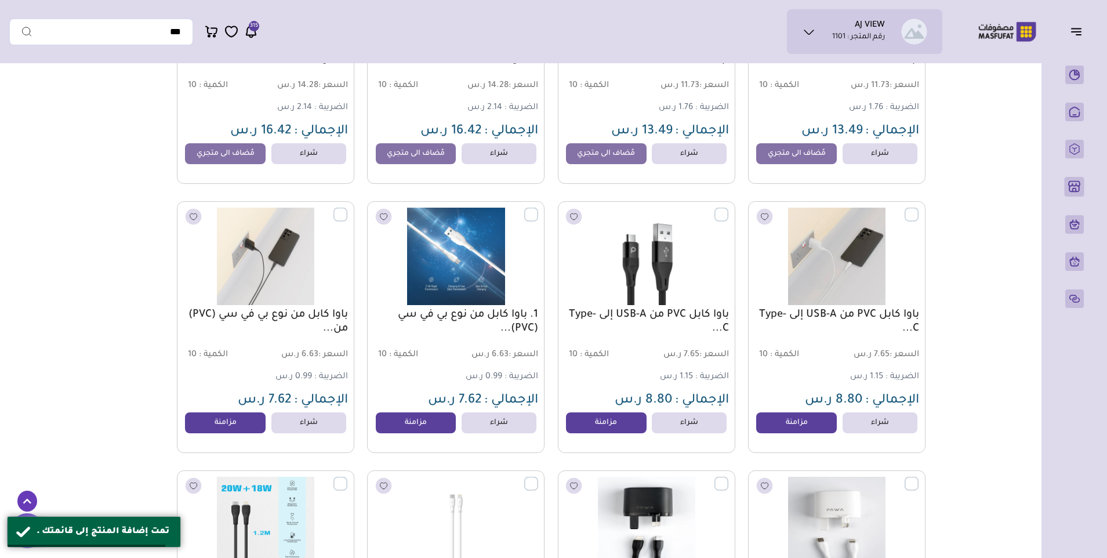
scroll to position [7830, 0]
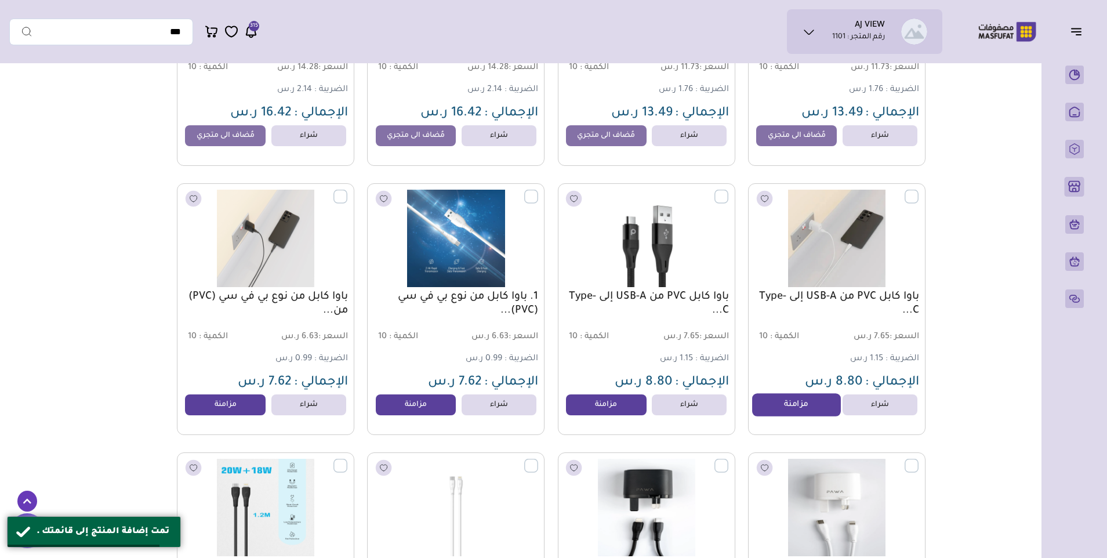
click at [785, 408] on link "مزامنة" at bounding box center [796, 404] width 88 height 23
click at [626, 405] on link "مزامنة" at bounding box center [606, 404] width 88 height 23
click at [429, 409] on link "مزامنة" at bounding box center [416, 404] width 88 height 23
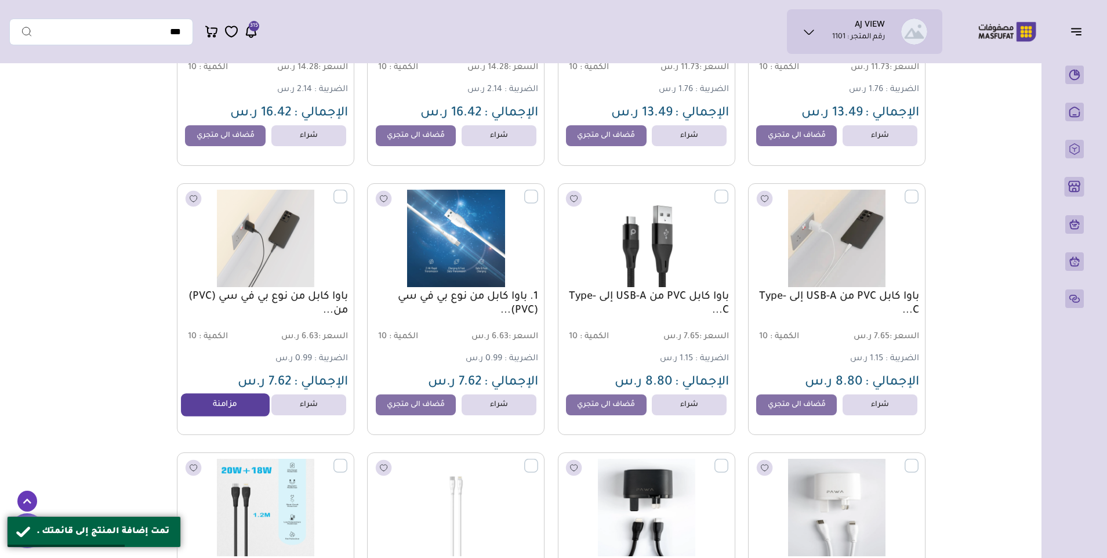
click at [219, 413] on link "مزامنة" at bounding box center [226, 404] width 88 height 23
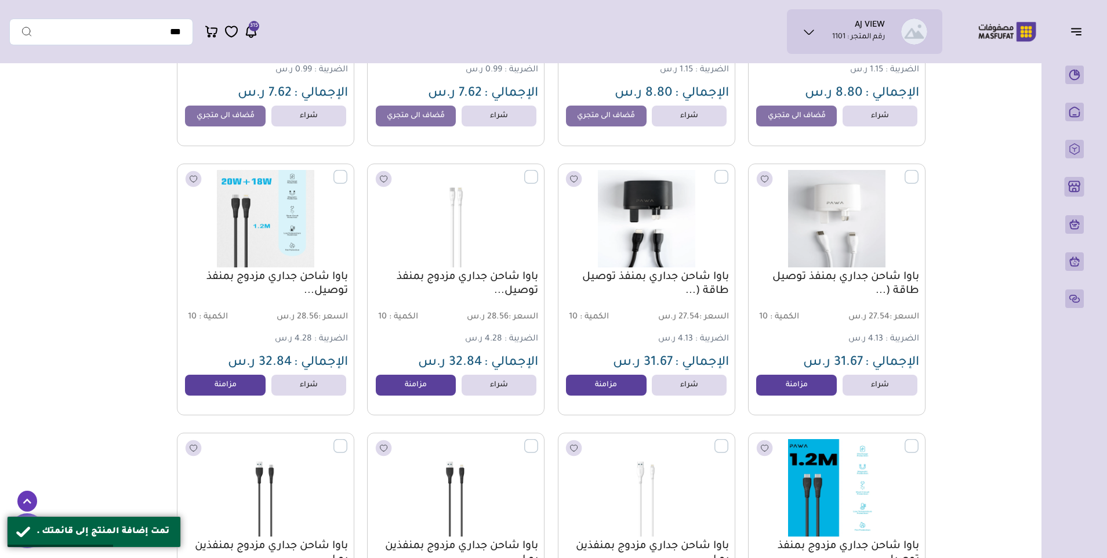
scroll to position [8120, 0]
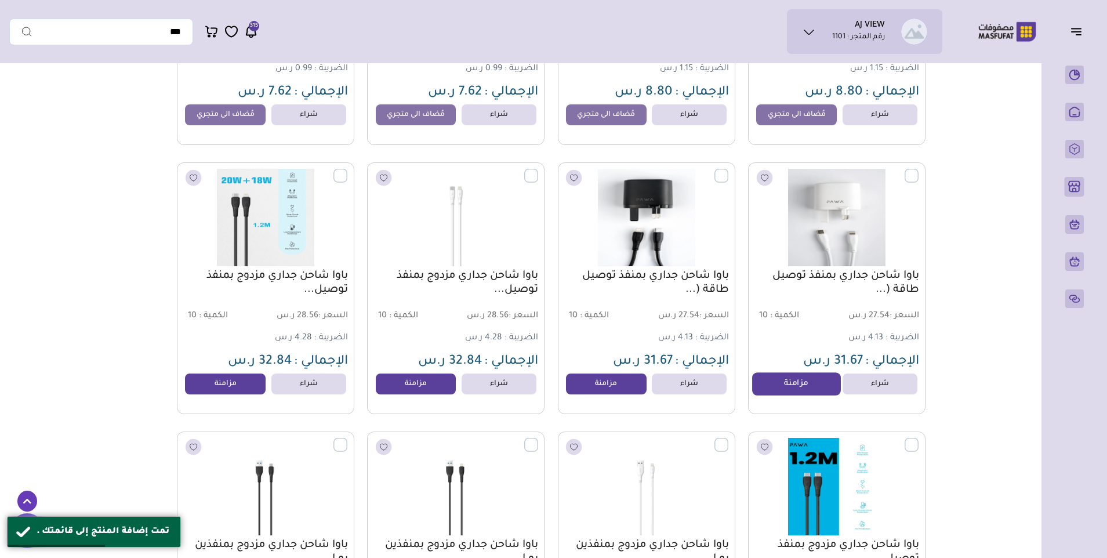
click at [768, 393] on link "مزامنة" at bounding box center [796, 384] width 88 height 23
click at [617, 396] on link "مزامنة" at bounding box center [606, 384] width 88 height 23
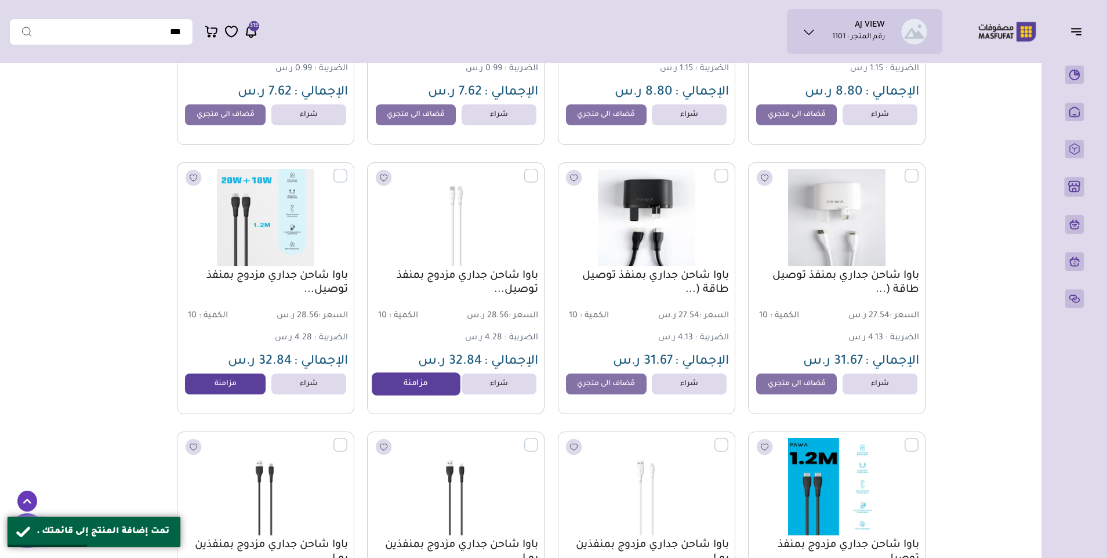
click at [386, 396] on link "مزامنة" at bounding box center [416, 384] width 88 height 23
click at [216, 396] on link "مزامنة" at bounding box center [226, 384] width 88 height 23
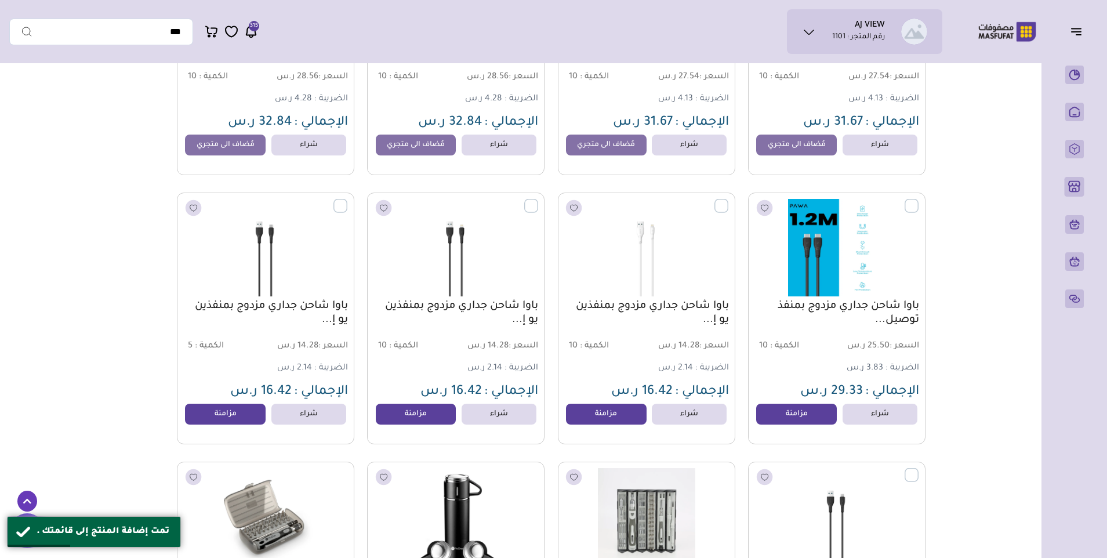
scroll to position [8410, 0]
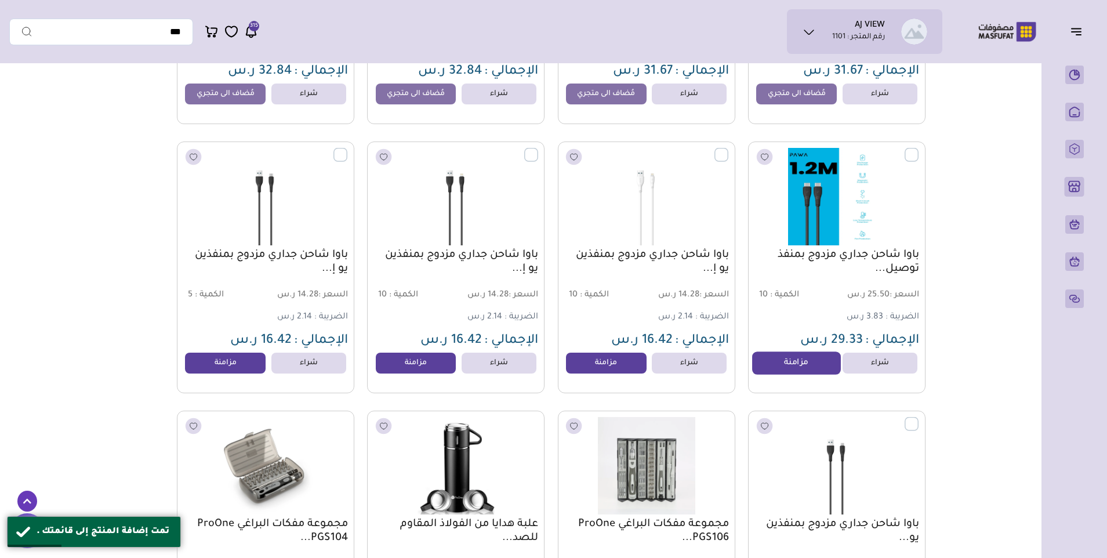
click at [767, 371] on link "مزامنة" at bounding box center [796, 363] width 88 height 23
click at [621, 372] on link "مزامنة" at bounding box center [606, 363] width 88 height 23
click at [435, 374] on link "مزامنة" at bounding box center [416, 363] width 88 height 23
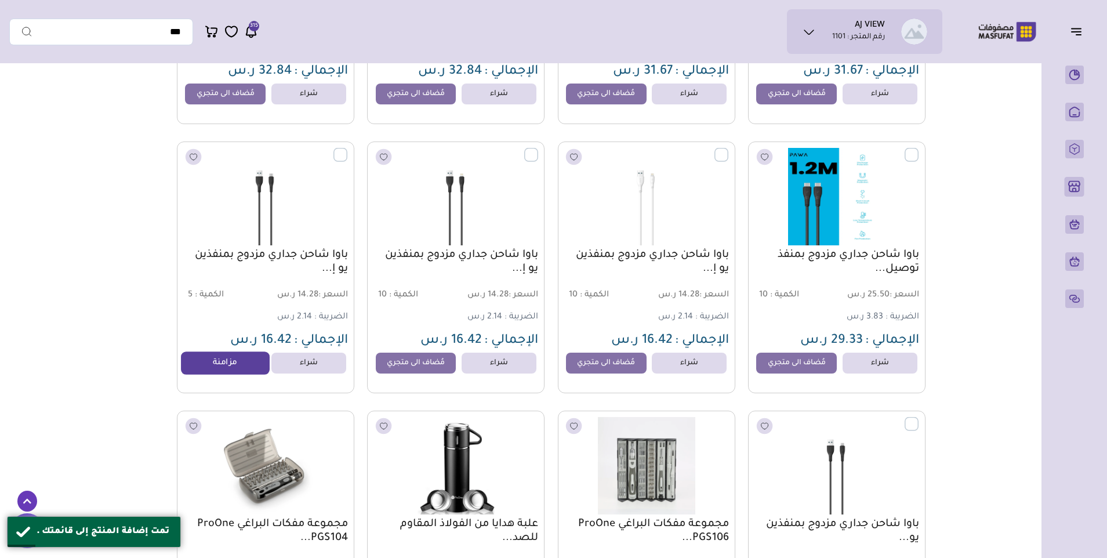
click at [251, 372] on link "مزامنة" at bounding box center [226, 363] width 88 height 23
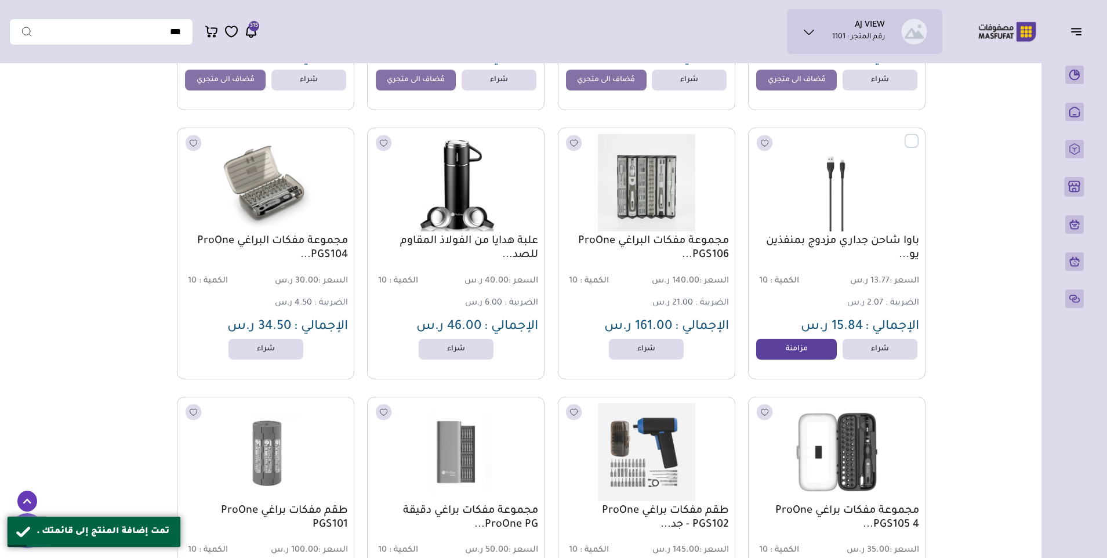
scroll to position [8700, 0]
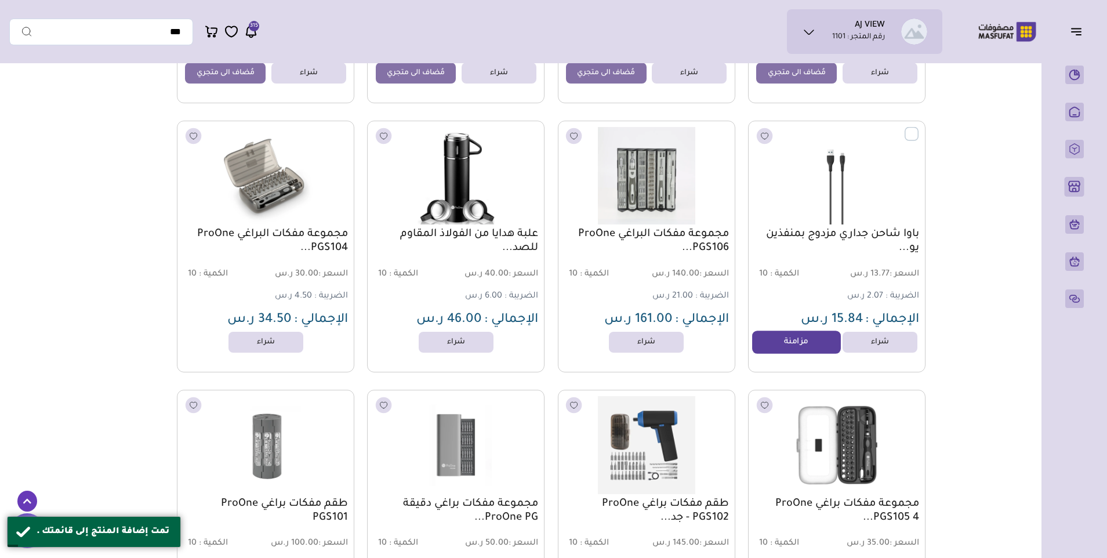
click at [795, 353] on link "مزامنة" at bounding box center [796, 342] width 88 height 23
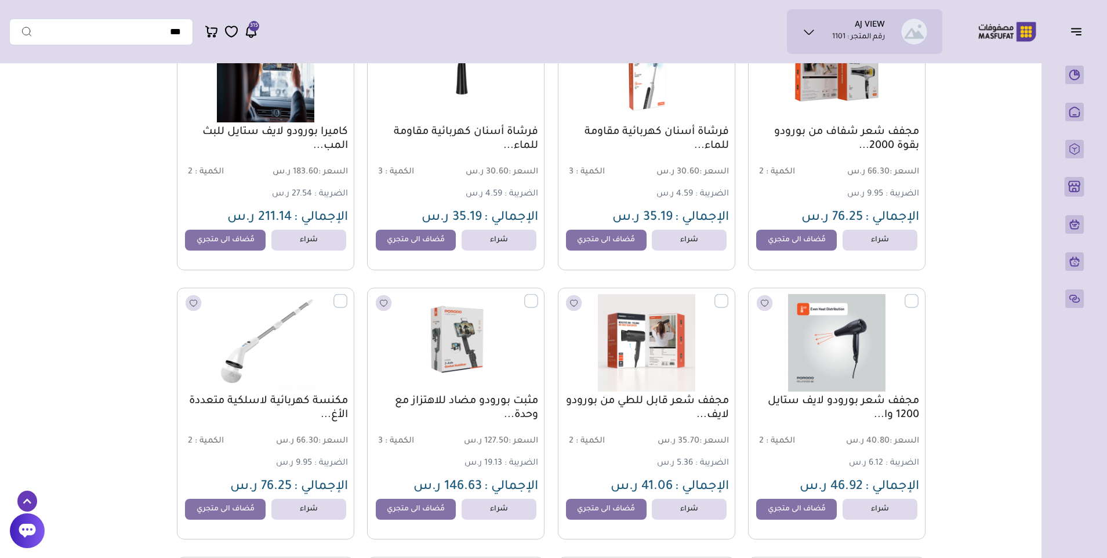
scroll to position [0, 0]
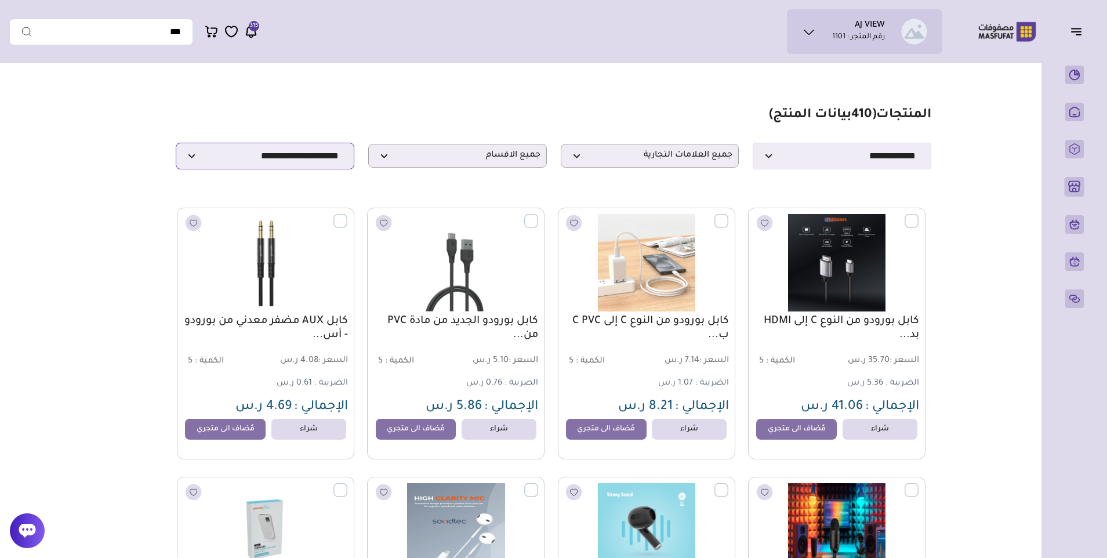
click at [281, 155] on select "**********" at bounding box center [265, 156] width 179 height 27
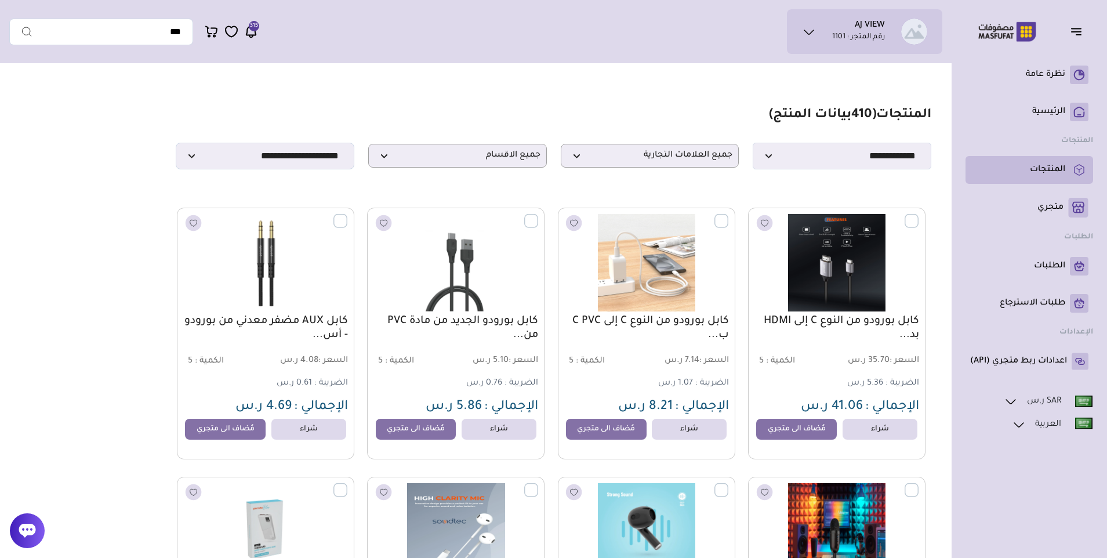
click at [1041, 170] on p "المنتجات" at bounding box center [1047, 170] width 35 height 12
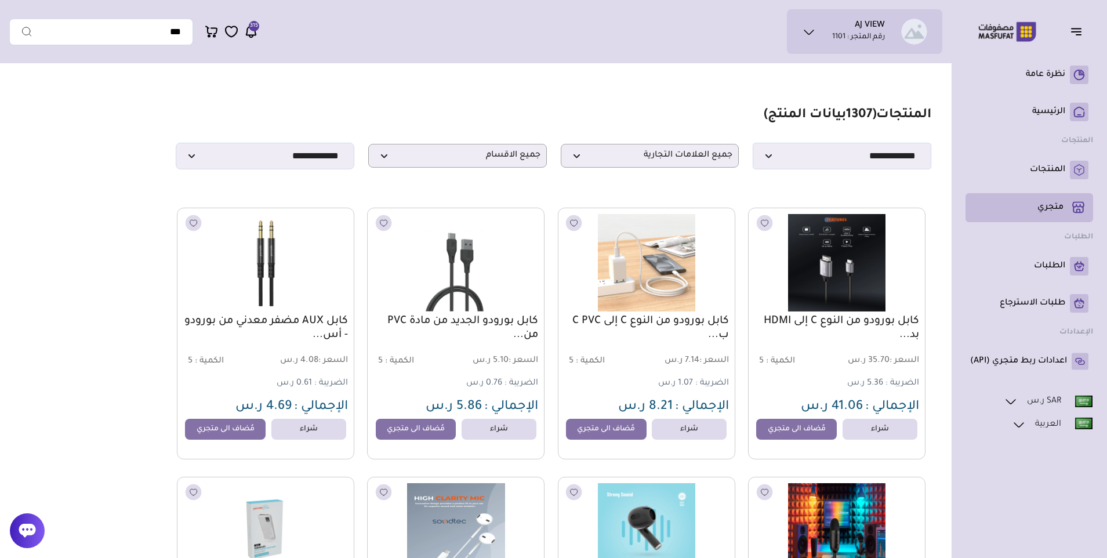
click at [1049, 207] on p "متجري ( 0 )" at bounding box center [1051, 208] width 26 height 12
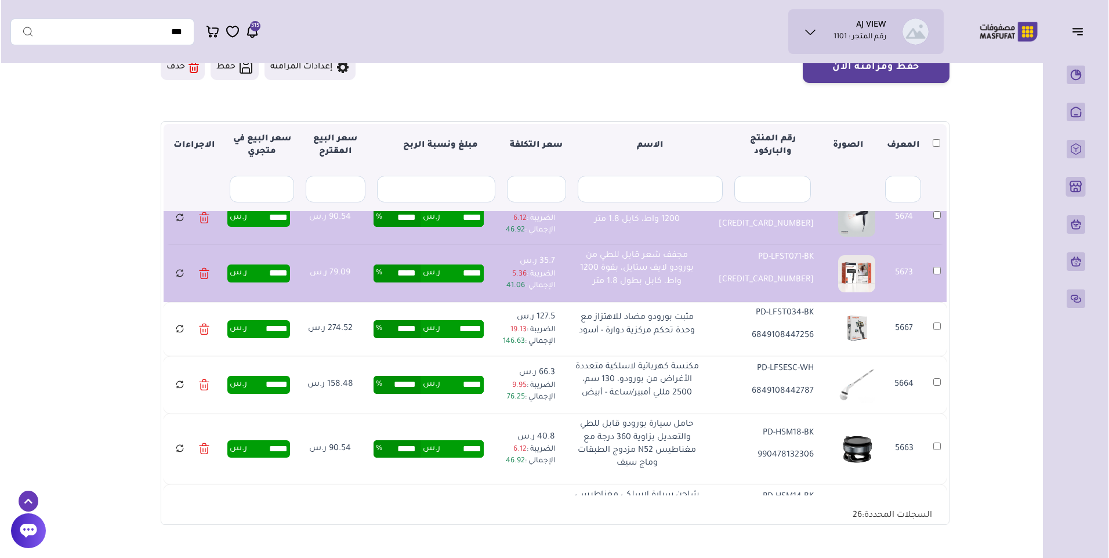
scroll to position [1508, 0]
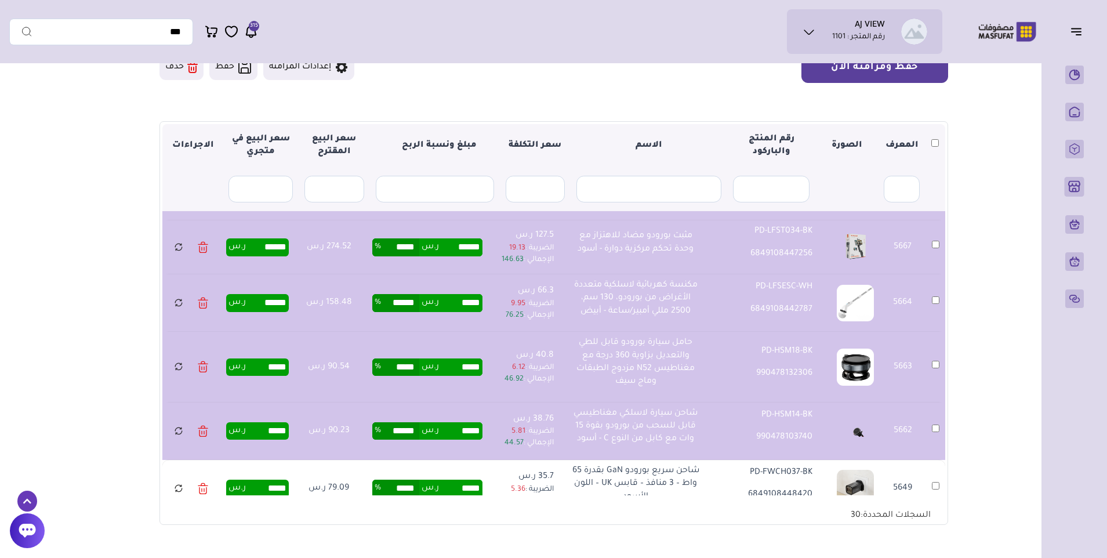
click at [887, 74] on button "حفظ ومزامنة الآن" at bounding box center [875, 67] width 147 height 31
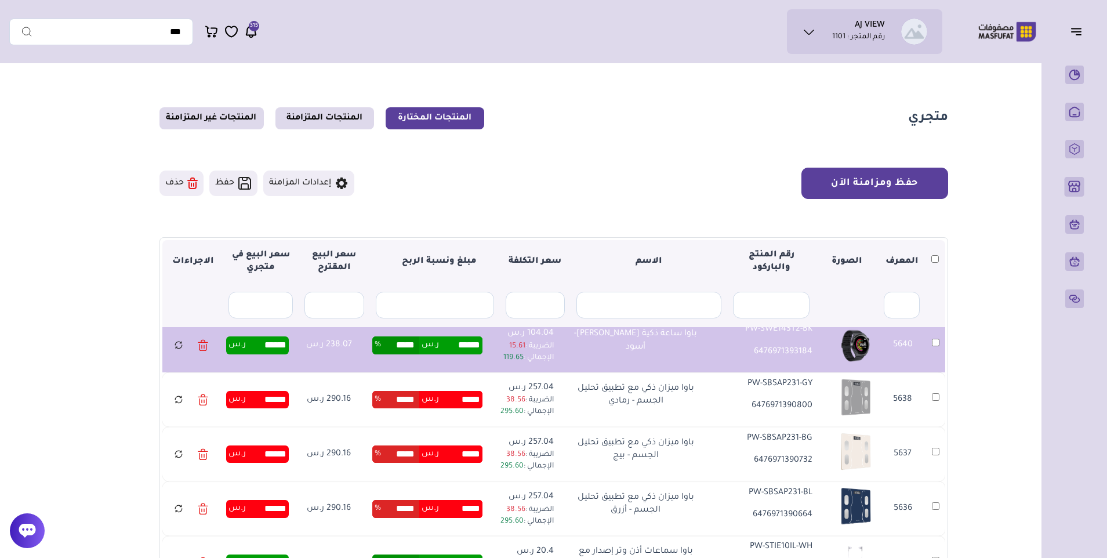
click at [876, 173] on button "حفظ ومزامنة الآن" at bounding box center [875, 183] width 147 height 31
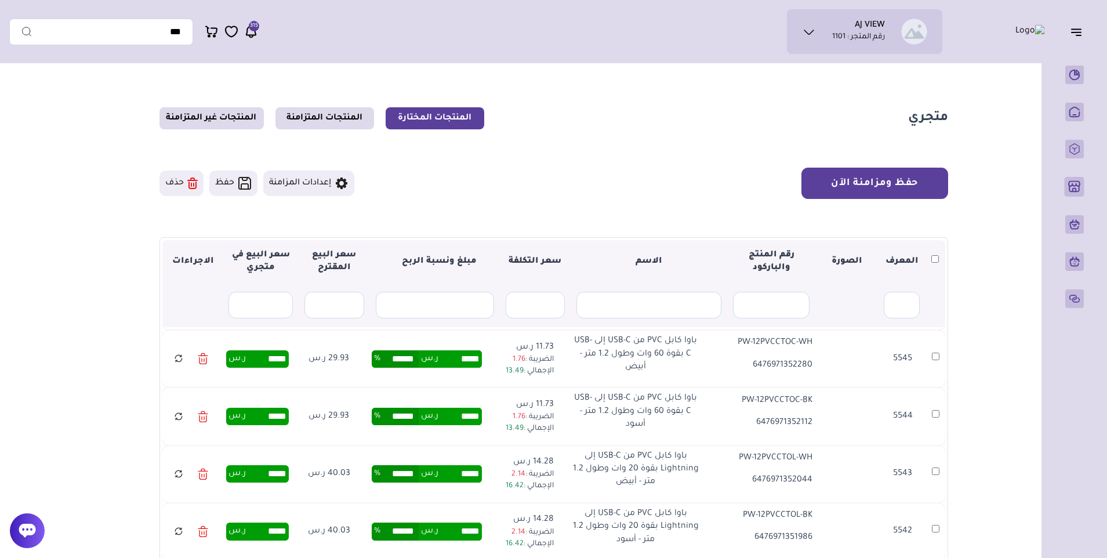
click at [912, 188] on button "حفظ ومزامنة الآن" at bounding box center [875, 183] width 147 height 31
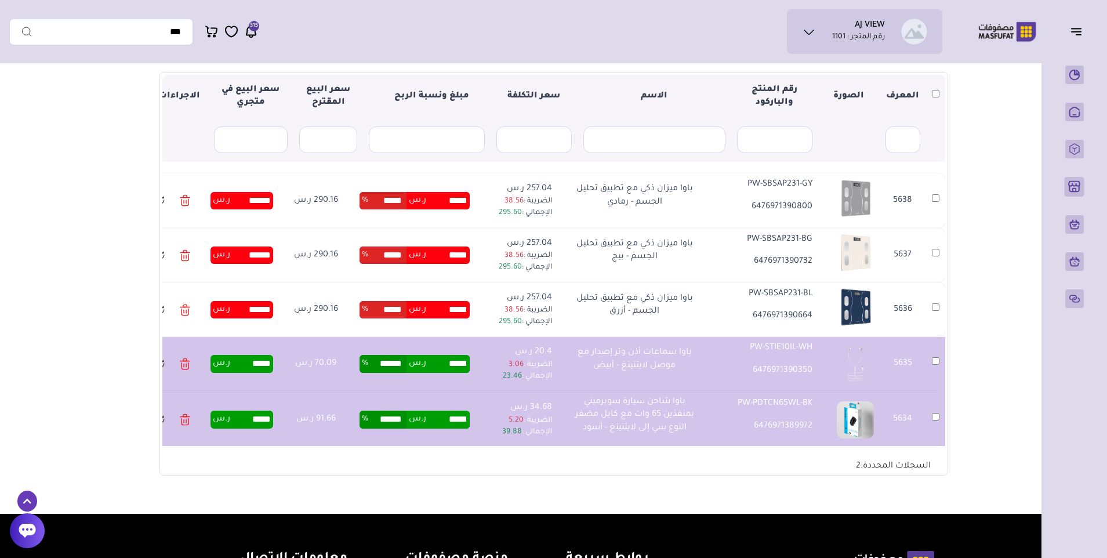
click at [407, 201] on input "*****" at bounding box center [387, 200] width 38 height 17
click at [407, 200] on input "*****" at bounding box center [387, 200] width 38 height 17
type input "**"
type input "******"
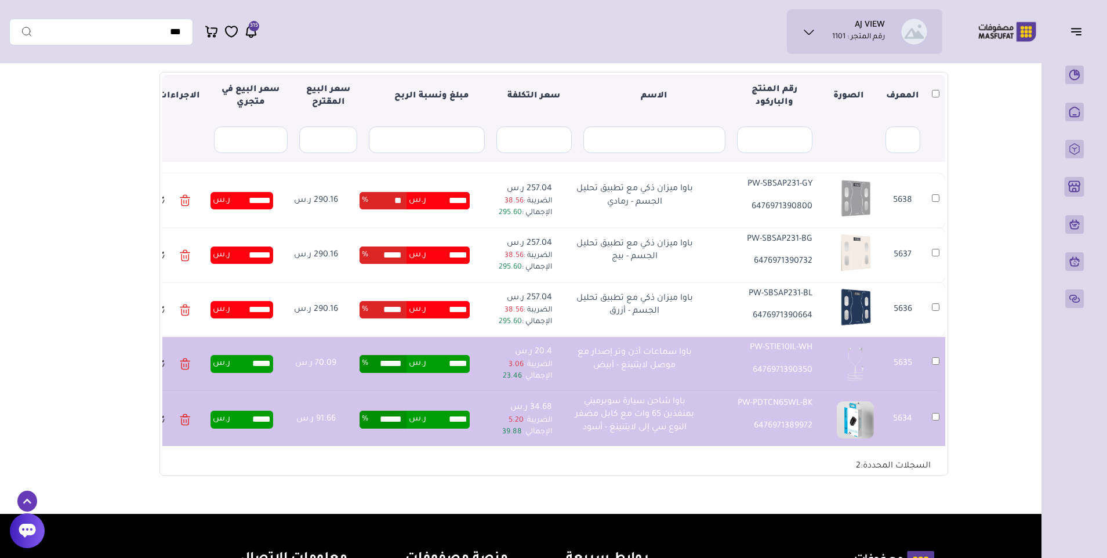
type input "*****"
type input "******"
click at [407, 254] on input "*****" at bounding box center [387, 254] width 38 height 17
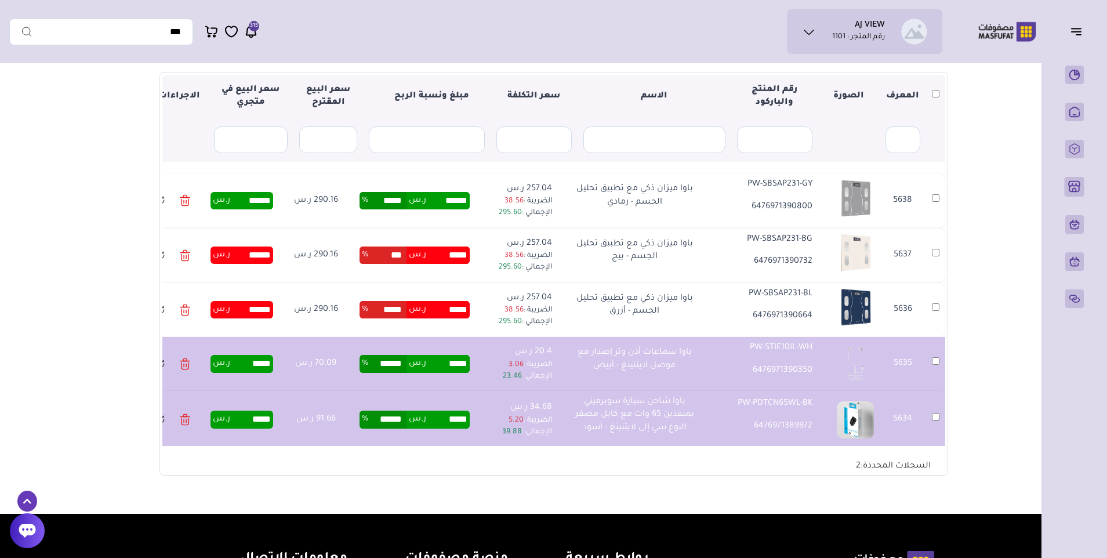
type input "***"
type input "*******"
type input "******"
type input "*******"
click at [410, 277] on td "******* ر.س ****** %" at bounding box center [415, 255] width 128 height 55
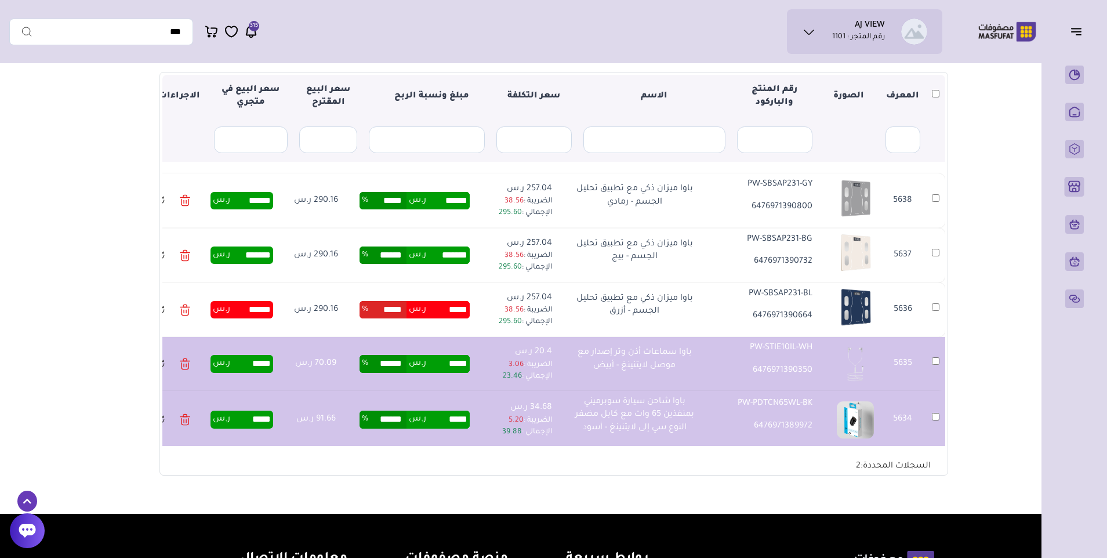
click at [404, 254] on input "******" at bounding box center [387, 254] width 38 height 17
type input "**"
type input "******"
type input "*****"
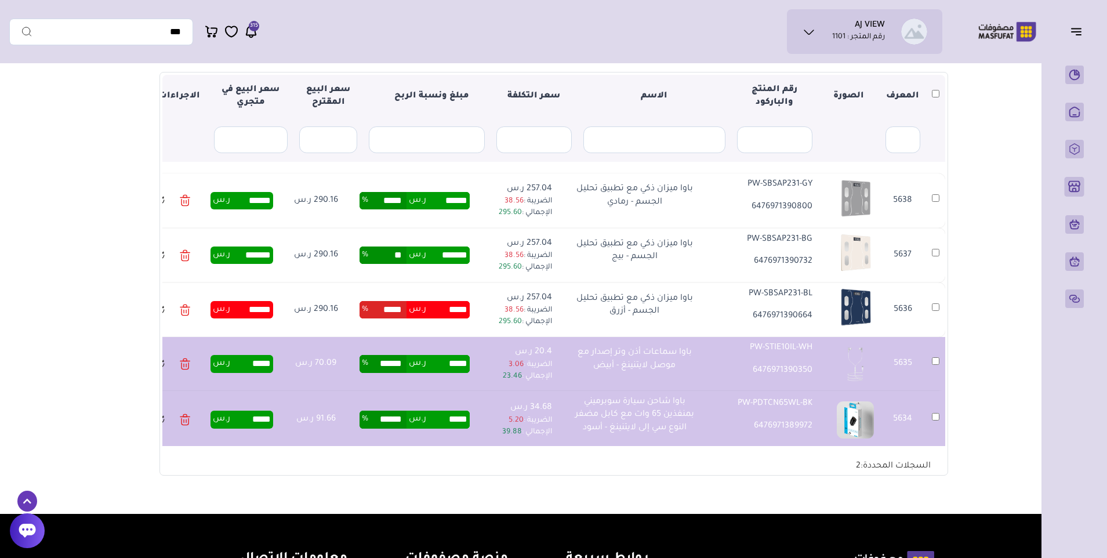
type input "******"
click at [407, 308] on input "*****" at bounding box center [387, 309] width 38 height 17
type input "**"
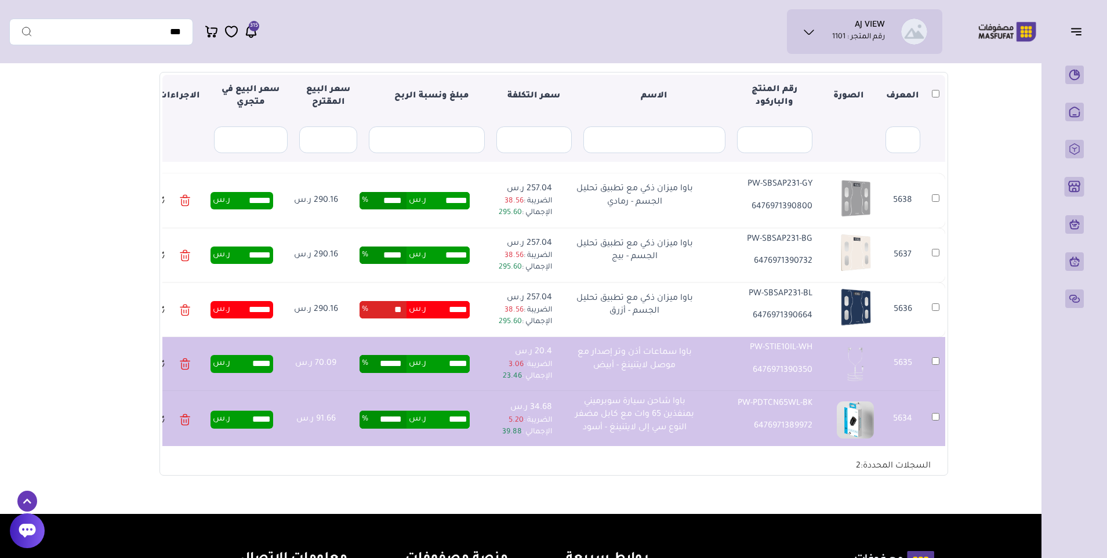
type input "******"
type input "*****"
type input "******"
click at [419, 290] on td "****** ر.س ***** %" at bounding box center [415, 309] width 128 height 55
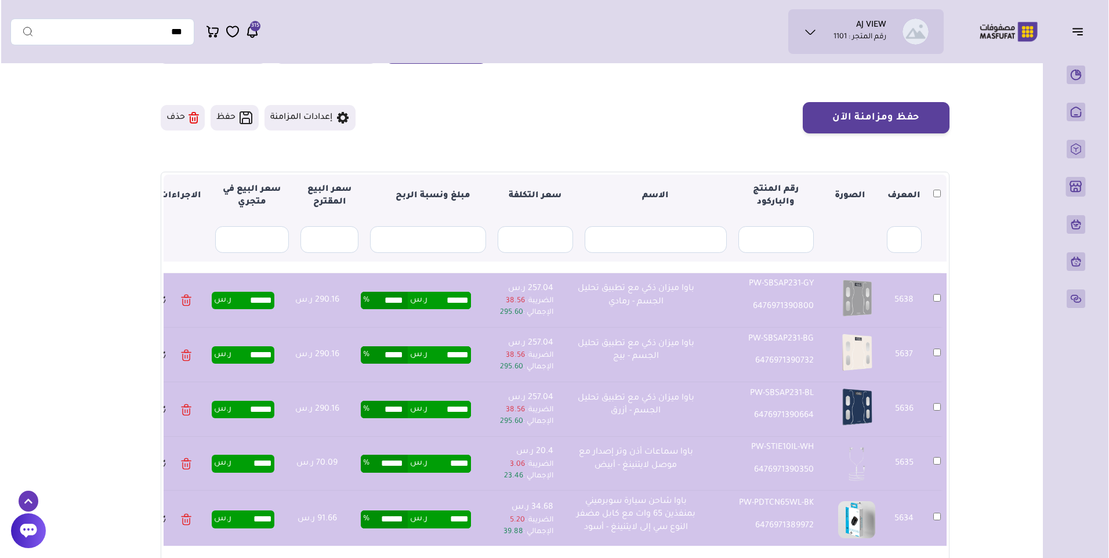
scroll to position [49, 0]
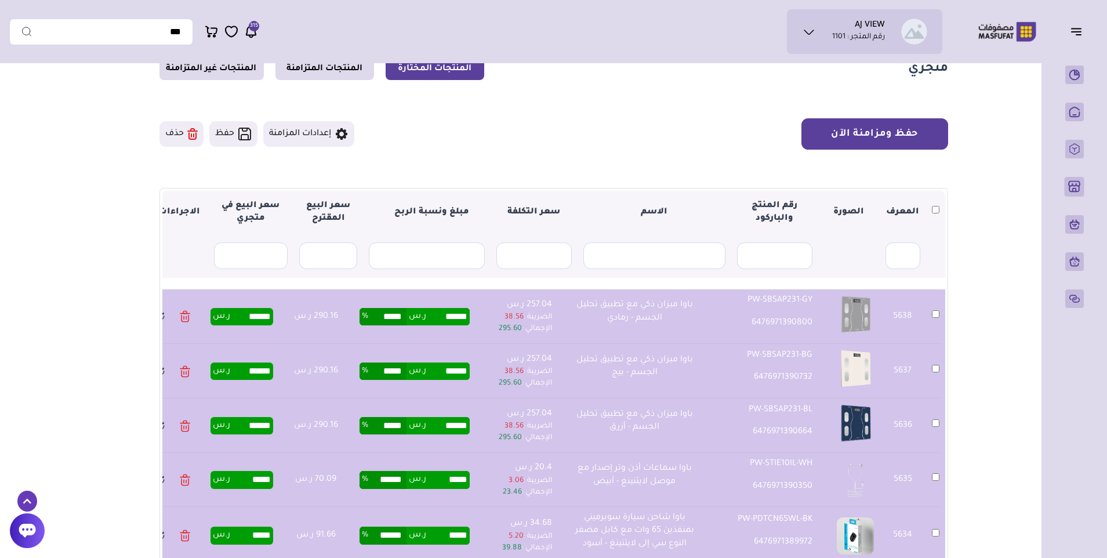
click at [842, 133] on button "حفظ ومزامنة الآن" at bounding box center [875, 133] width 147 height 31
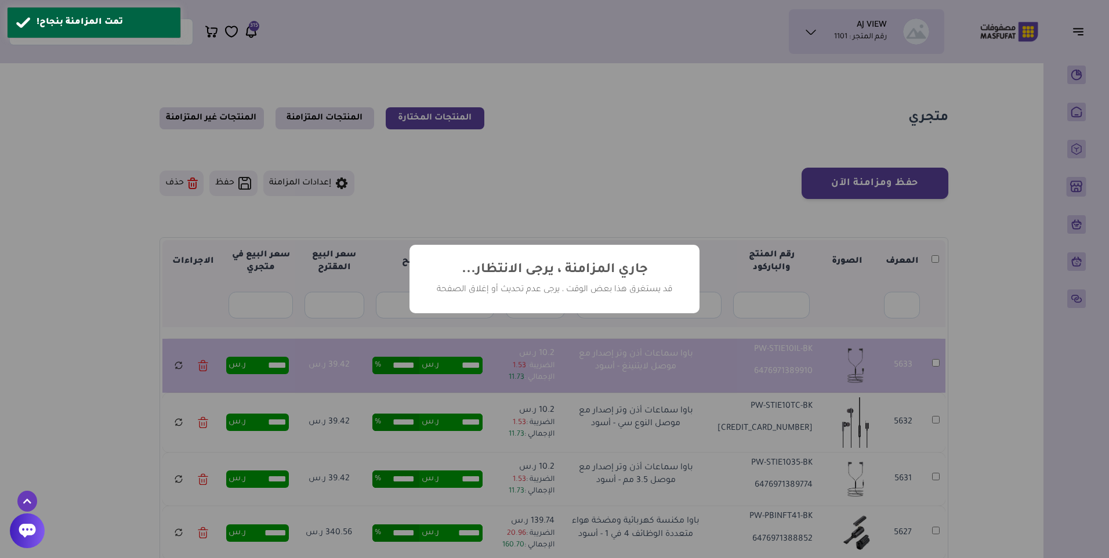
scroll to position [49, 0]
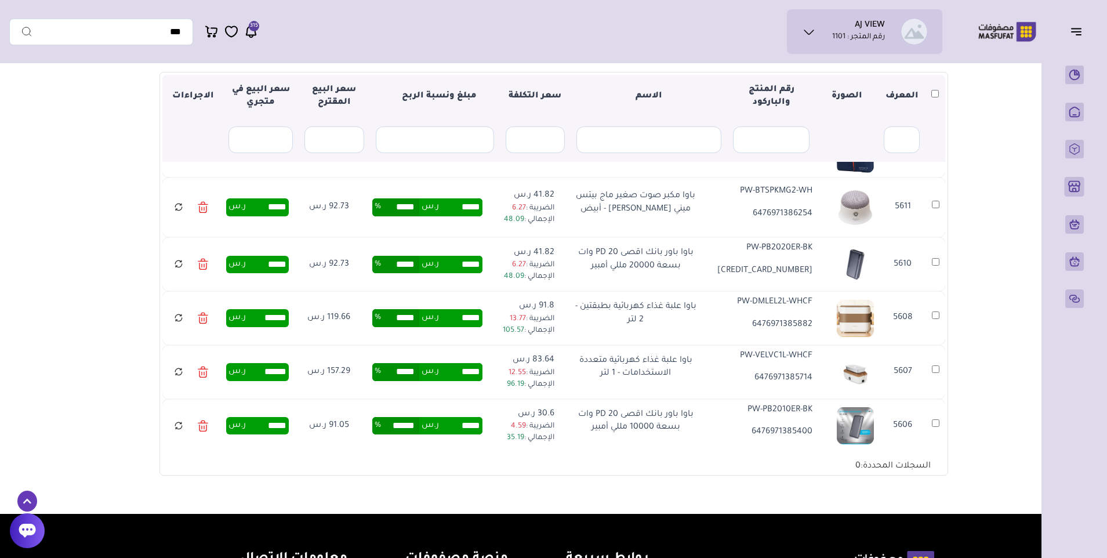
scroll to position [1029, 0]
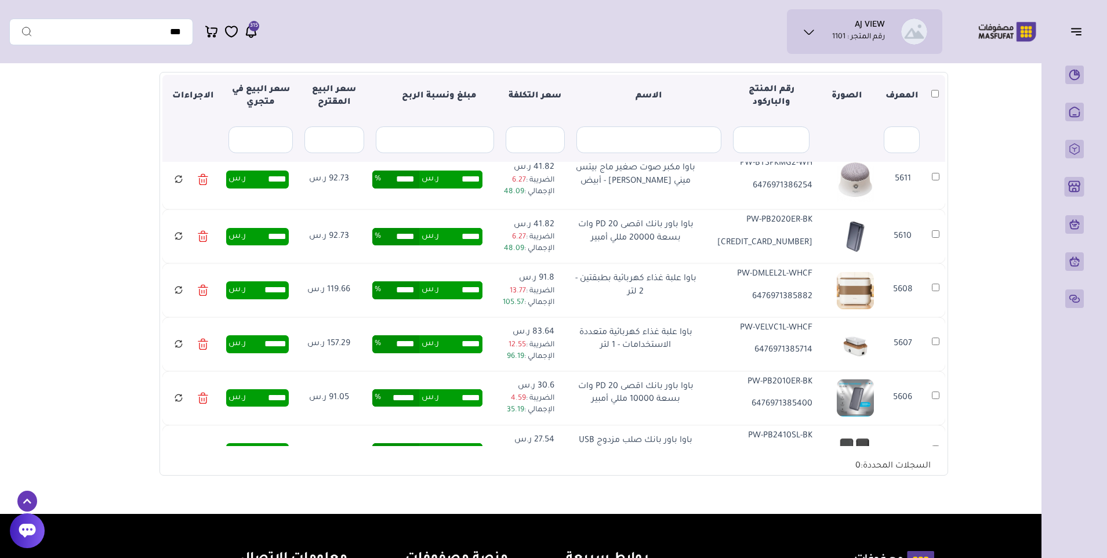
click at [411, 293] on input "*****" at bounding box center [400, 289] width 38 height 17
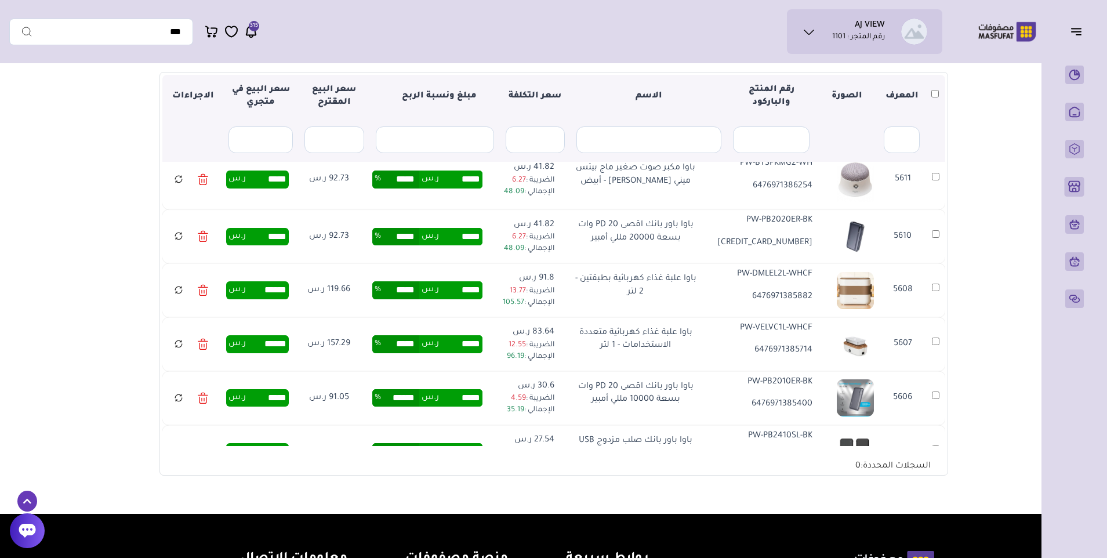
click at [411, 293] on input "*****" at bounding box center [400, 289] width 38 height 17
type input "**"
type input "*****"
type input "******"
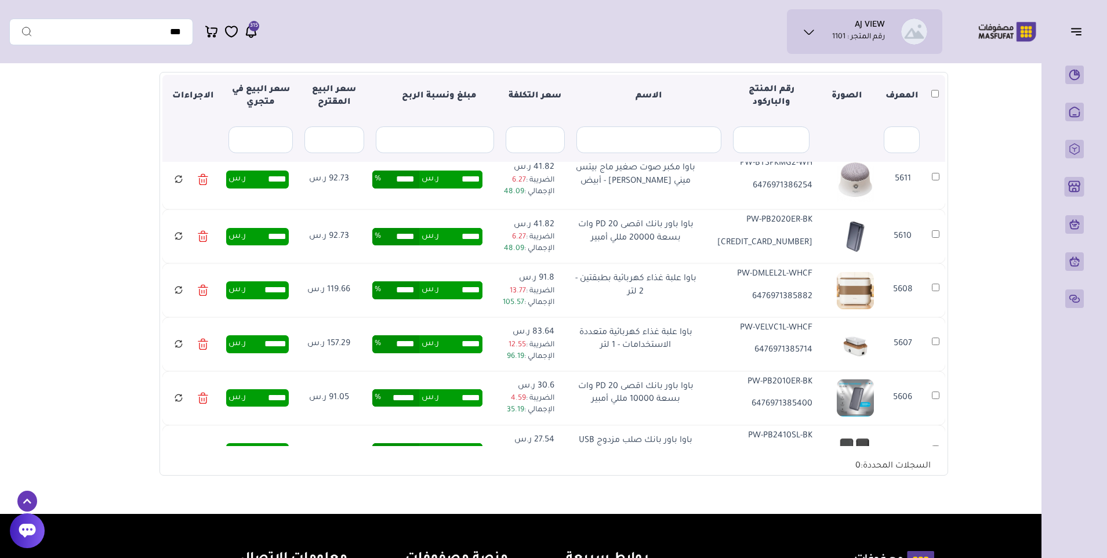
click at [411, 317] on td "***** ر.س ***** %" at bounding box center [428, 290] width 128 height 54
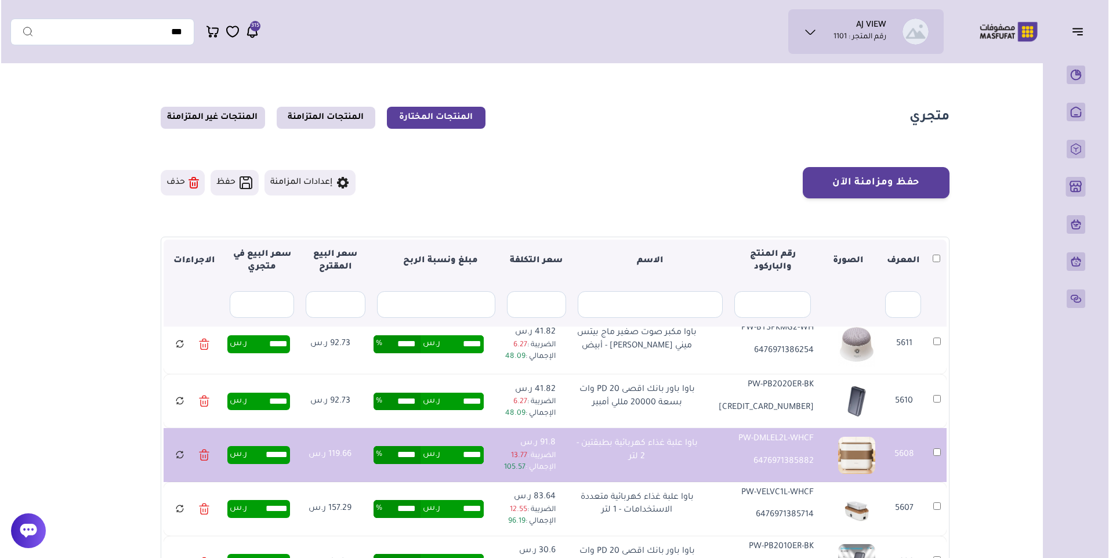
scroll to position [0, 0]
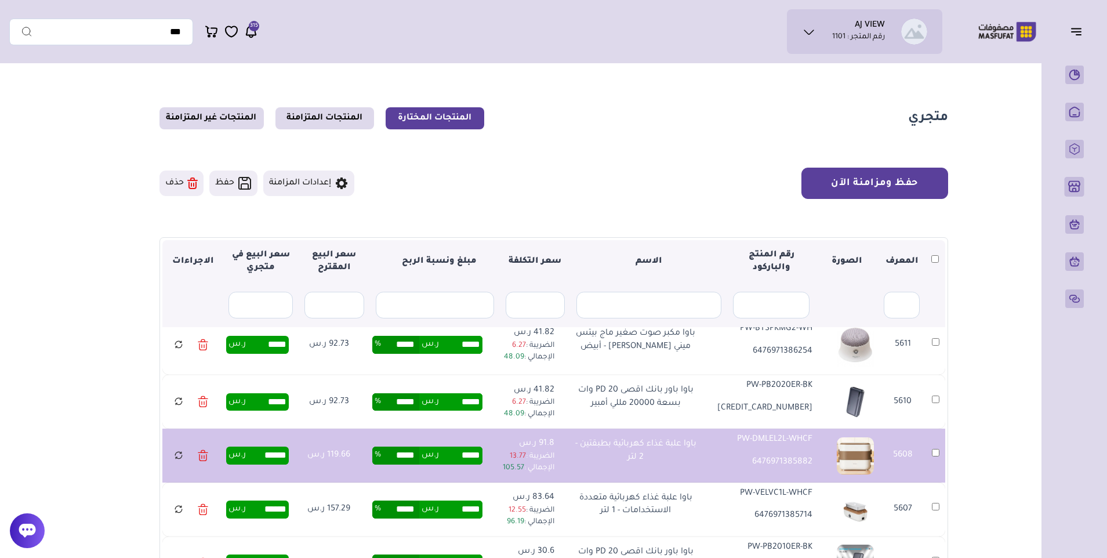
click at [875, 179] on button "حفظ ومزامنة الآن" at bounding box center [875, 183] width 147 height 31
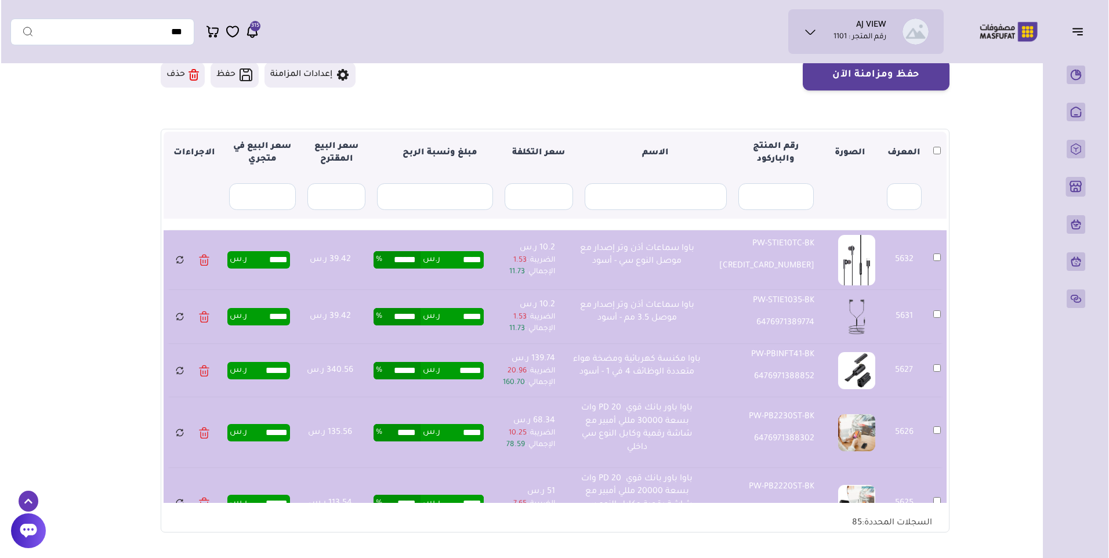
scroll to position [107, 0]
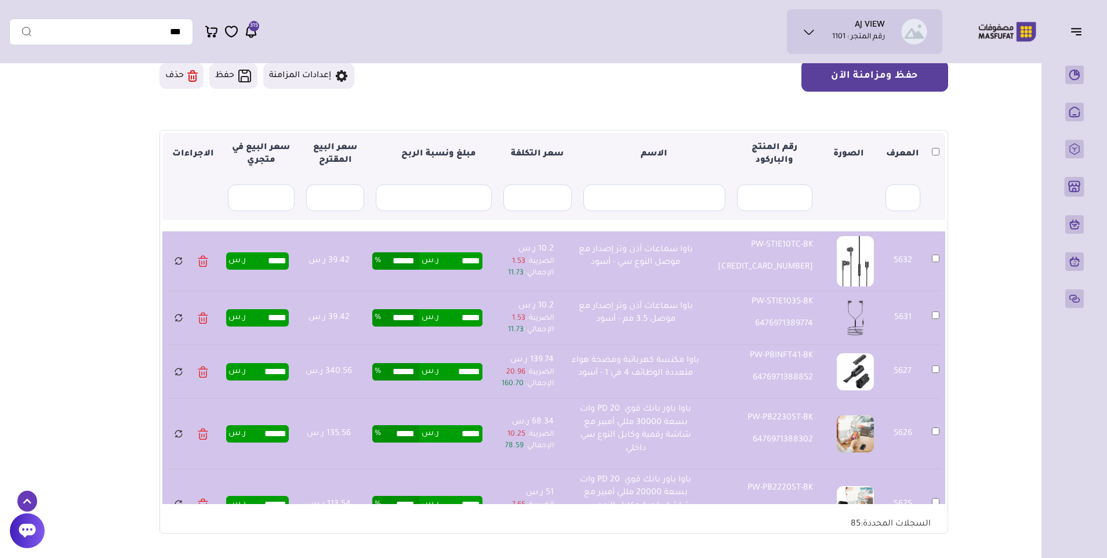
click at [847, 73] on button "حفظ ومزامنة الآن" at bounding box center [875, 75] width 147 height 31
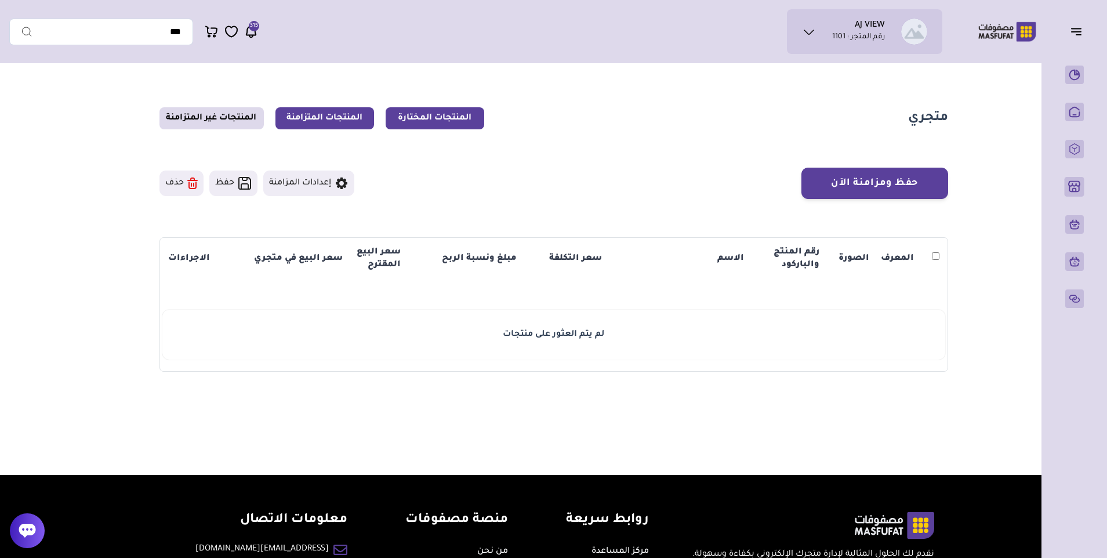
click at [325, 119] on link "المنتجات المتزامنة" at bounding box center [324, 118] width 99 height 22
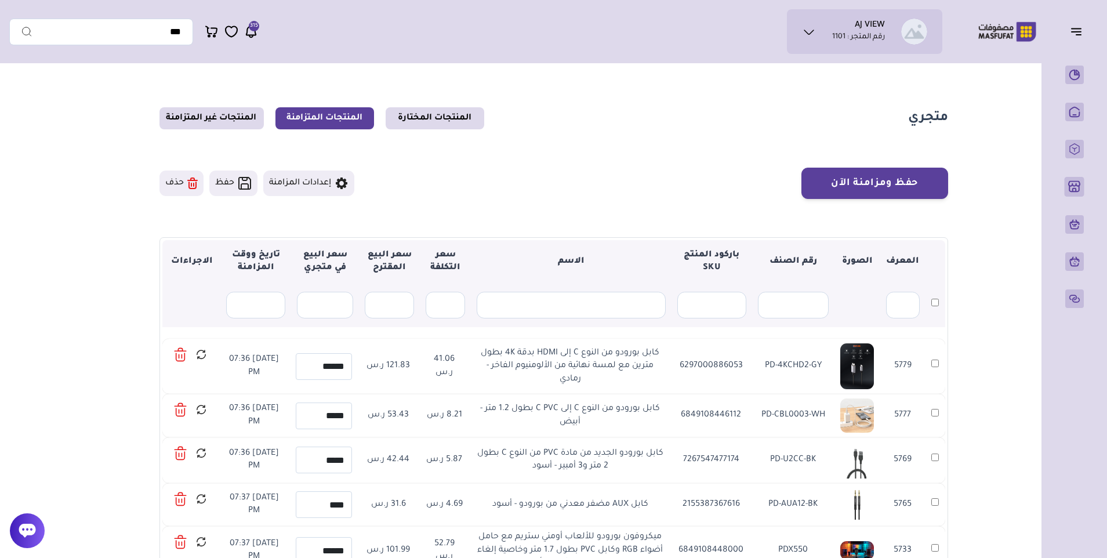
click at [433, 120] on link "المنتجات المختارة" at bounding box center [435, 118] width 99 height 22
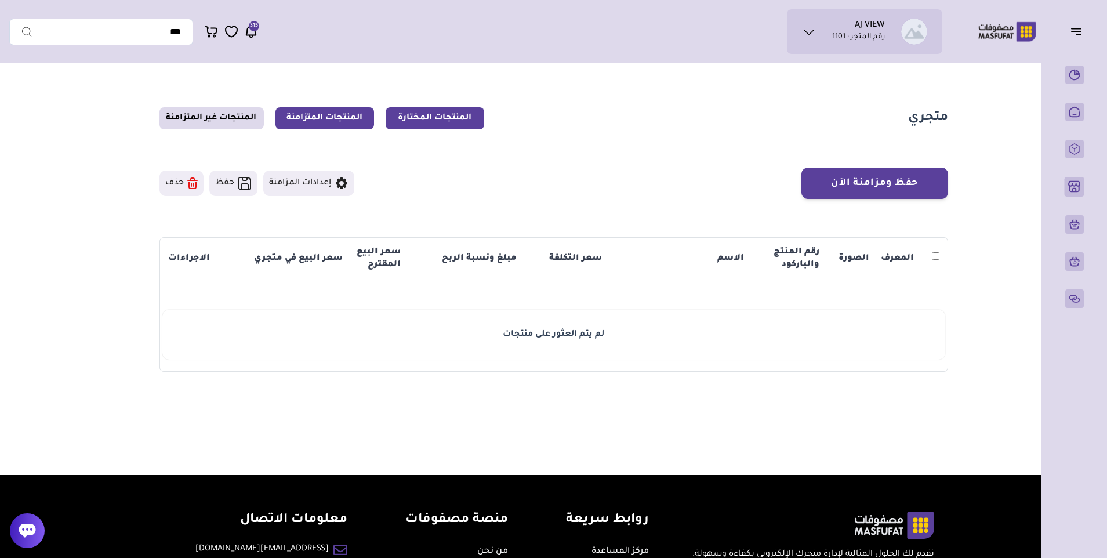
drag, startPoint x: 233, startPoint y: 114, endPoint x: 278, endPoint y: 111, distance: 45.9
click at [233, 113] on link "المنتجات غير المتزامنة" at bounding box center [211, 118] width 104 height 22
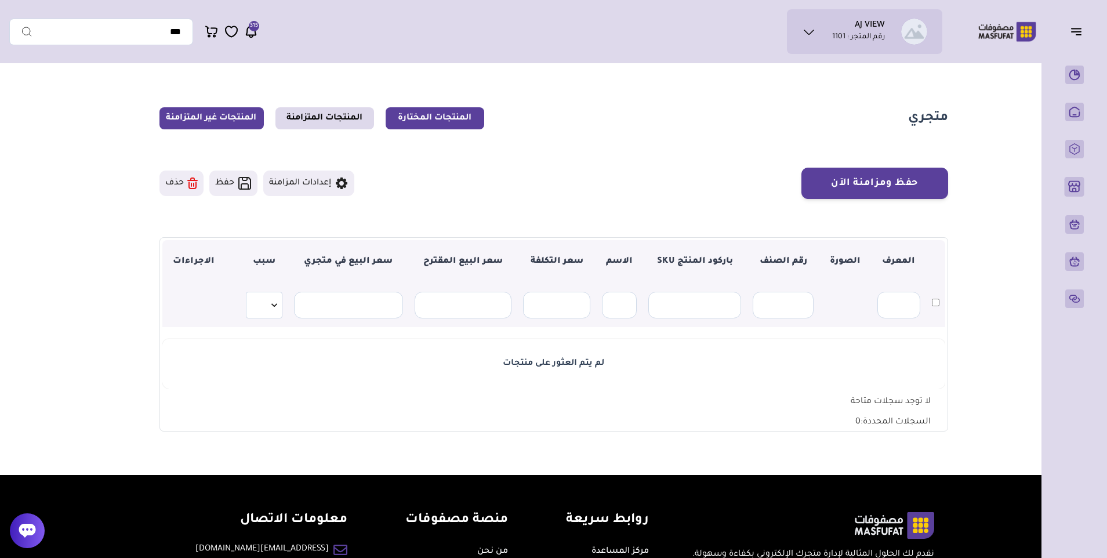
click at [430, 115] on link "المنتجات المختارة" at bounding box center [435, 118] width 99 height 22
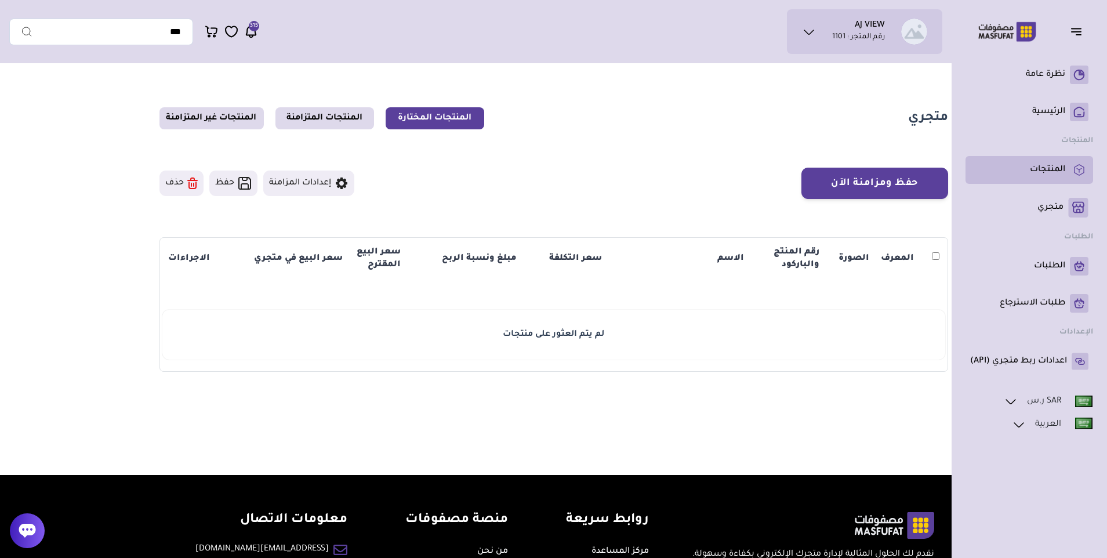
click at [1043, 166] on p "المنتجات" at bounding box center [1047, 170] width 35 height 12
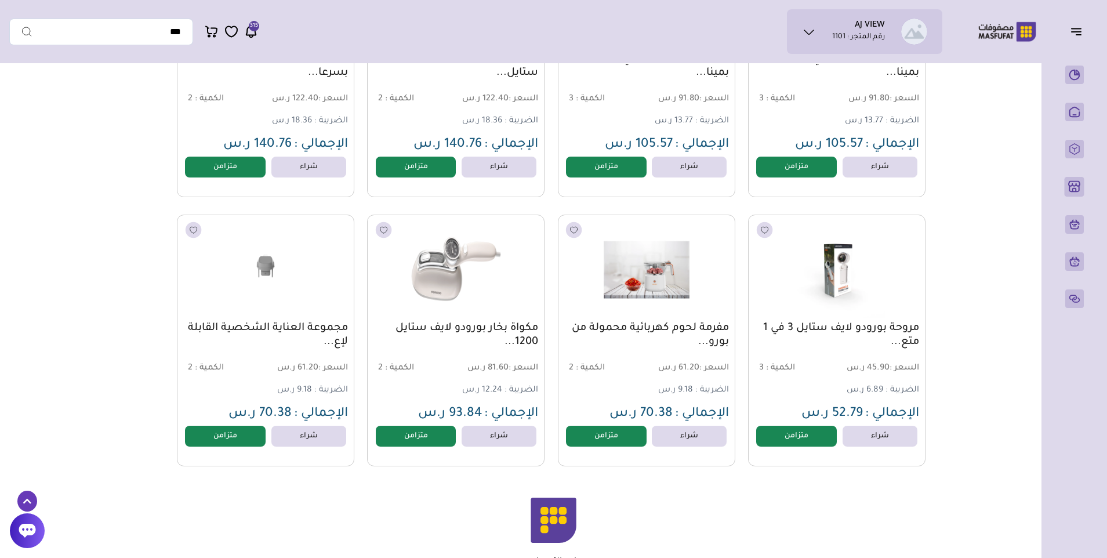
scroll to position [1353, 0]
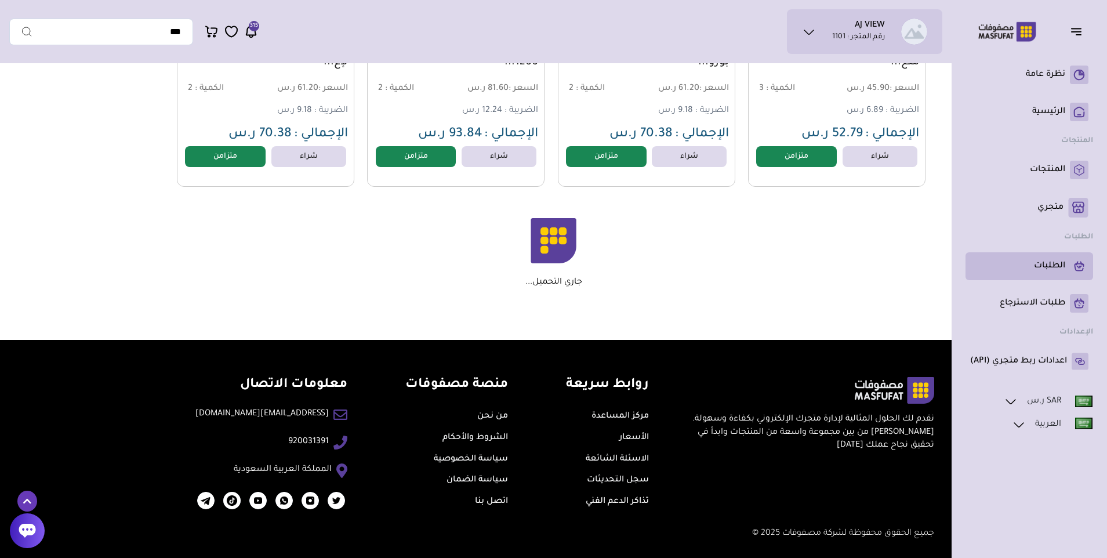
click at [1041, 270] on p "الطلبات" at bounding box center [1049, 266] width 31 height 12
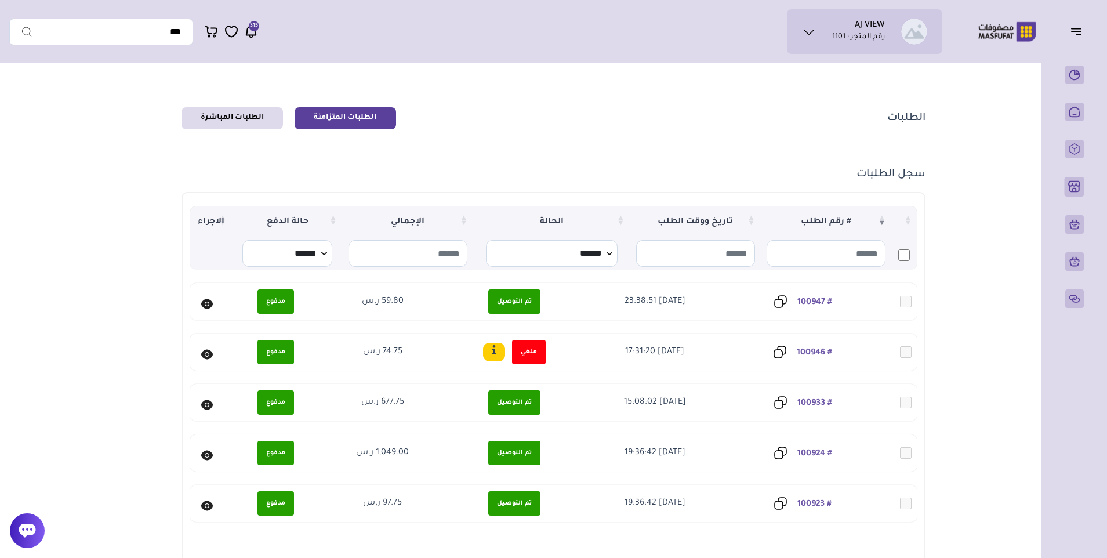
click at [513, 298] on span "تم التوصيل" at bounding box center [514, 301] width 52 height 24
drag, startPoint x: 211, startPoint y: 302, endPoint x: 218, endPoint y: 301, distance: 7.1
click at [211, 302] on icon at bounding box center [207, 304] width 12 height 10
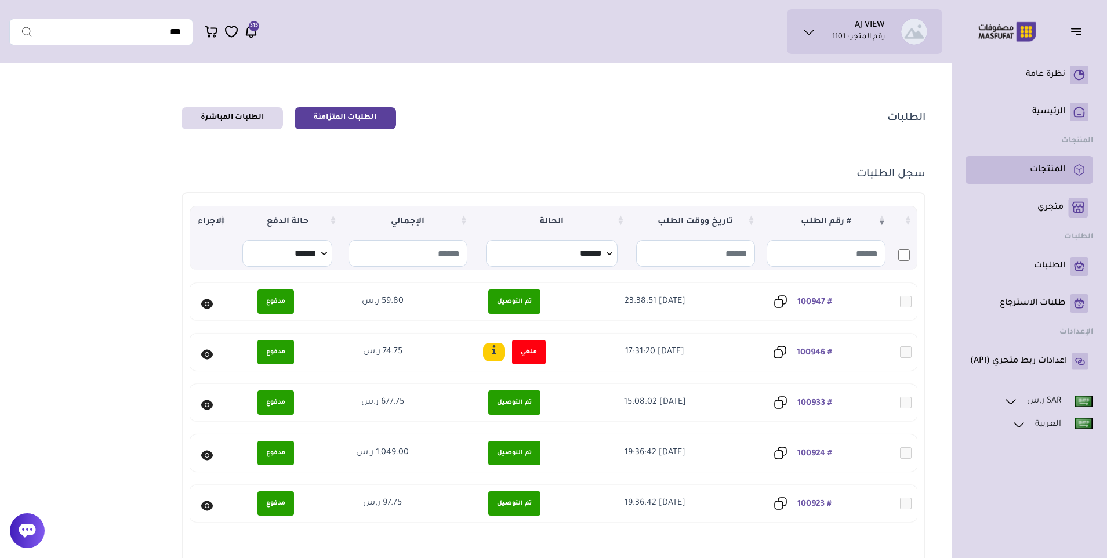
click at [1041, 172] on p "المنتجات" at bounding box center [1047, 170] width 35 height 12
